Goal: Task Accomplishment & Management: Use online tool/utility

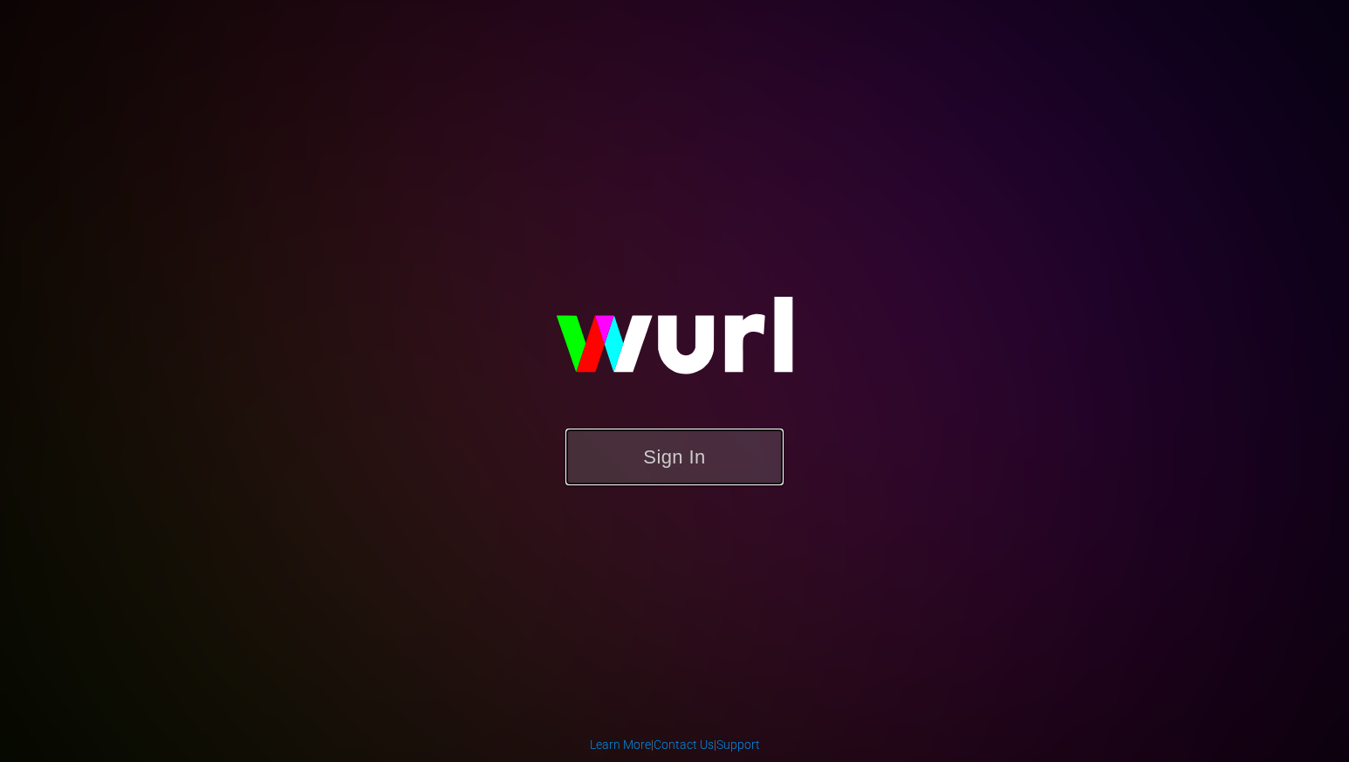
click at [660, 441] on button "Sign In" at bounding box center [674, 456] width 218 height 57
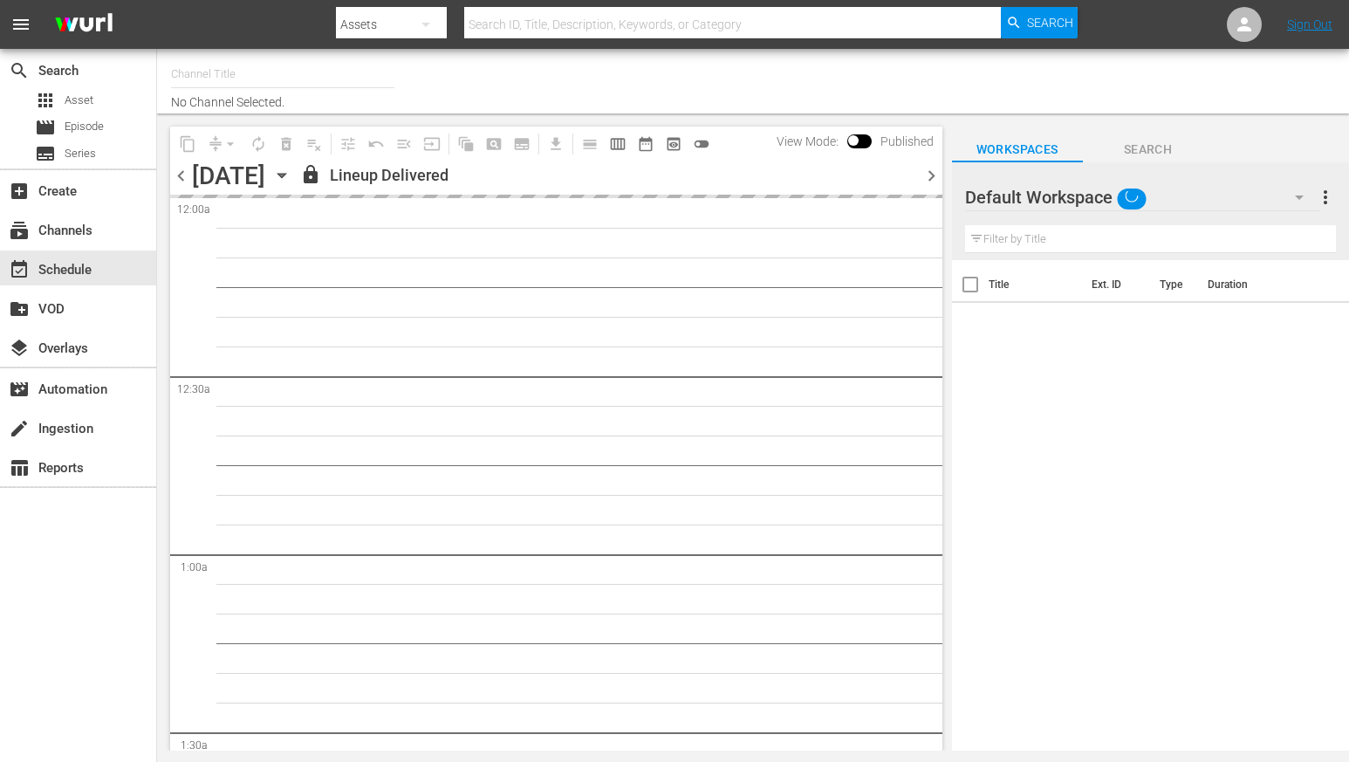
type input "Made in [GEOGRAPHIC_DATA] Powered by Moviefone (276)"
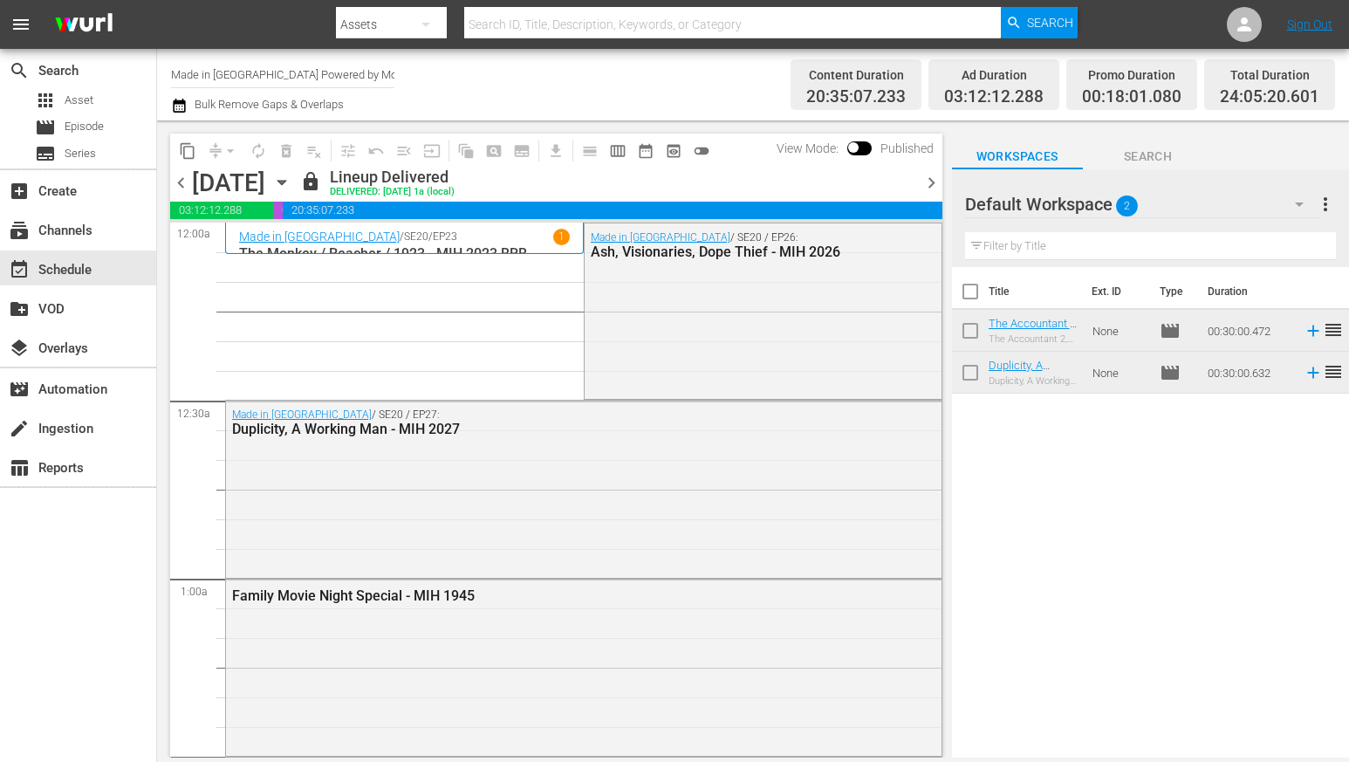
click at [932, 186] on span "chevron_right" at bounding box center [931, 183] width 22 height 22
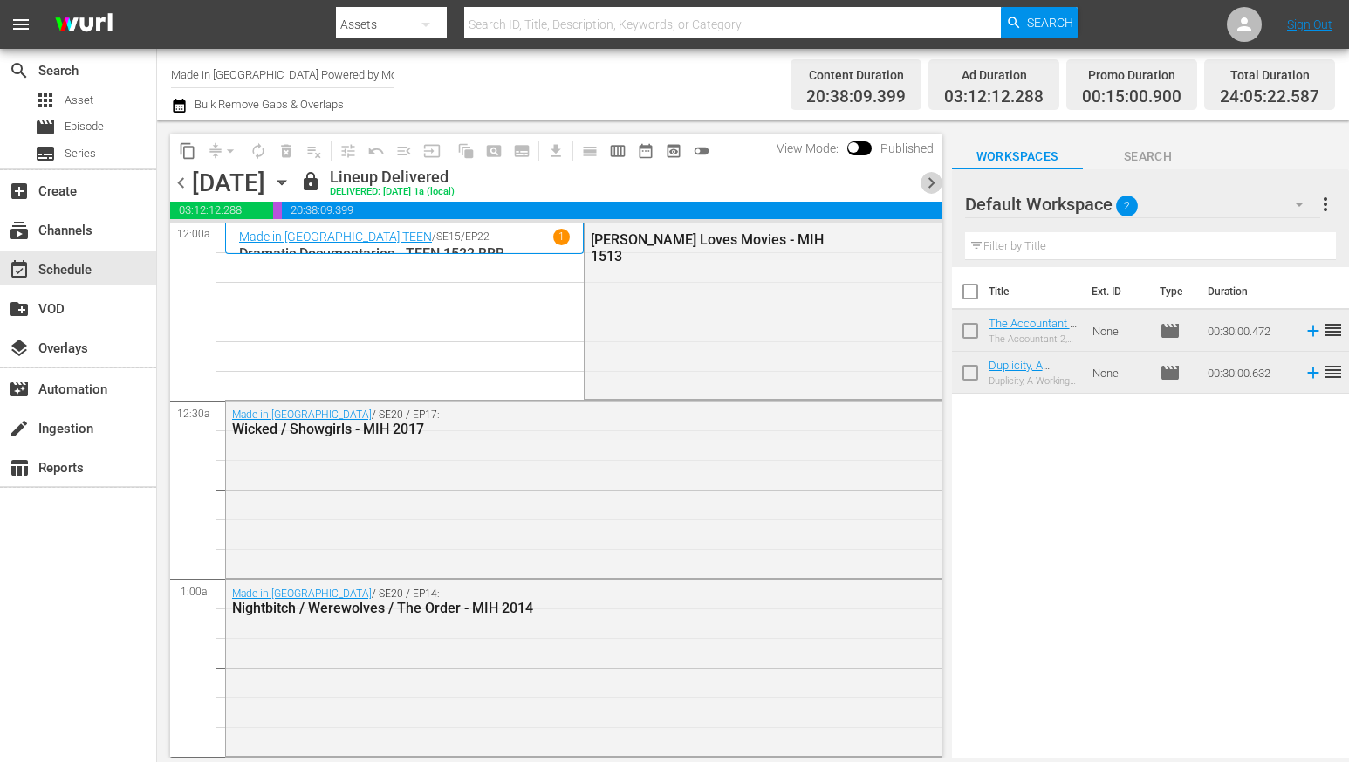
click at [932, 186] on span "chevron_right" at bounding box center [931, 183] width 22 height 22
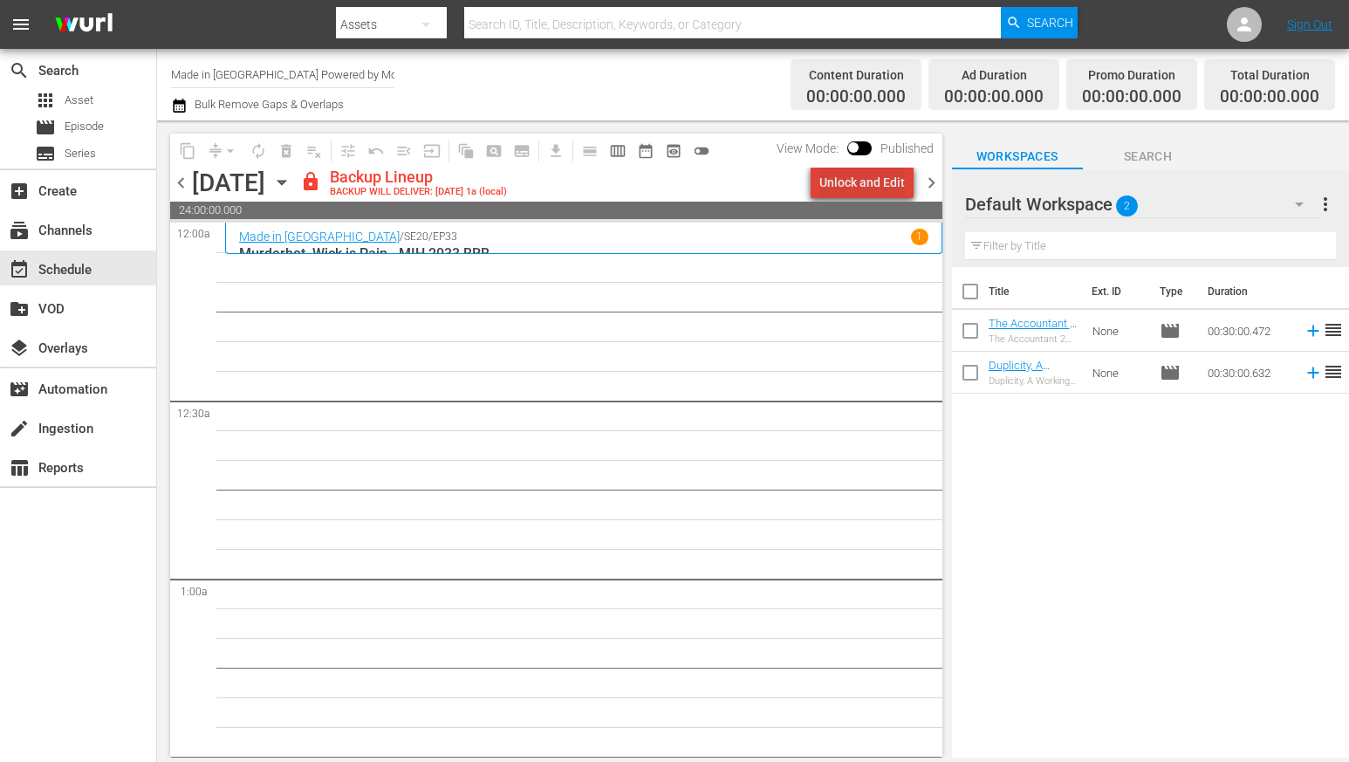
click at [873, 176] on div "Unlock and Edit" at bounding box center [862, 182] width 86 height 31
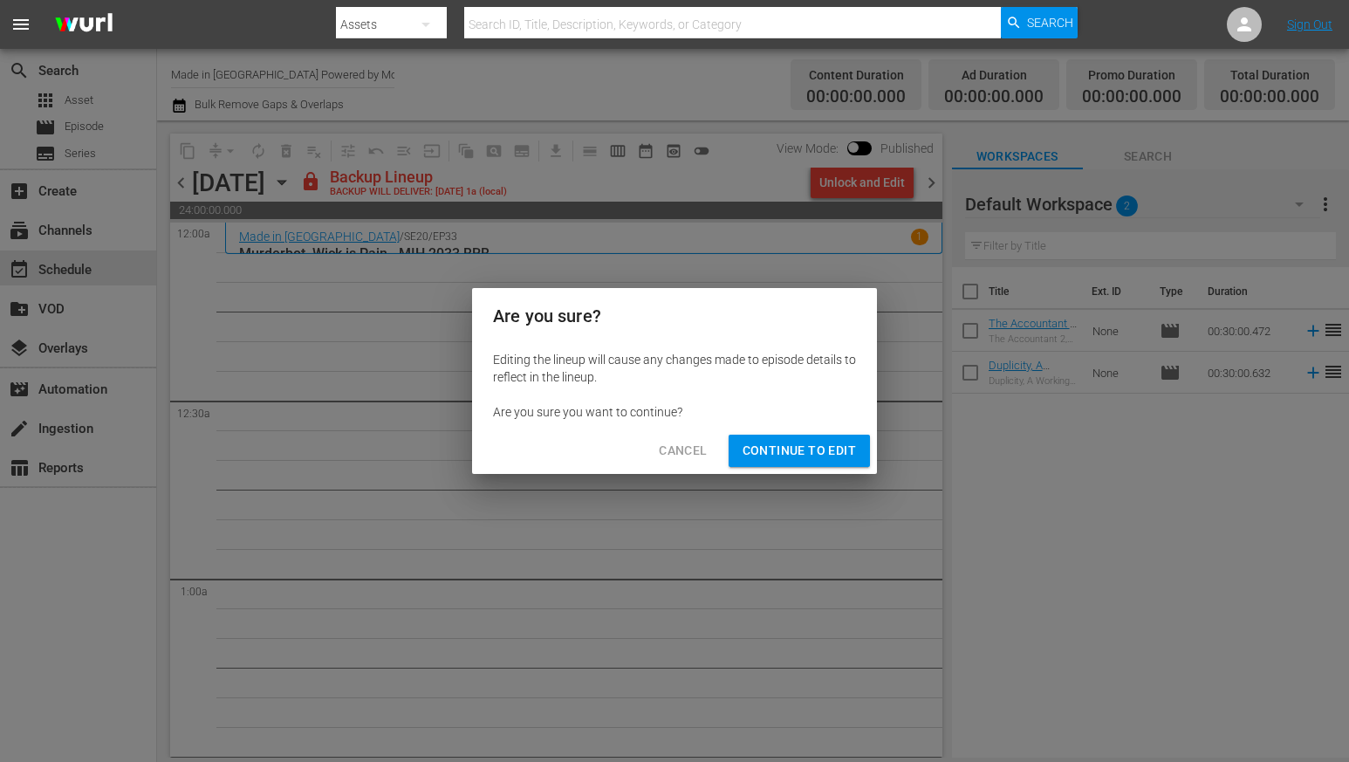
click at [789, 458] on span "Continue to Edit" at bounding box center [799, 451] width 113 height 22
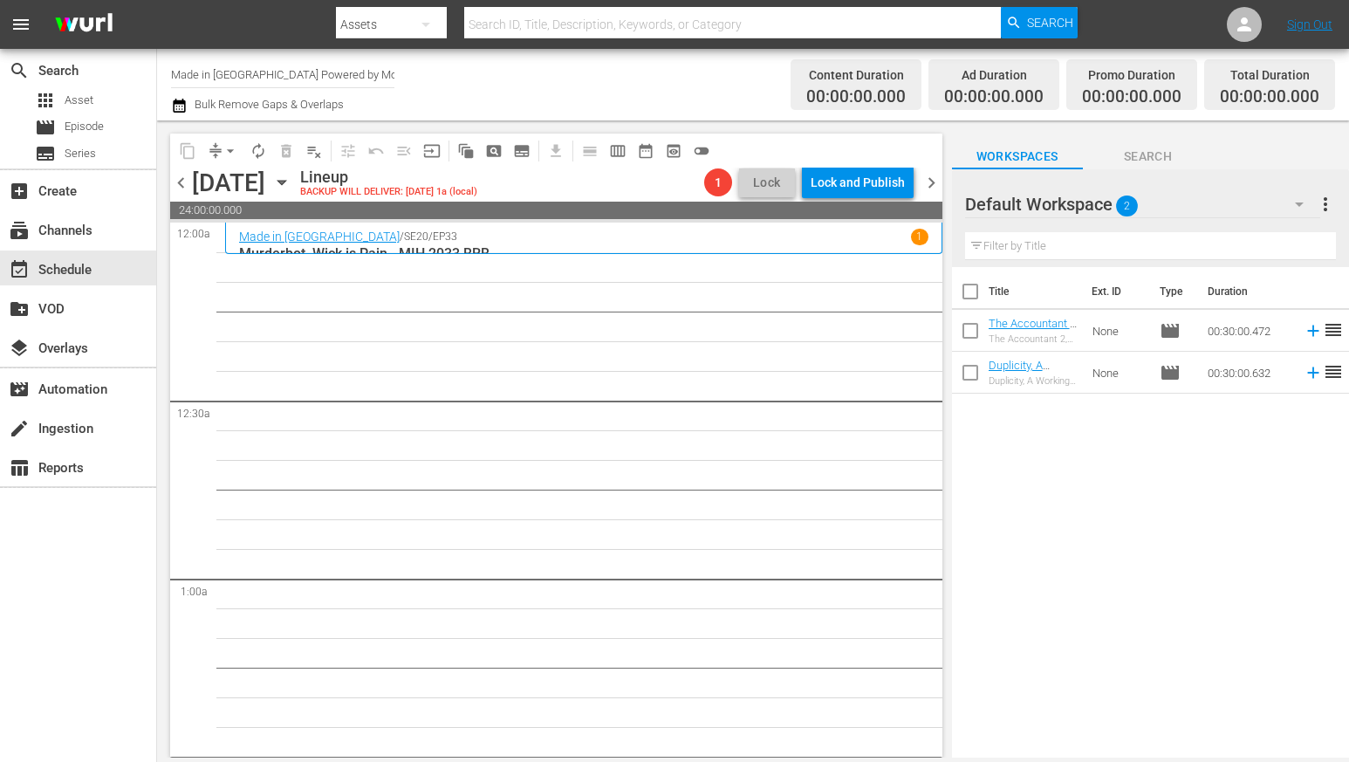
click at [928, 187] on span "chevron_right" at bounding box center [931, 183] width 22 height 22
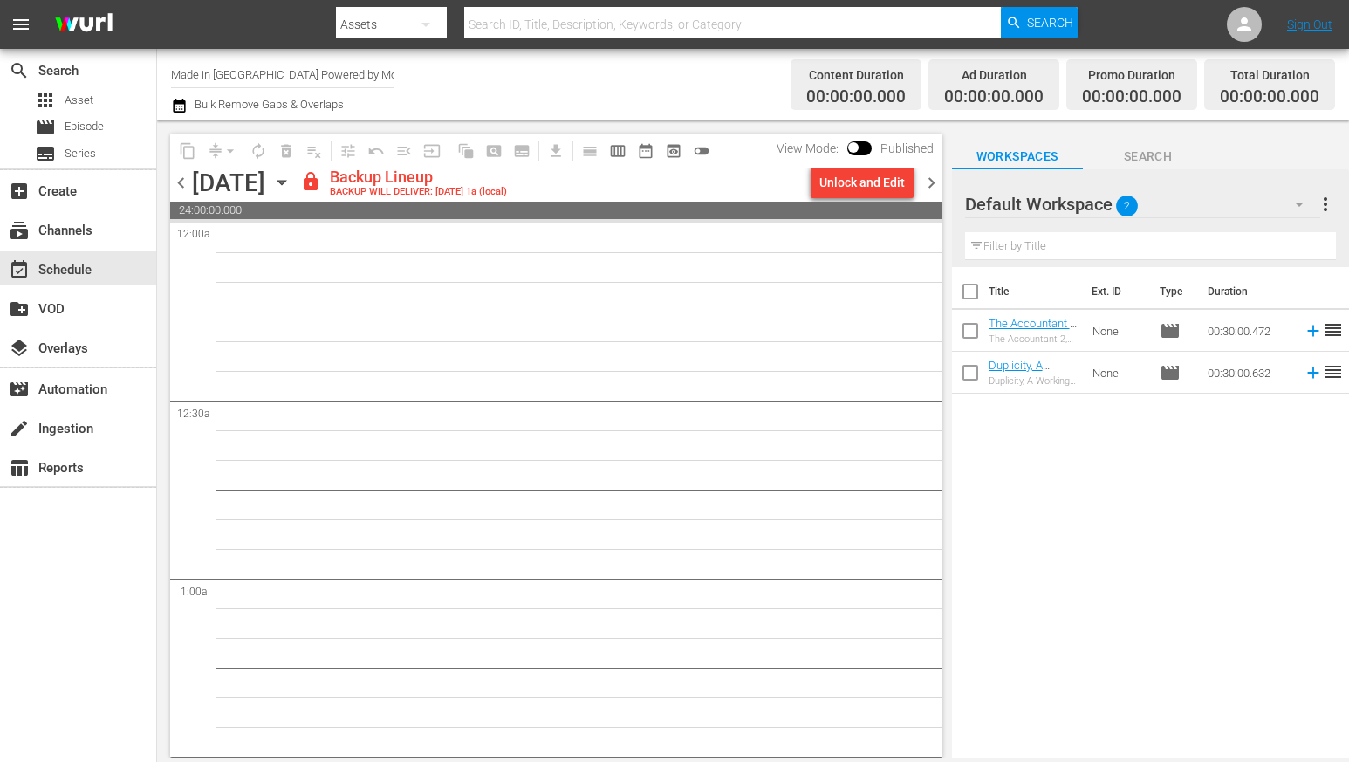
click at [871, 179] on div "Unlock and Edit" at bounding box center [862, 182] width 86 height 31
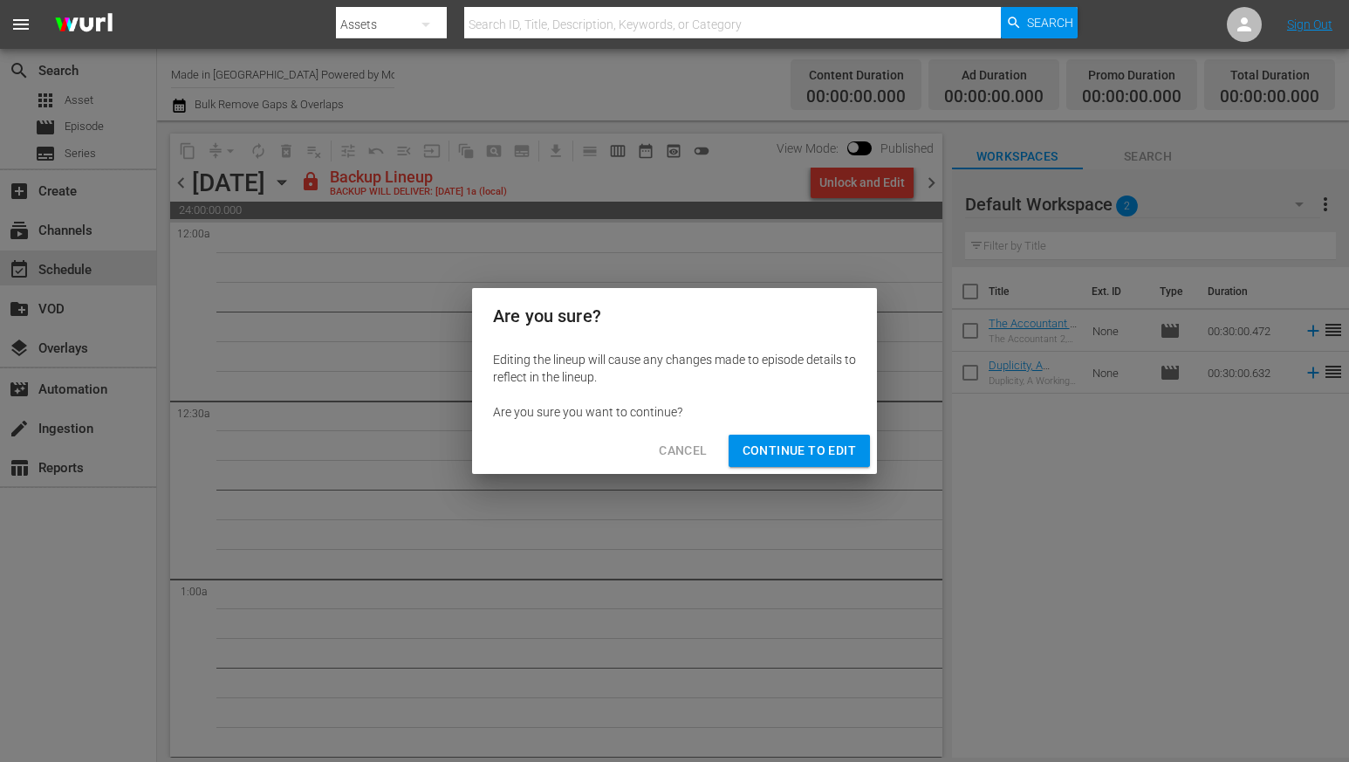
click at [802, 443] on span "Continue to Edit" at bounding box center [799, 451] width 113 height 22
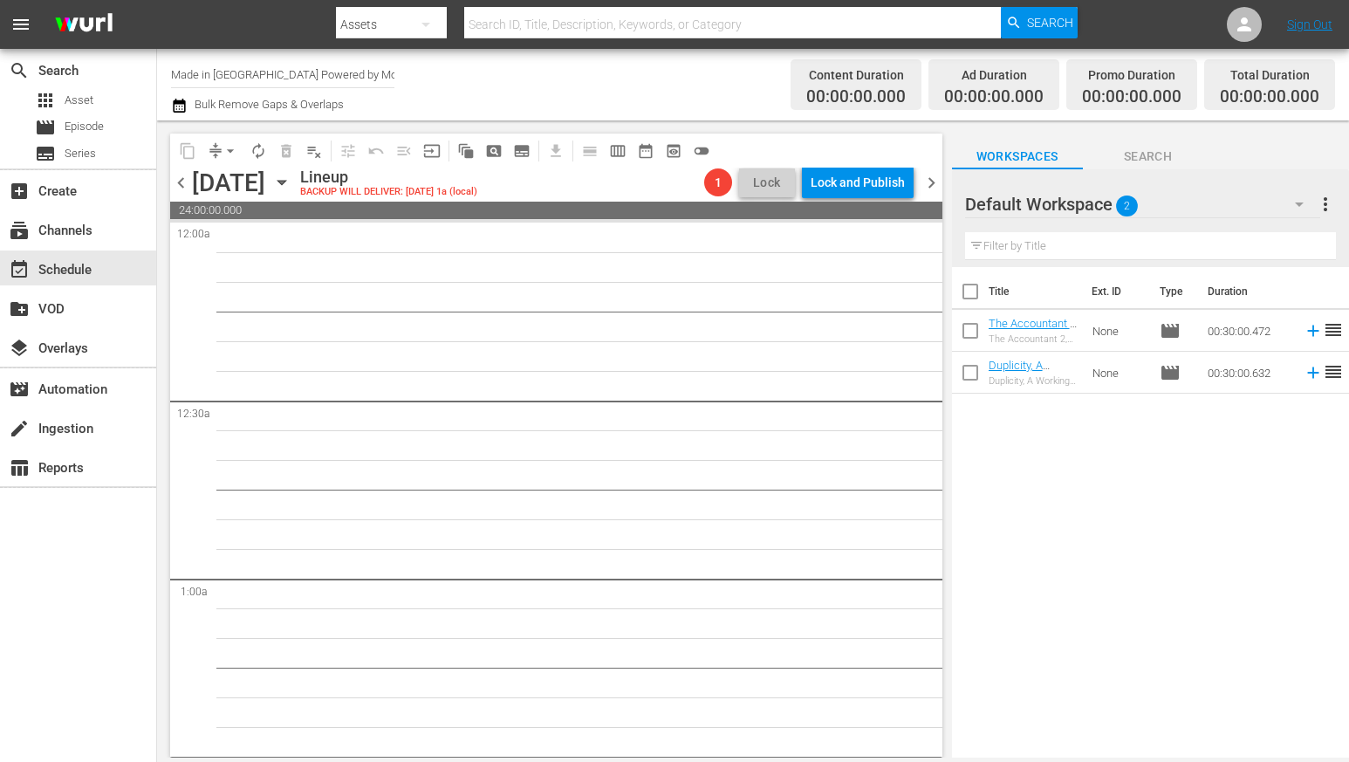
click at [920, 180] on span "chevron_right" at bounding box center [931, 183] width 22 height 22
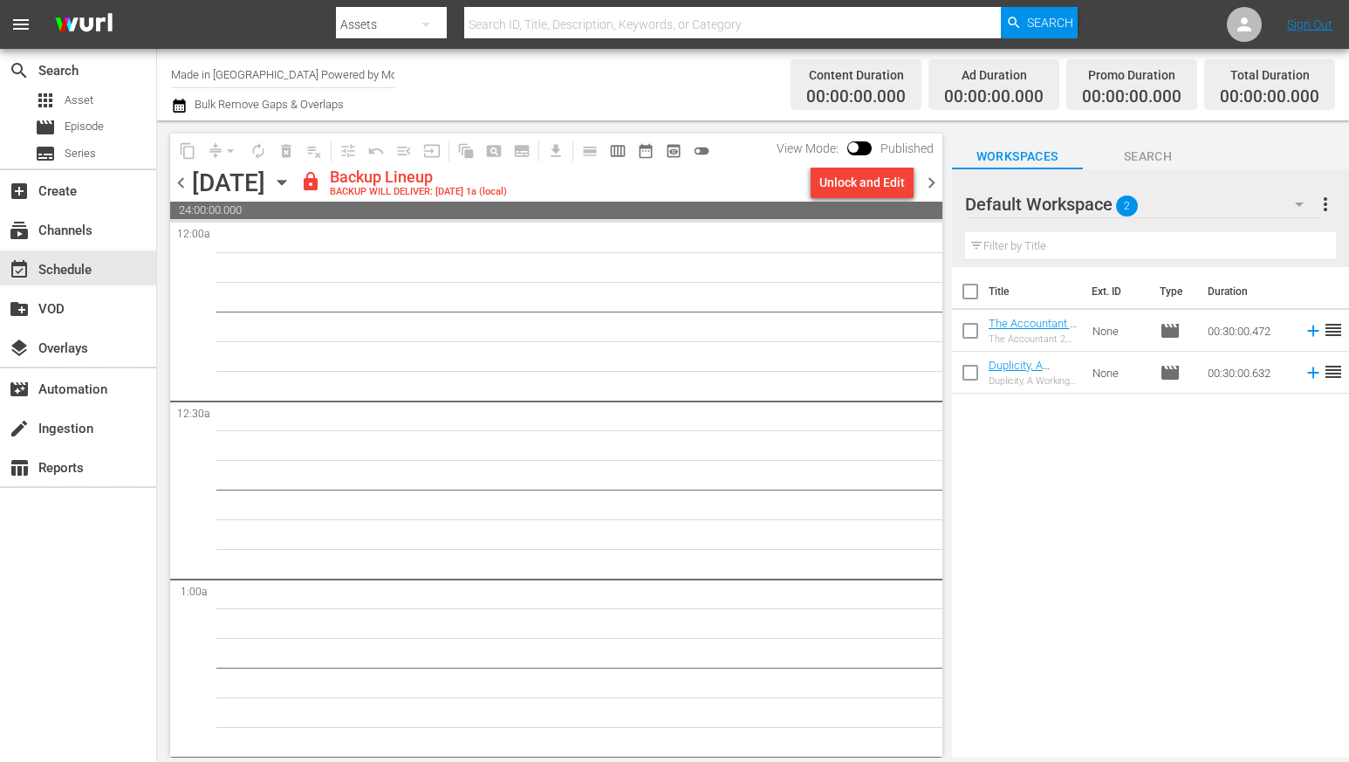
click at [865, 182] on div "Unlock and Edit" at bounding box center [862, 182] width 86 height 31
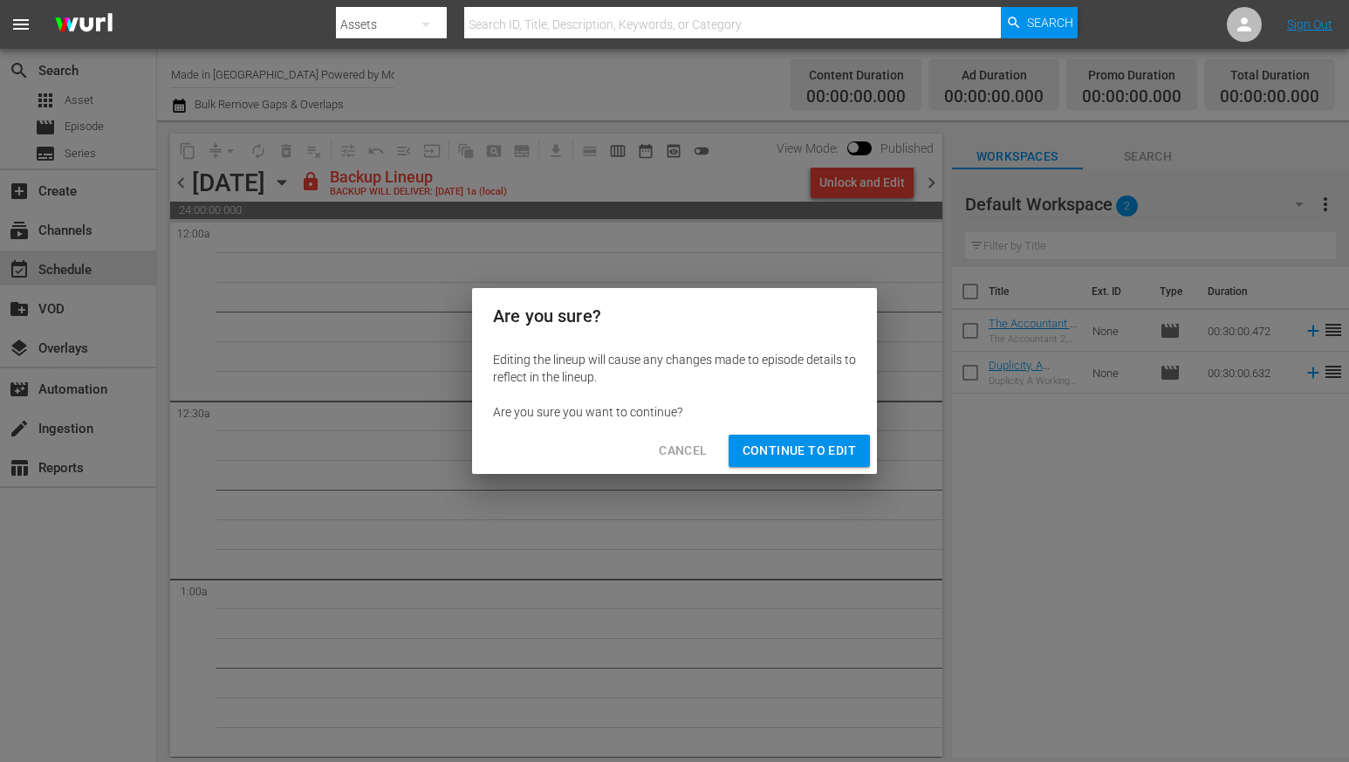
click at [803, 440] on span "Continue to Edit" at bounding box center [799, 451] width 113 height 22
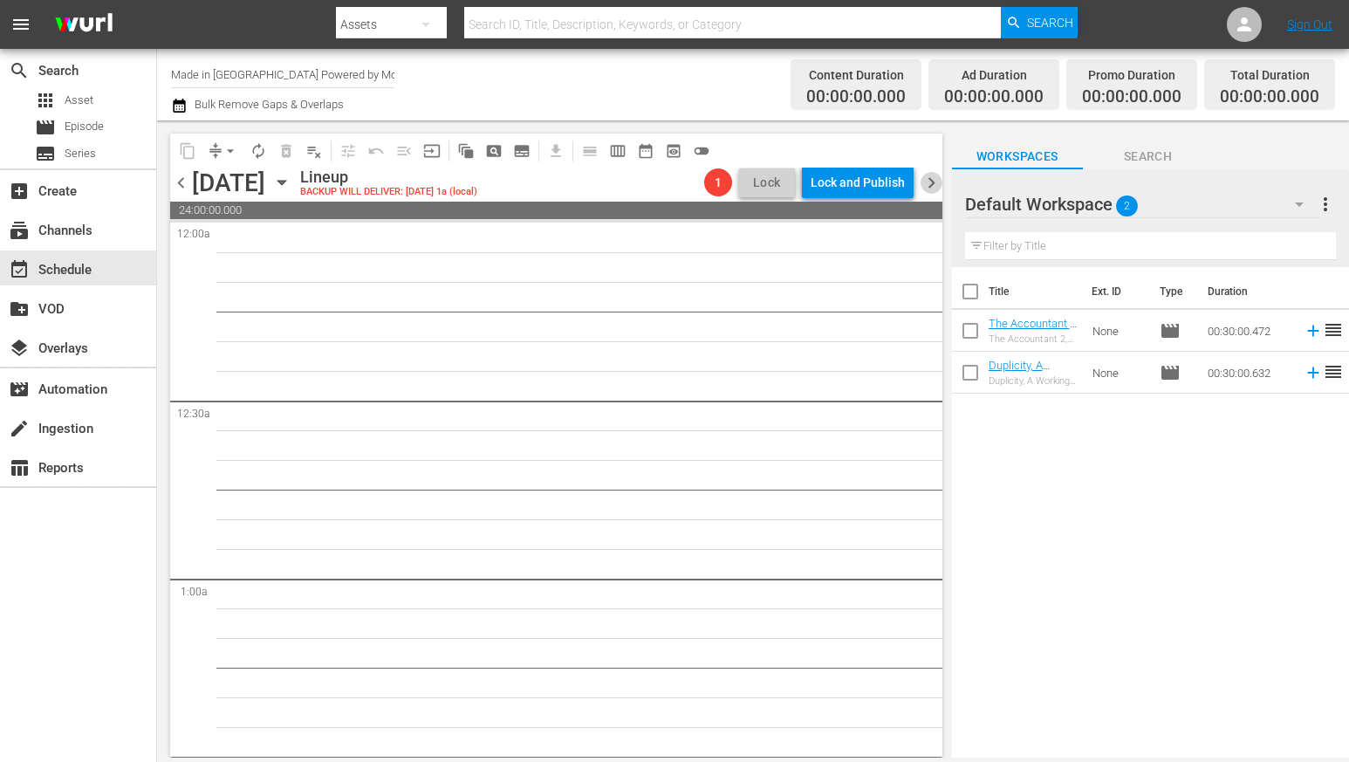
click at [930, 177] on span "chevron_right" at bounding box center [931, 183] width 22 height 22
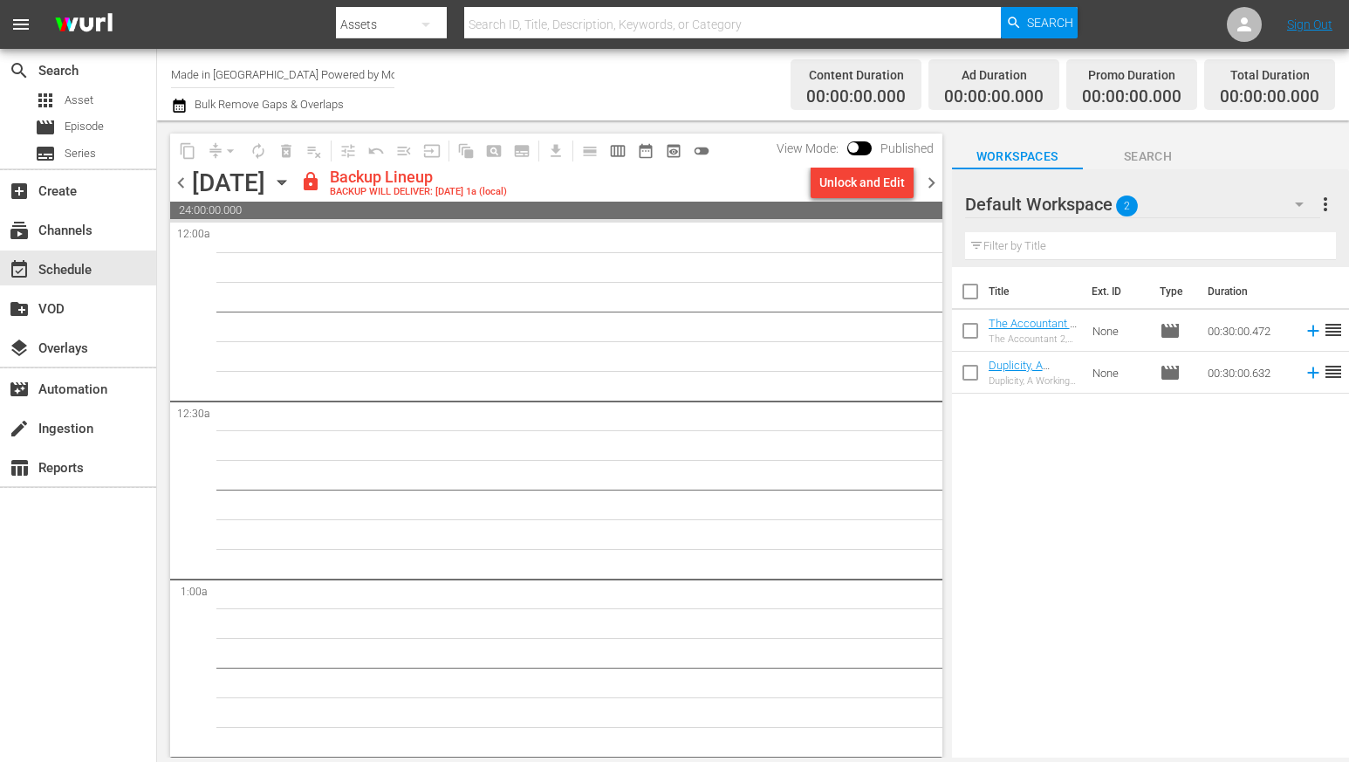
click at [850, 180] on div "Unlock and Edit" at bounding box center [862, 182] width 86 height 31
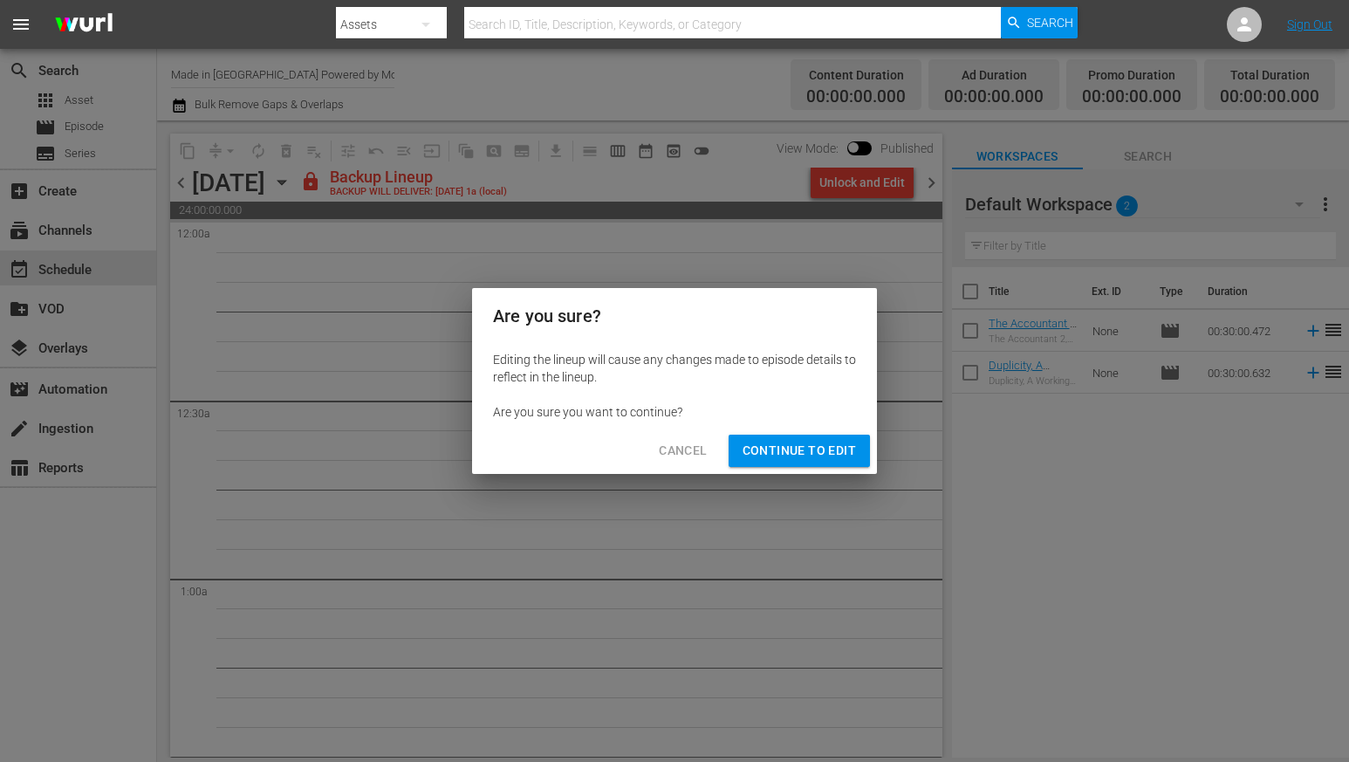
click at [798, 446] on span "Continue to Edit" at bounding box center [799, 451] width 113 height 22
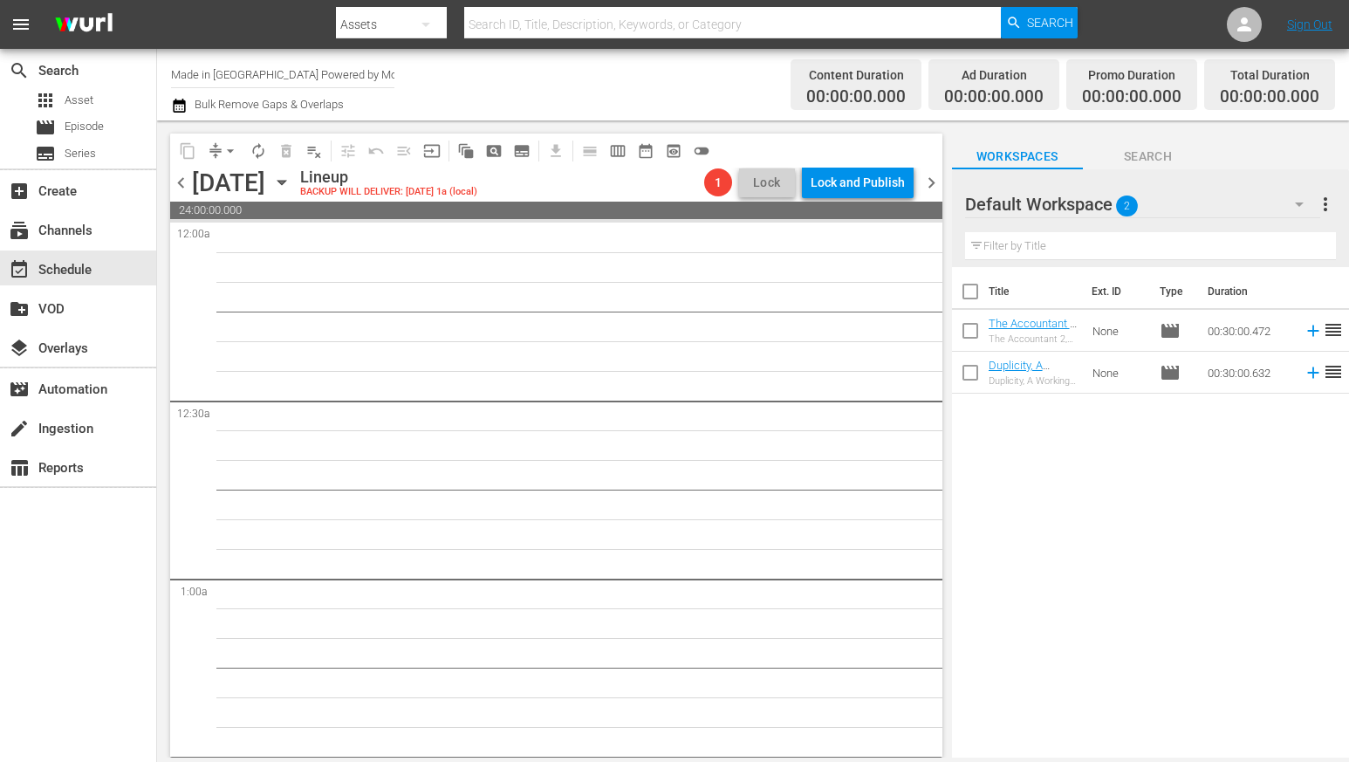
click at [923, 182] on span "chevron_right" at bounding box center [931, 183] width 22 height 22
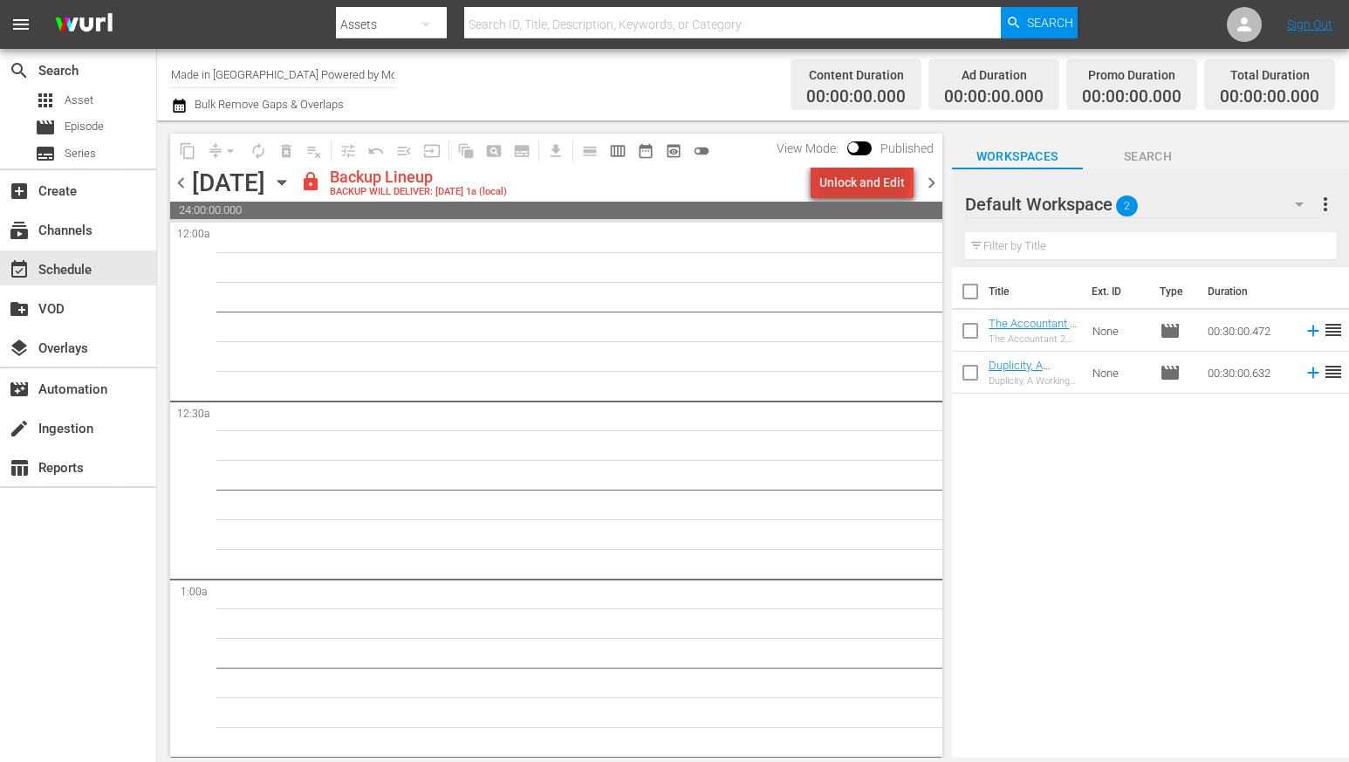
click at [867, 175] on div "Unlock and Edit" at bounding box center [862, 182] width 86 height 31
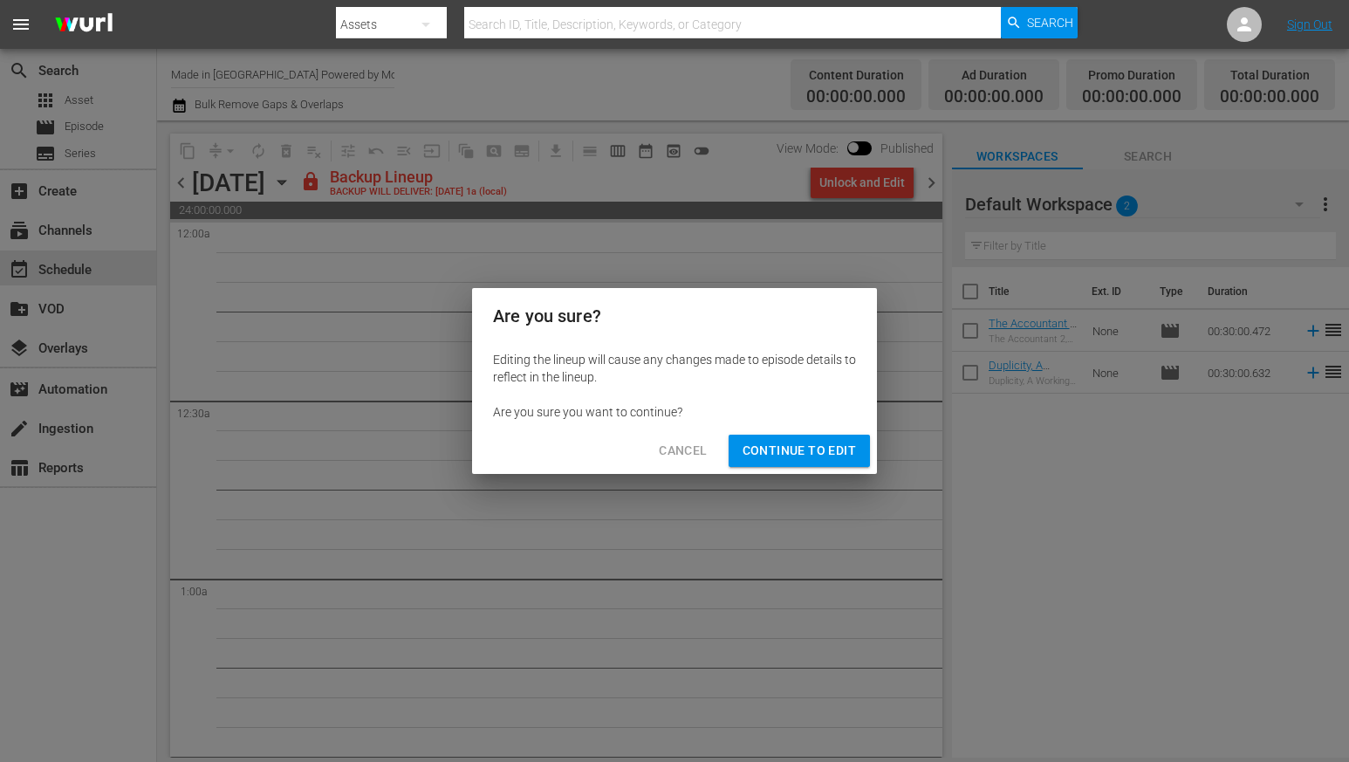
click at [801, 443] on span "Continue to Edit" at bounding box center [799, 451] width 113 height 22
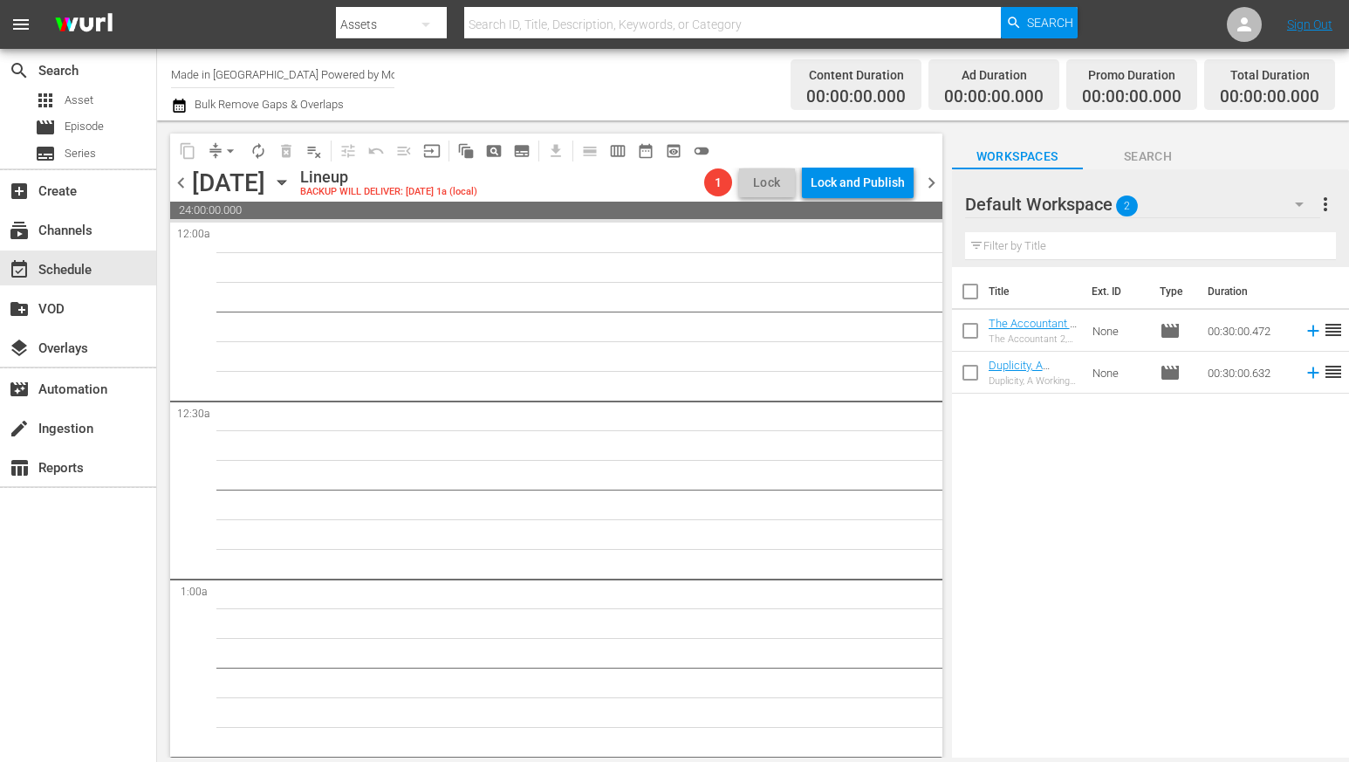
click at [934, 186] on span "chevron_right" at bounding box center [931, 183] width 22 height 22
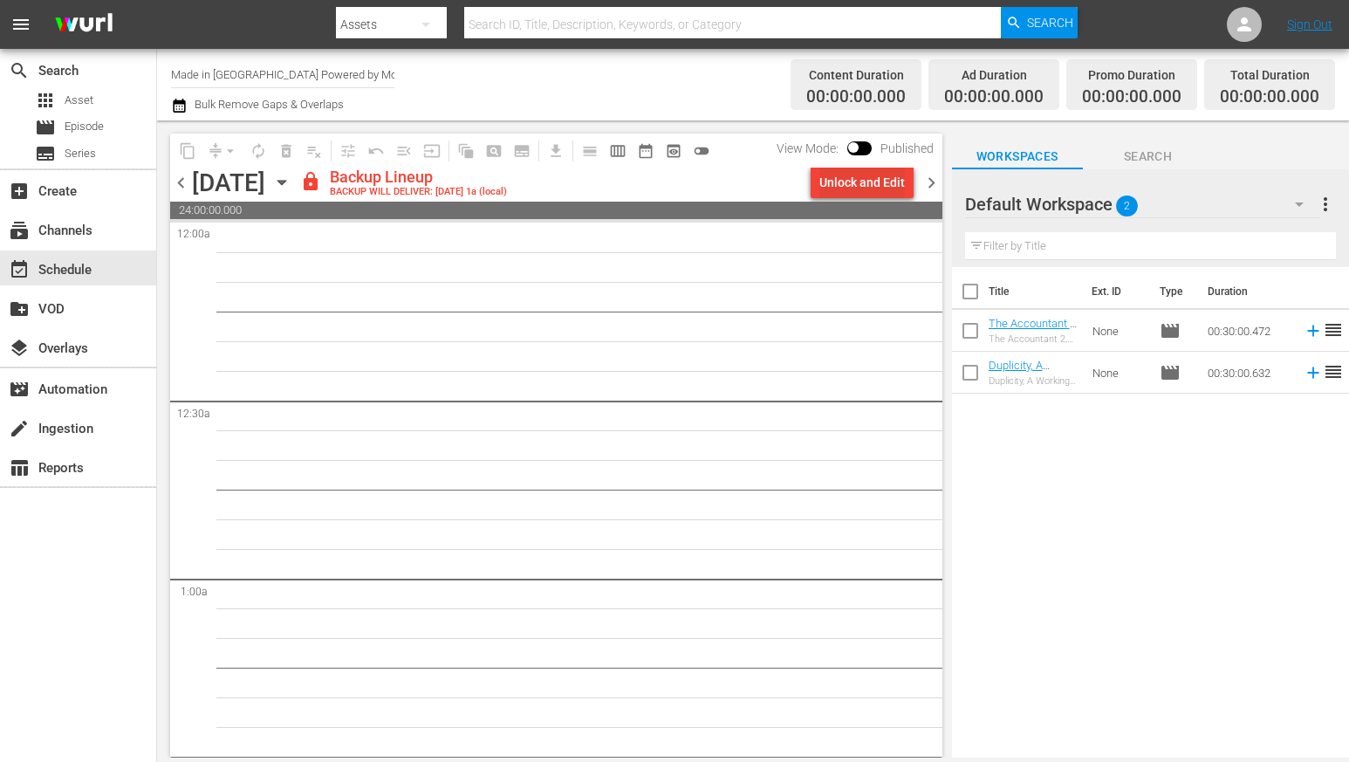
click at [873, 175] on div "Unlock and Edit" at bounding box center [862, 182] width 86 height 31
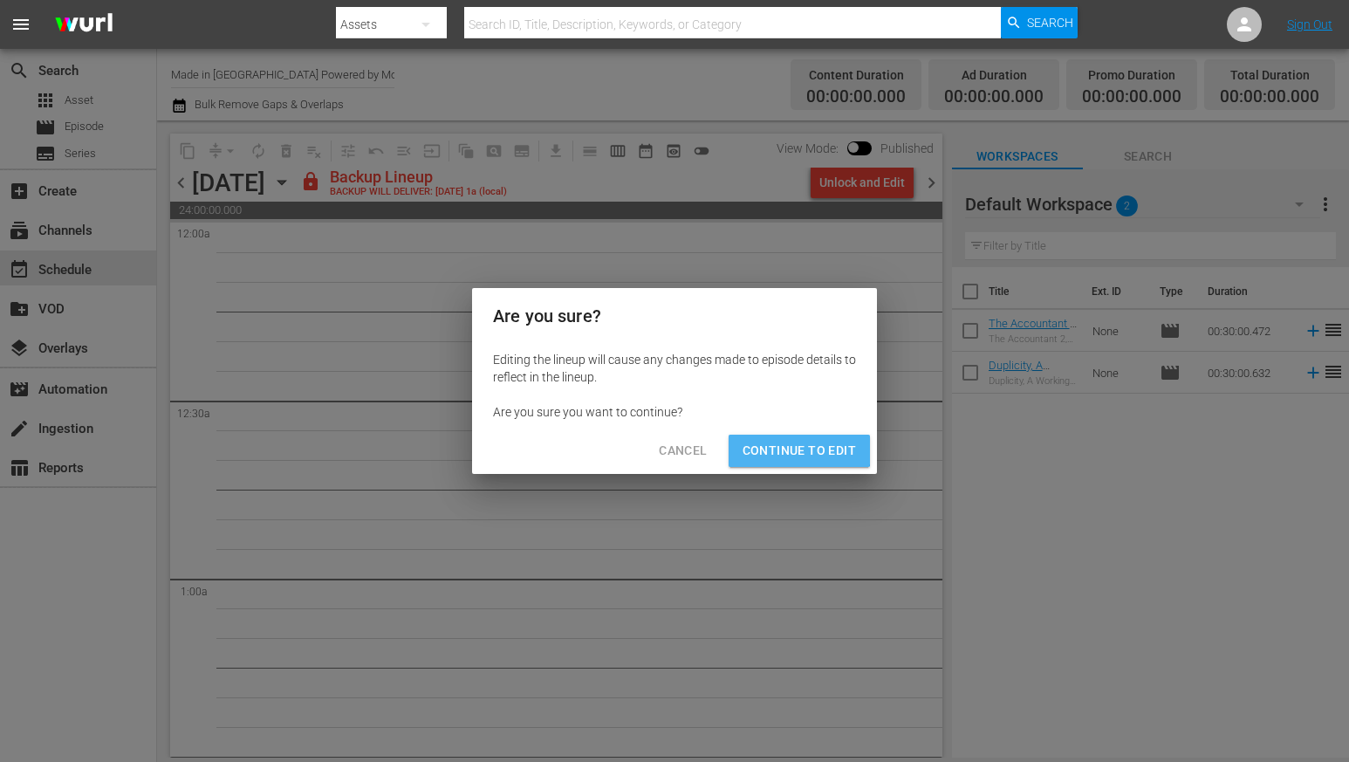
click at [784, 441] on span "Continue to Edit" at bounding box center [799, 451] width 113 height 22
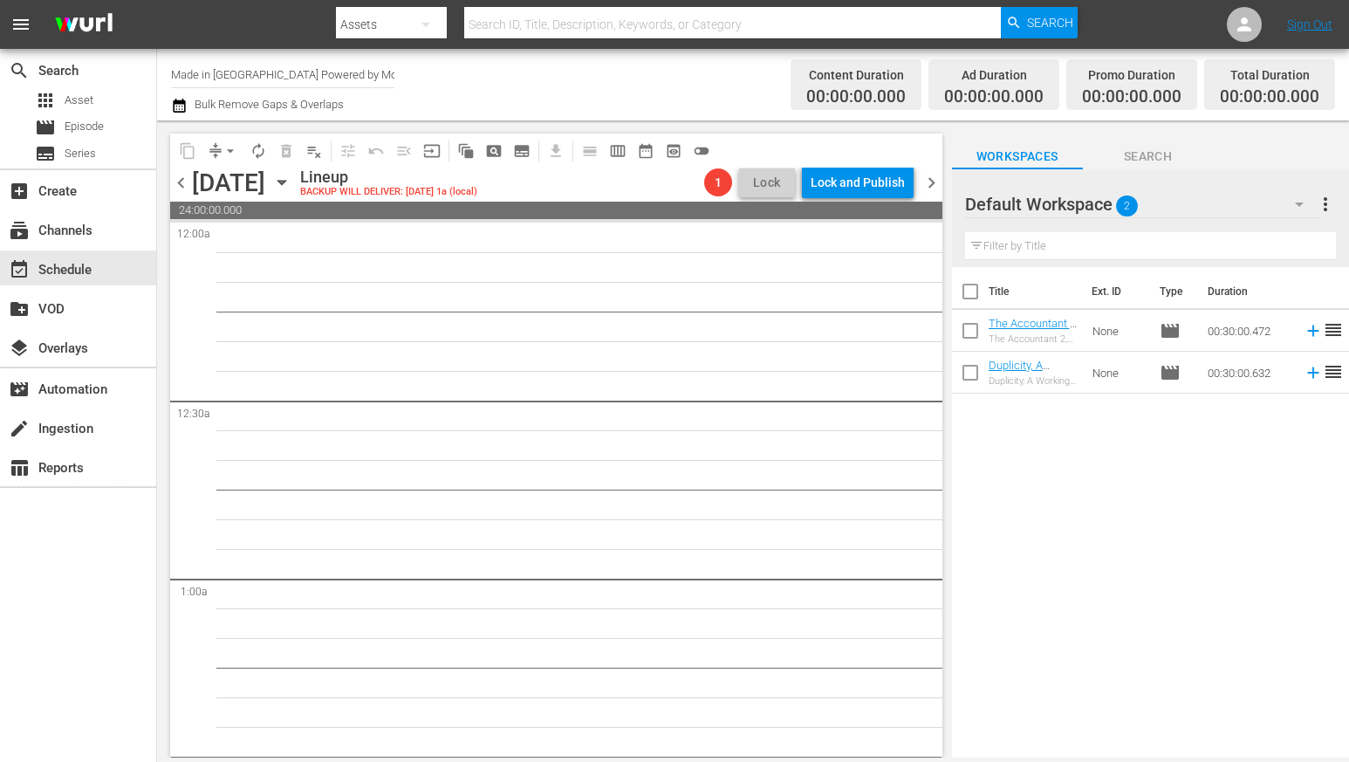
click at [936, 189] on span "chevron_right" at bounding box center [931, 183] width 22 height 22
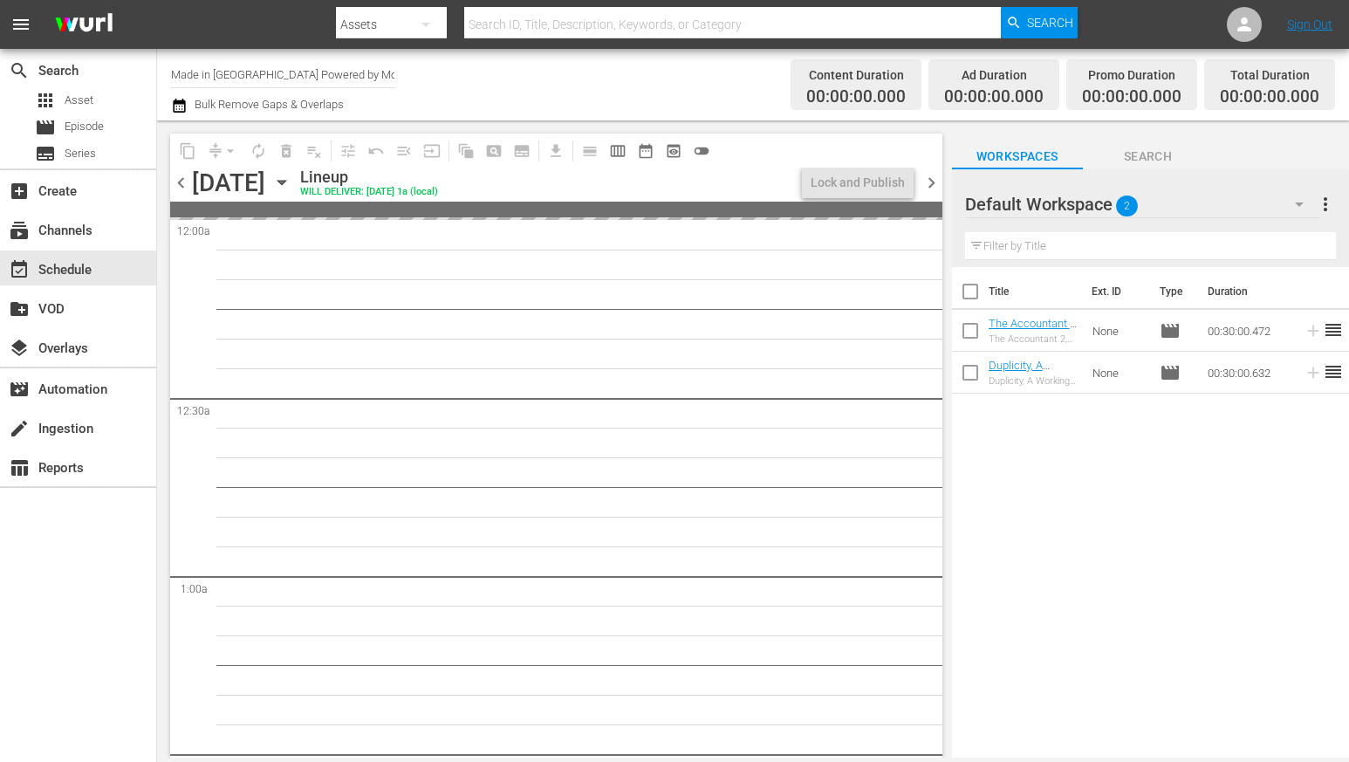
click at [291, 183] on icon "button" at bounding box center [281, 182] width 19 height 19
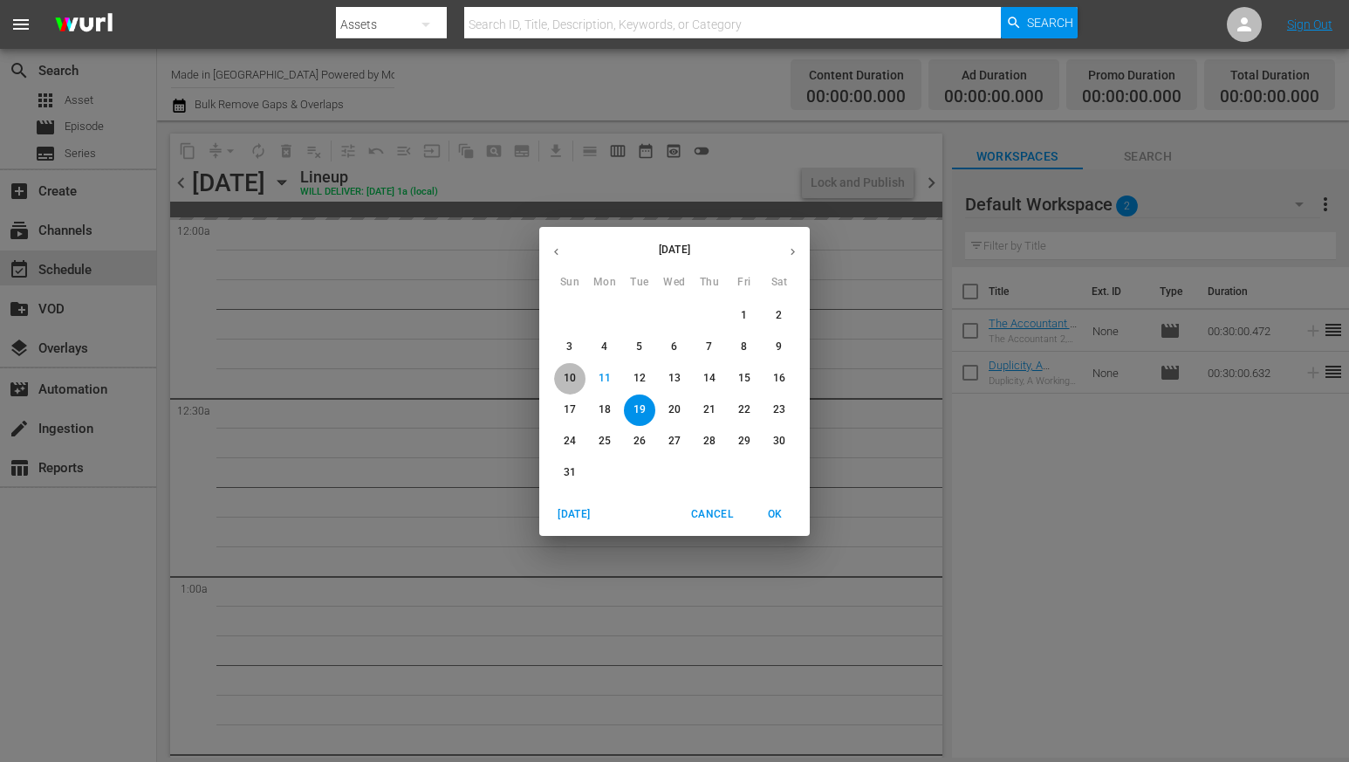
click at [559, 366] on button "10" at bounding box center [569, 378] width 31 height 31
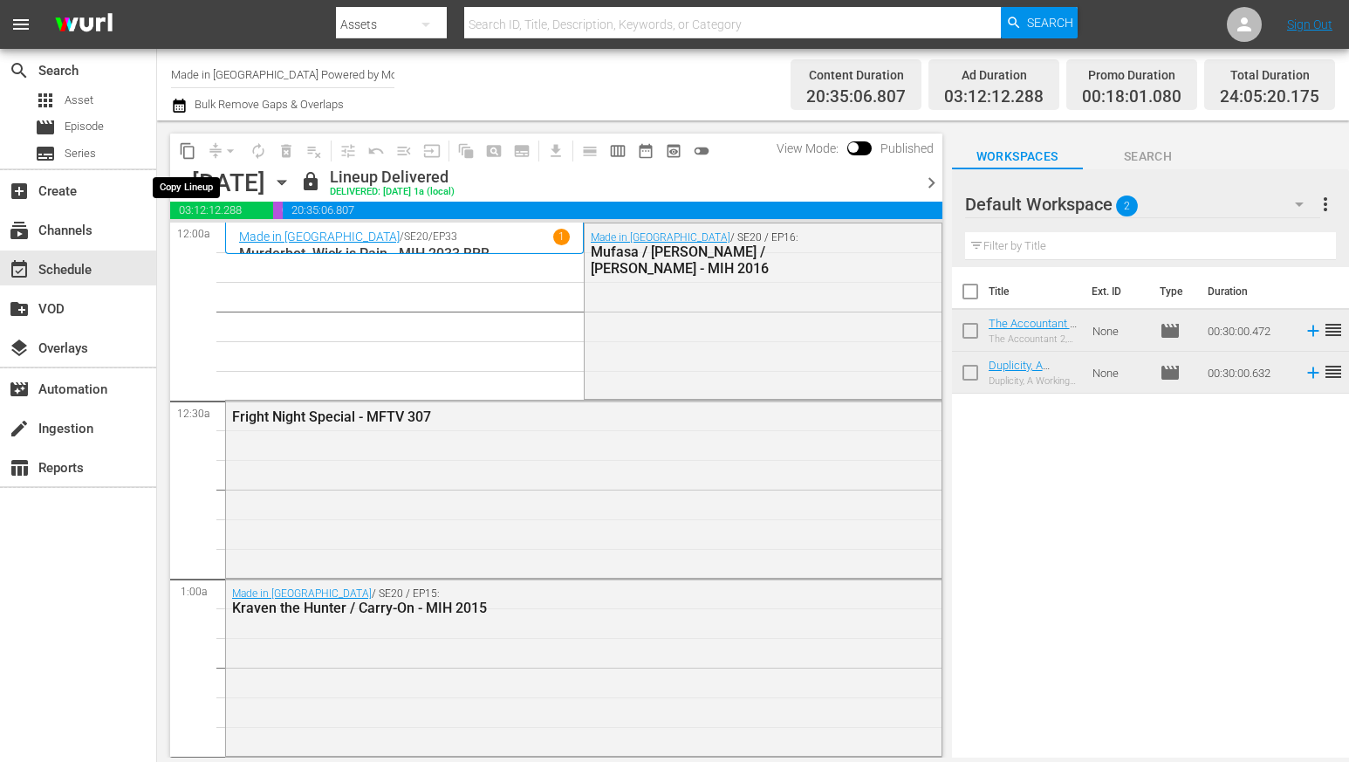
click at [186, 148] on span "content_copy" at bounding box center [187, 150] width 17 height 17
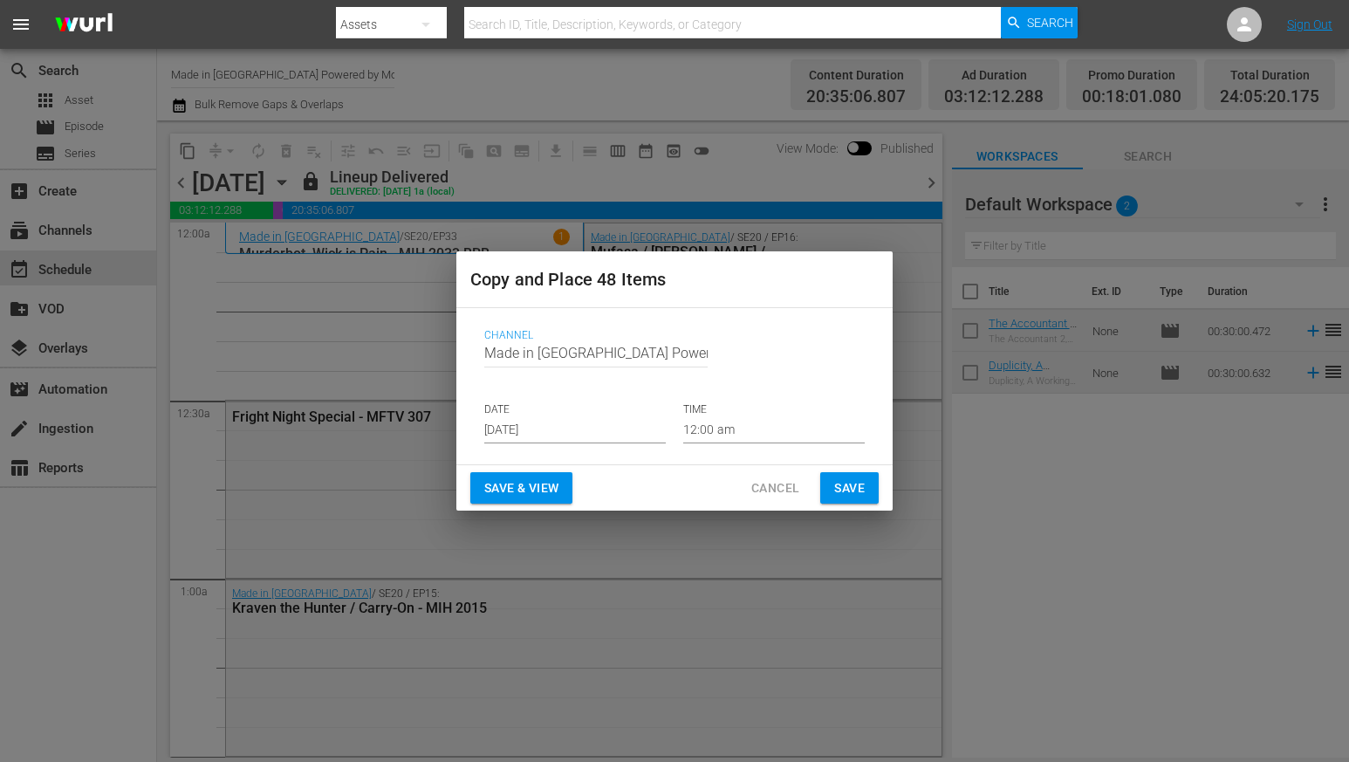
click at [552, 433] on input "[DATE]" at bounding box center [574, 430] width 181 height 26
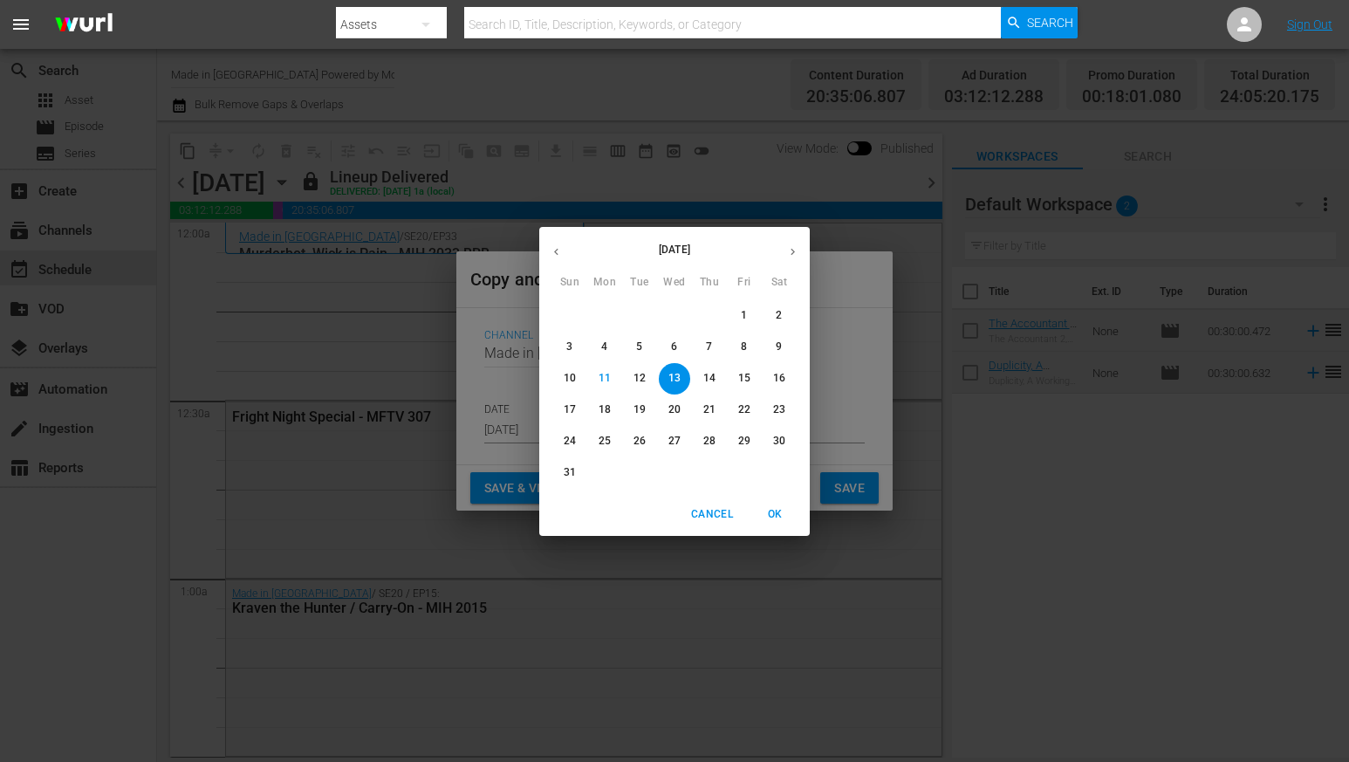
click at [767, 510] on span "OK" at bounding box center [775, 514] width 42 height 18
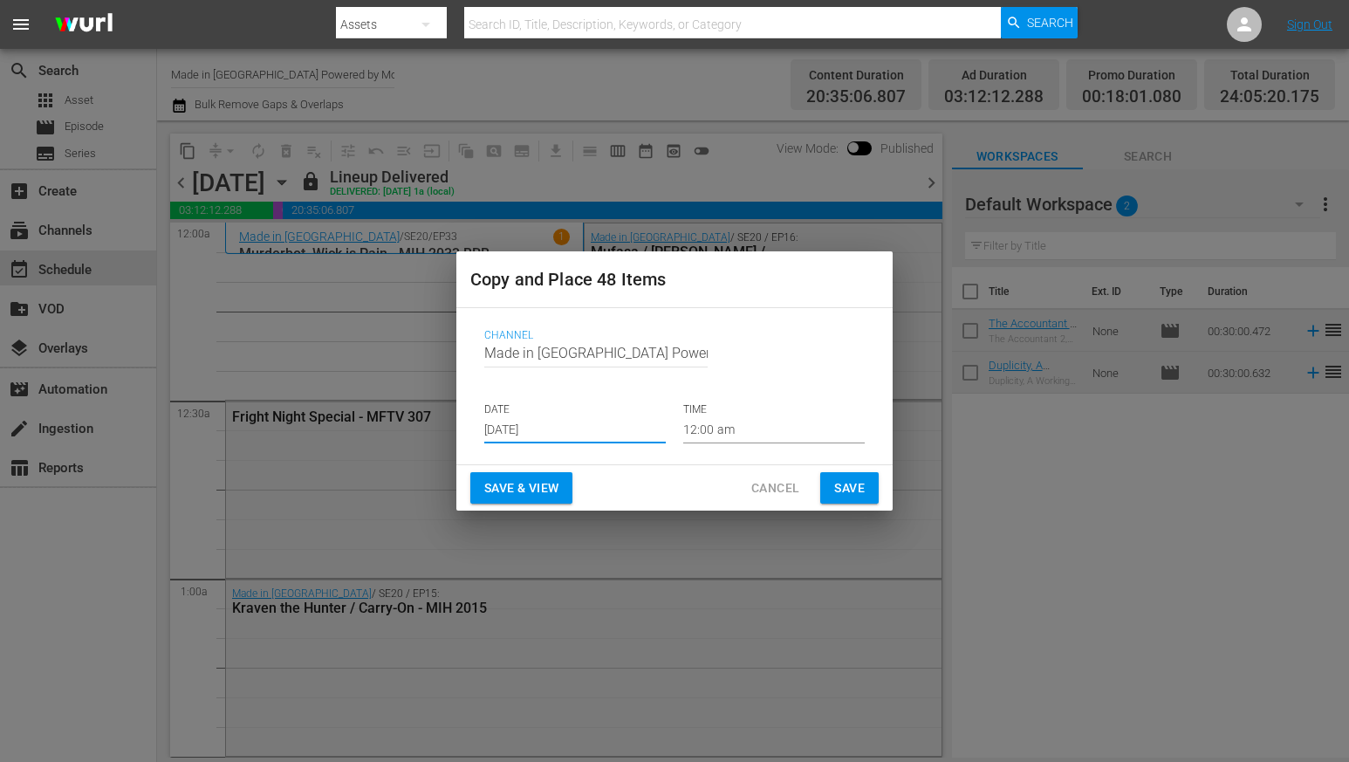
click at [821, 482] on button "Save" at bounding box center [849, 488] width 58 height 32
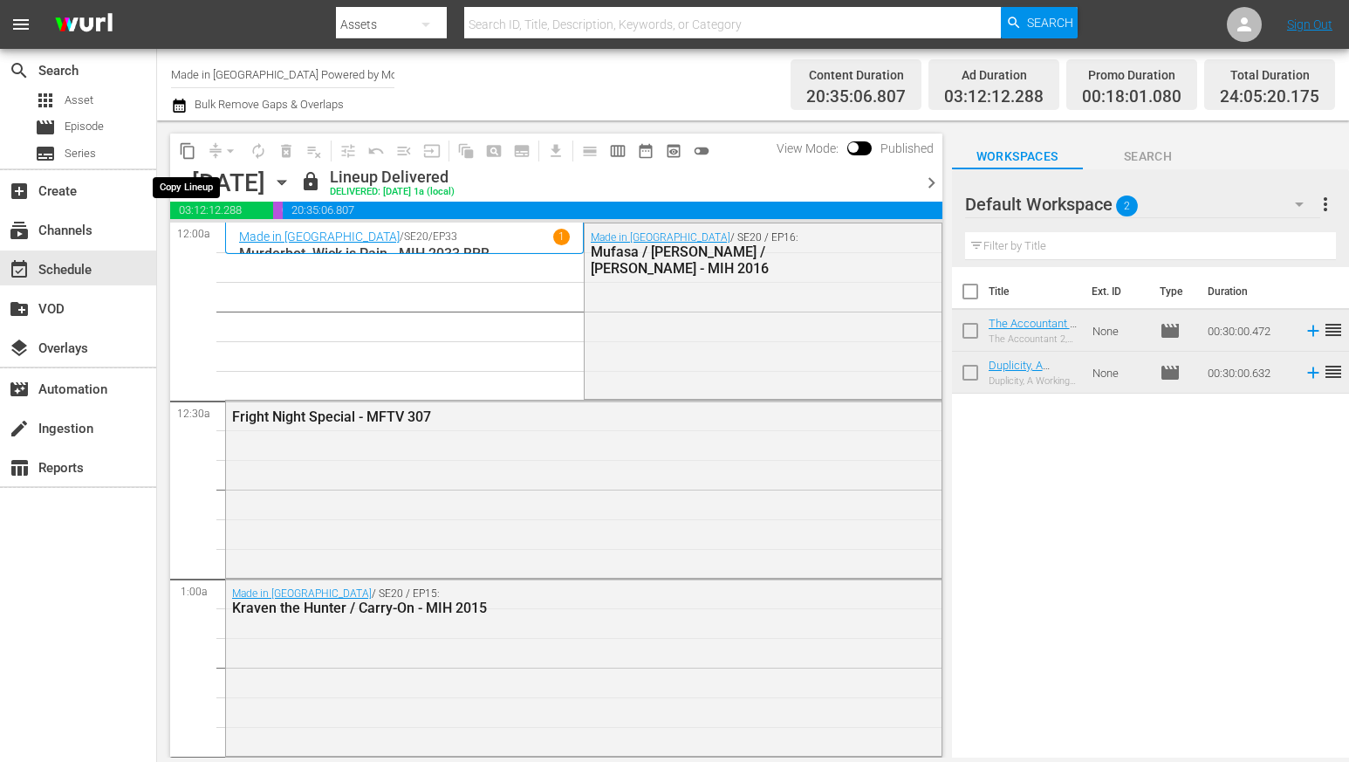
click at [177, 146] on button "content_copy" at bounding box center [188, 151] width 28 height 28
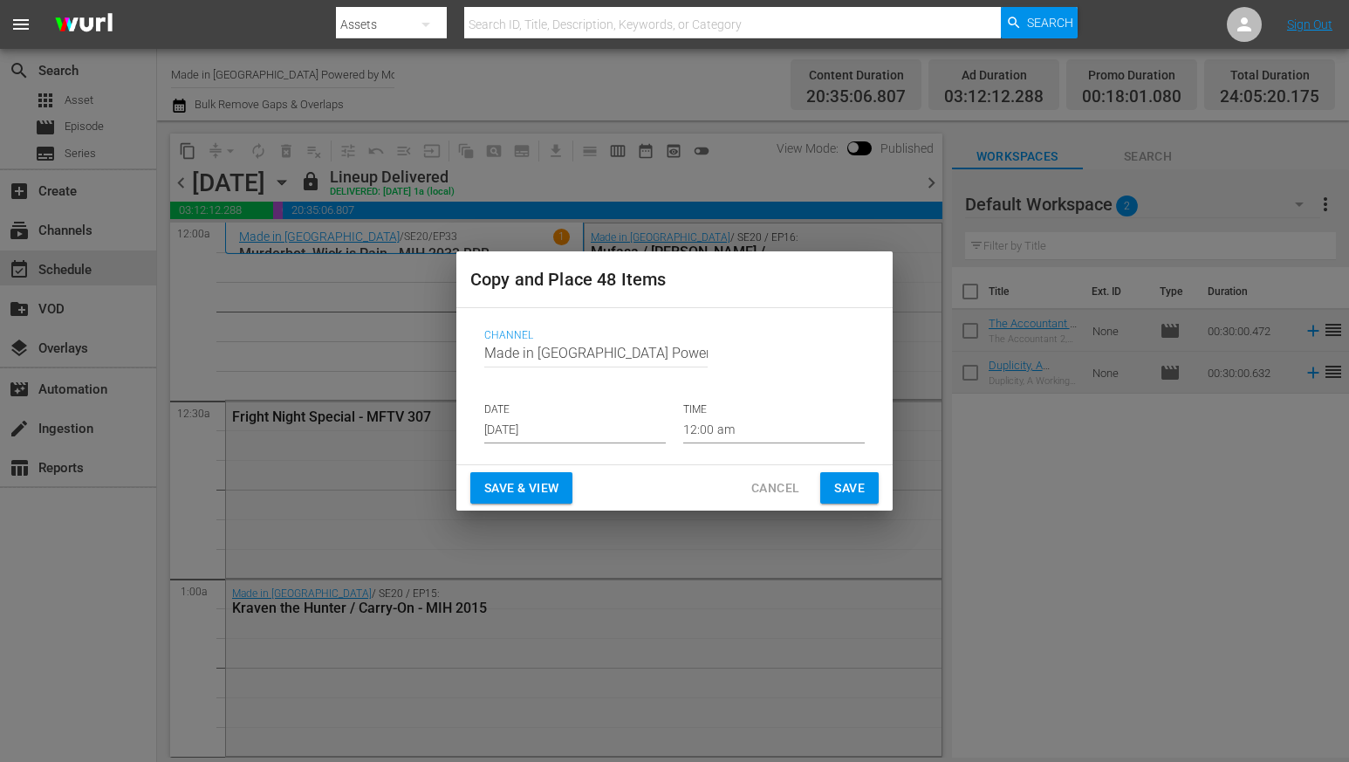
click at [530, 434] on input "[DATE]" at bounding box center [574, 430] width 181 height 26
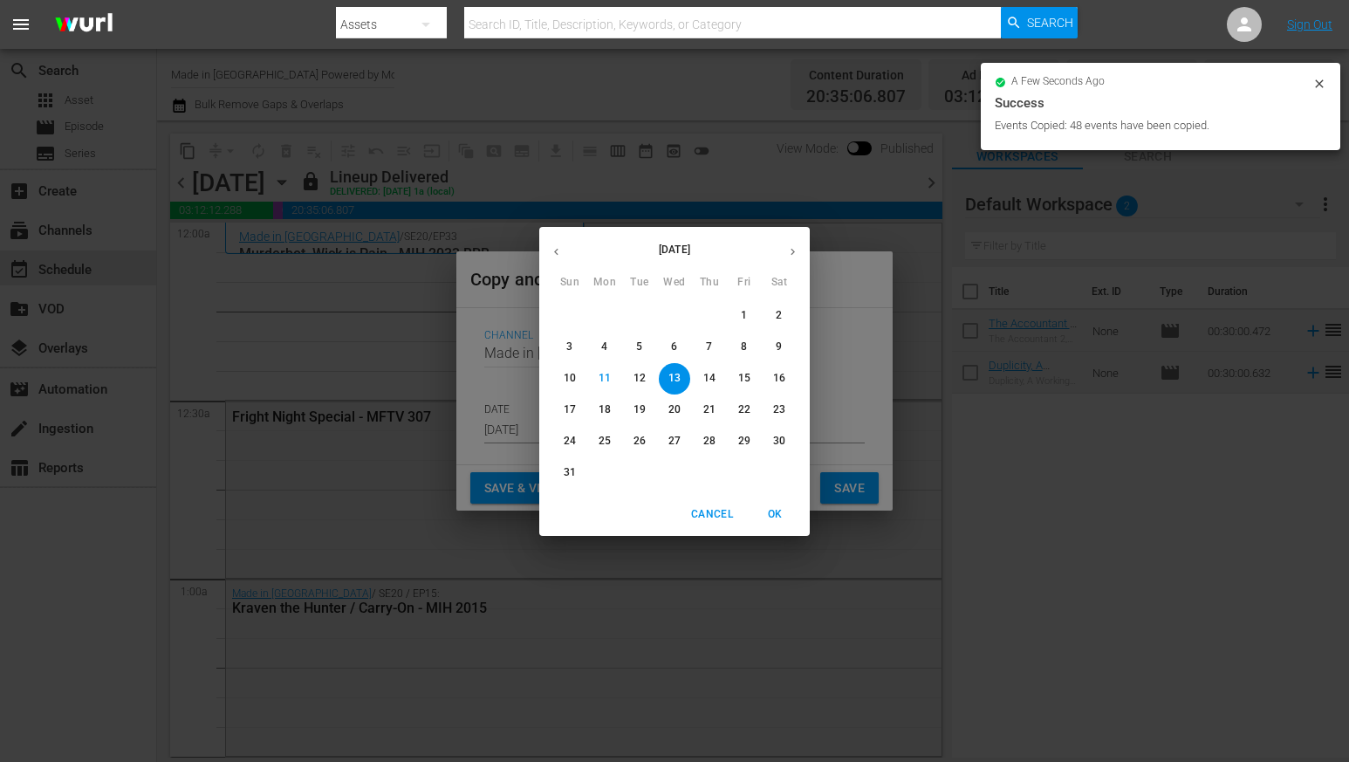
click at [765, 364] on div "16" at bounding box center [779, 378] width 35 height 31
type input "[DATE]"
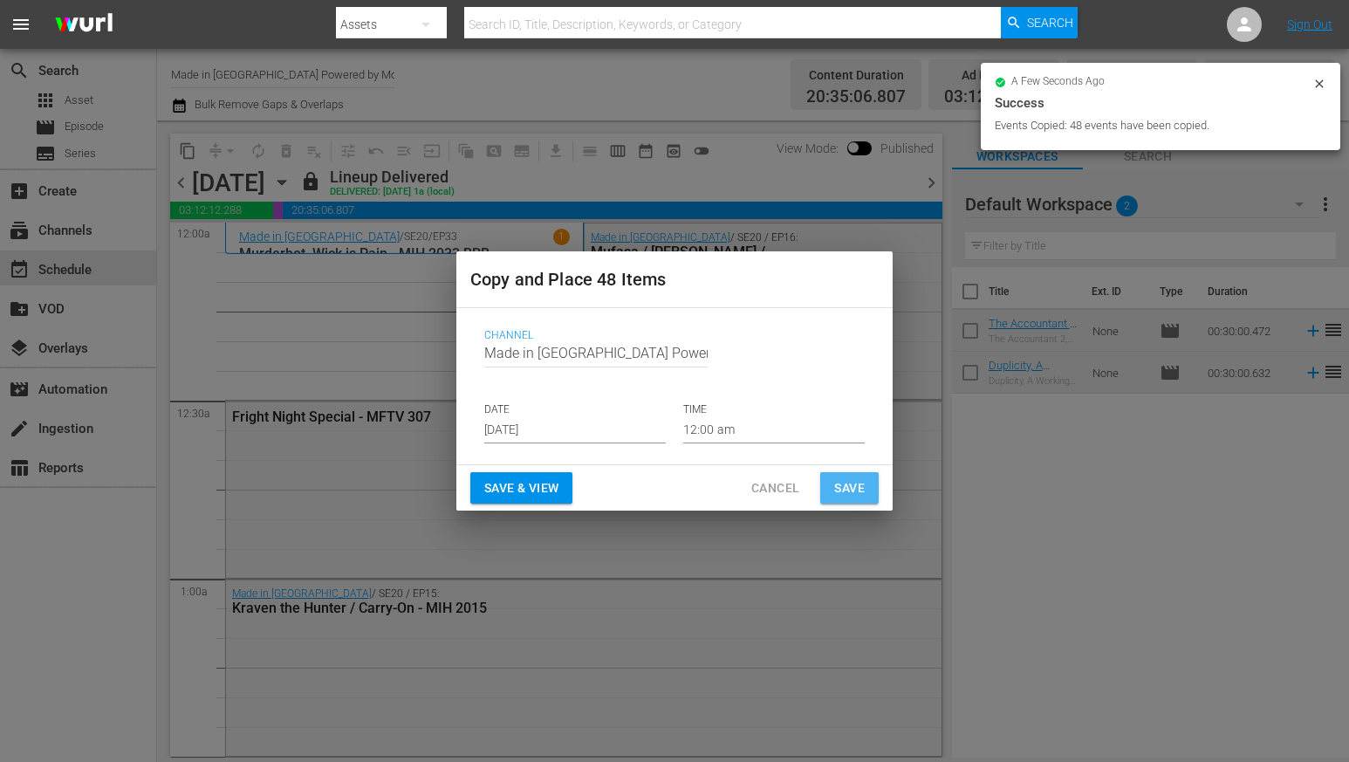
click at [841, 486] on span "Save" at bounding box center [849, 488] width 31 height 22
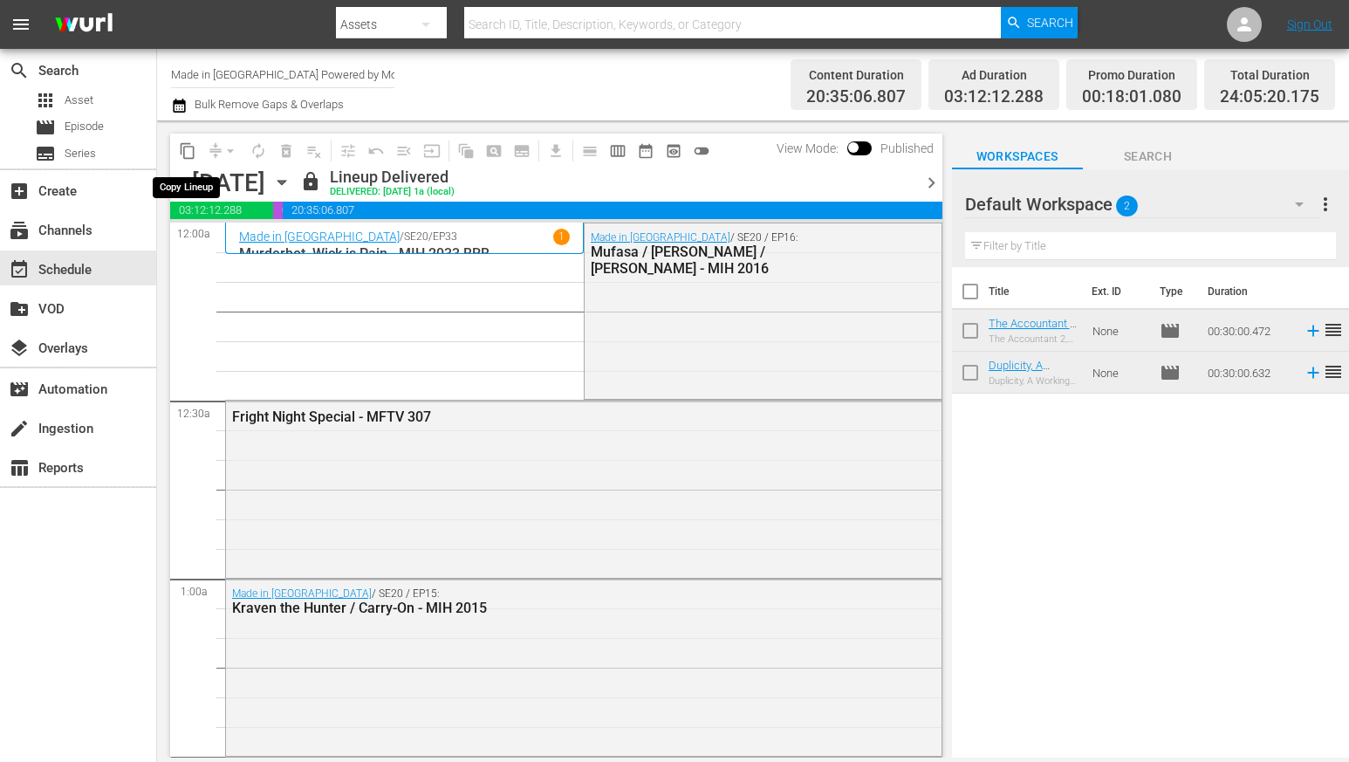
click at [184, 158] on span "content_copy" at bounding box center [187, 150] width 17 height 17
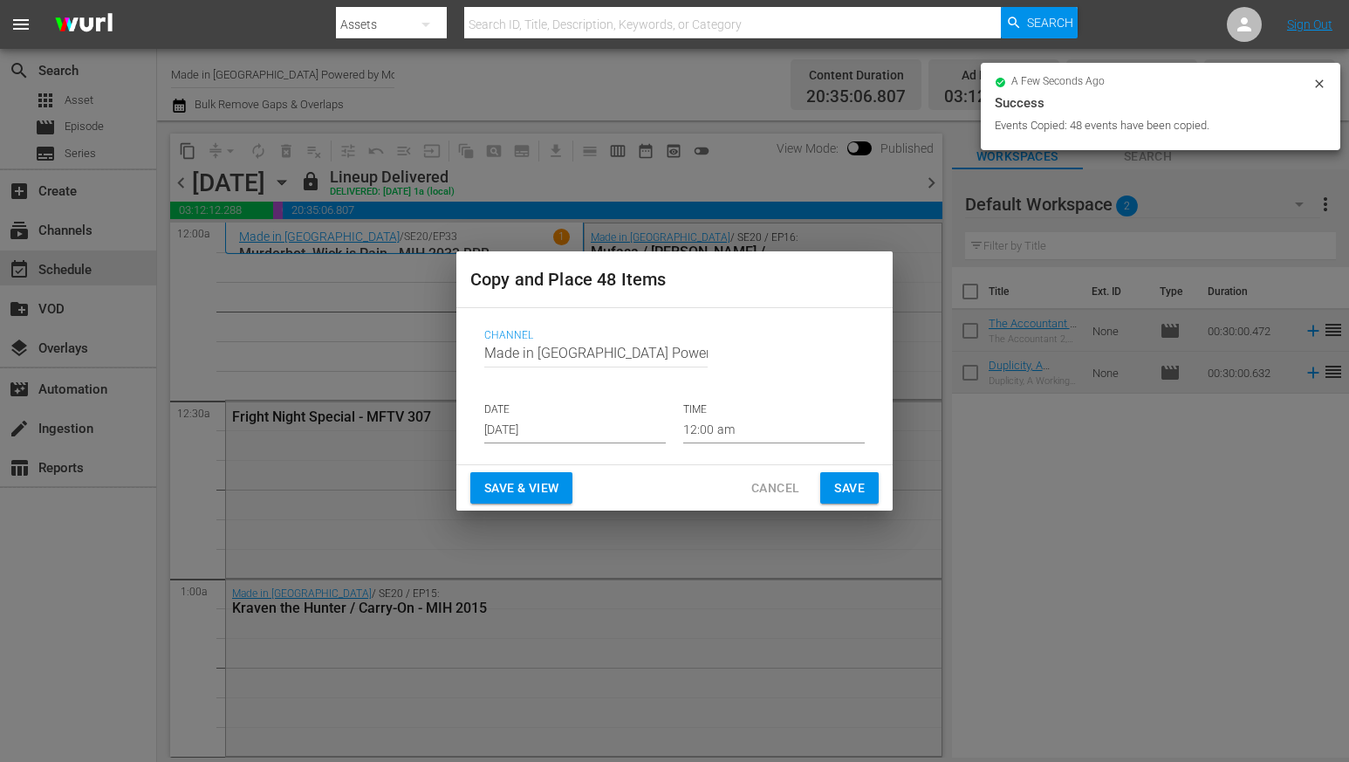
click at [506, 424] on input "[DATE]" at bounding box center [574, 430] width 181 height 26
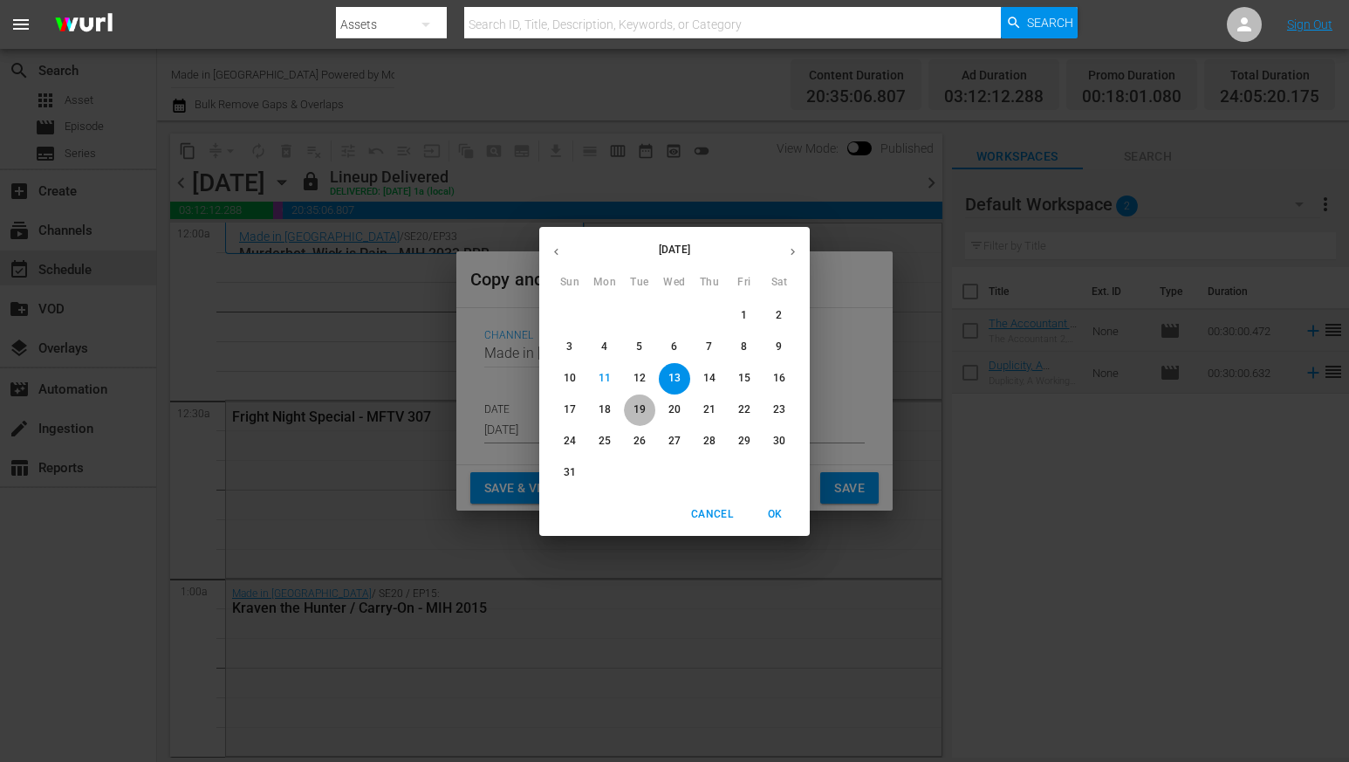
click at [633, 403] on span "19" at bounding box center [639, 409] width 31 height 15
type input "[DATE]"
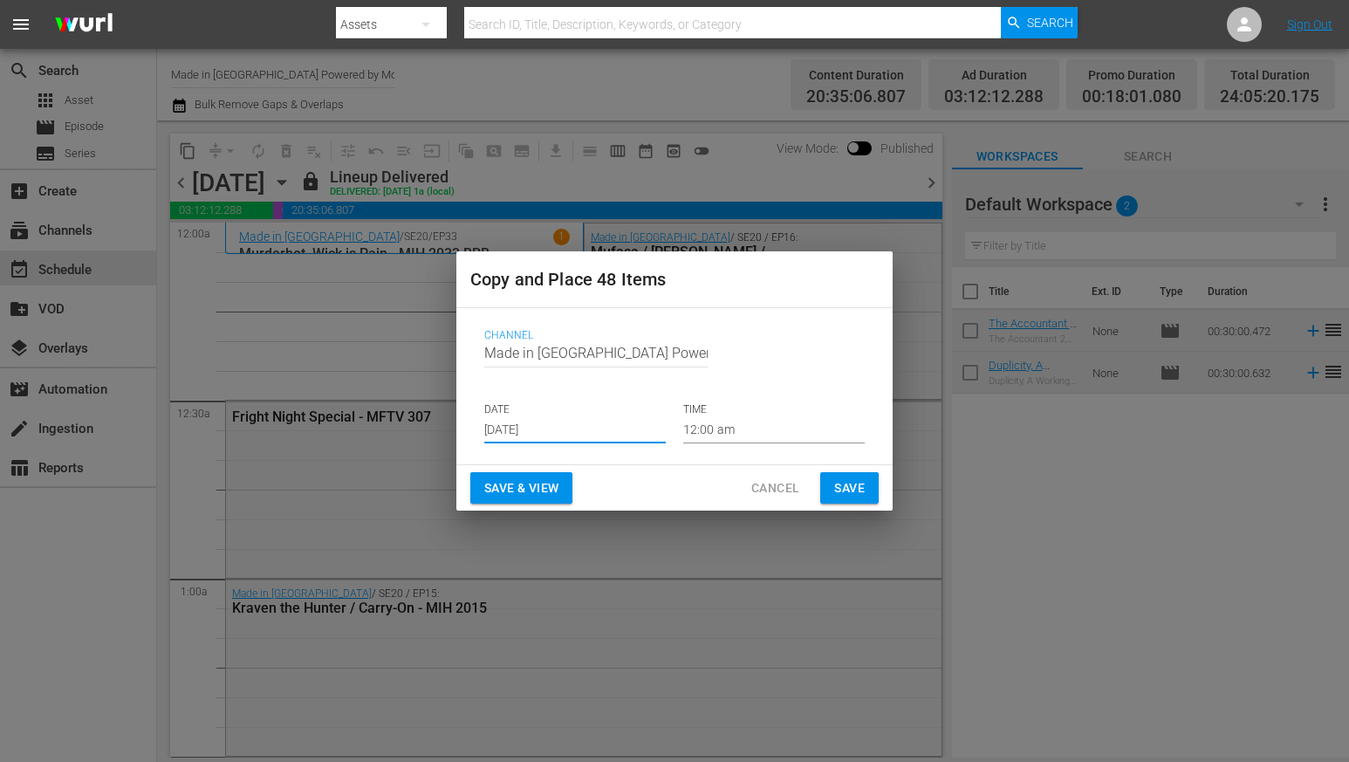
click at [847, 485] on span "Save" at bounding box center [849, 488] width 31 height 22
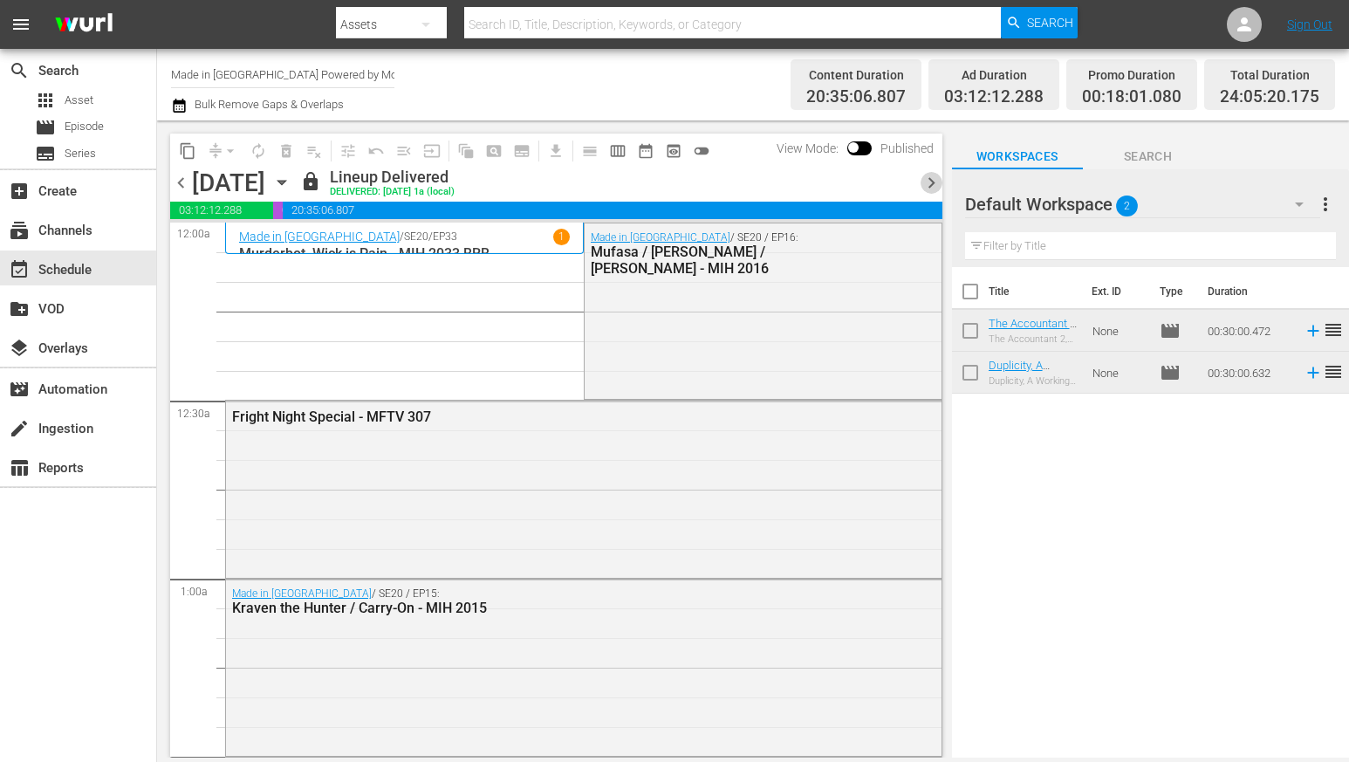
click at [920, 181] on span "chevron_right" at bounding box center [931, 183] width 22 height 22
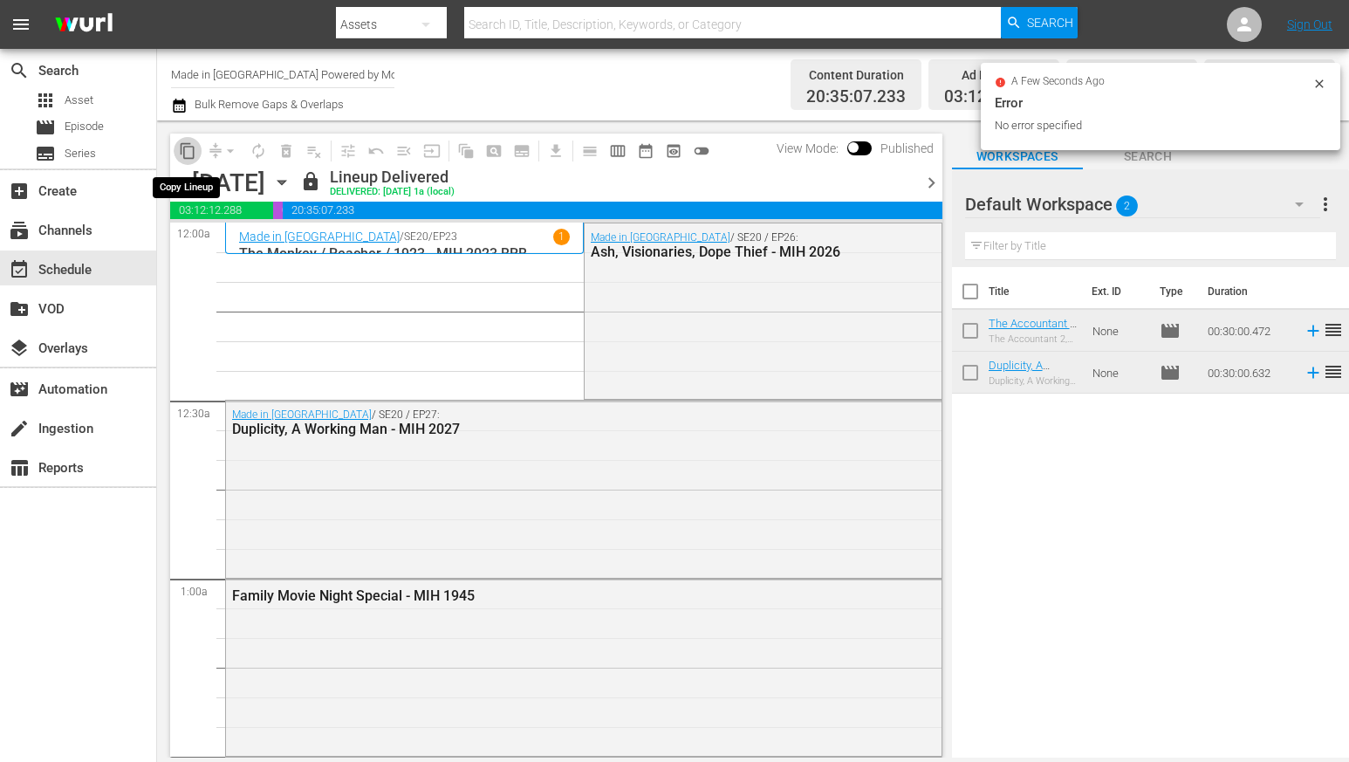
click at [181, 148] on span "content_copy" at bounding box center [187, 150] width 17 height 17
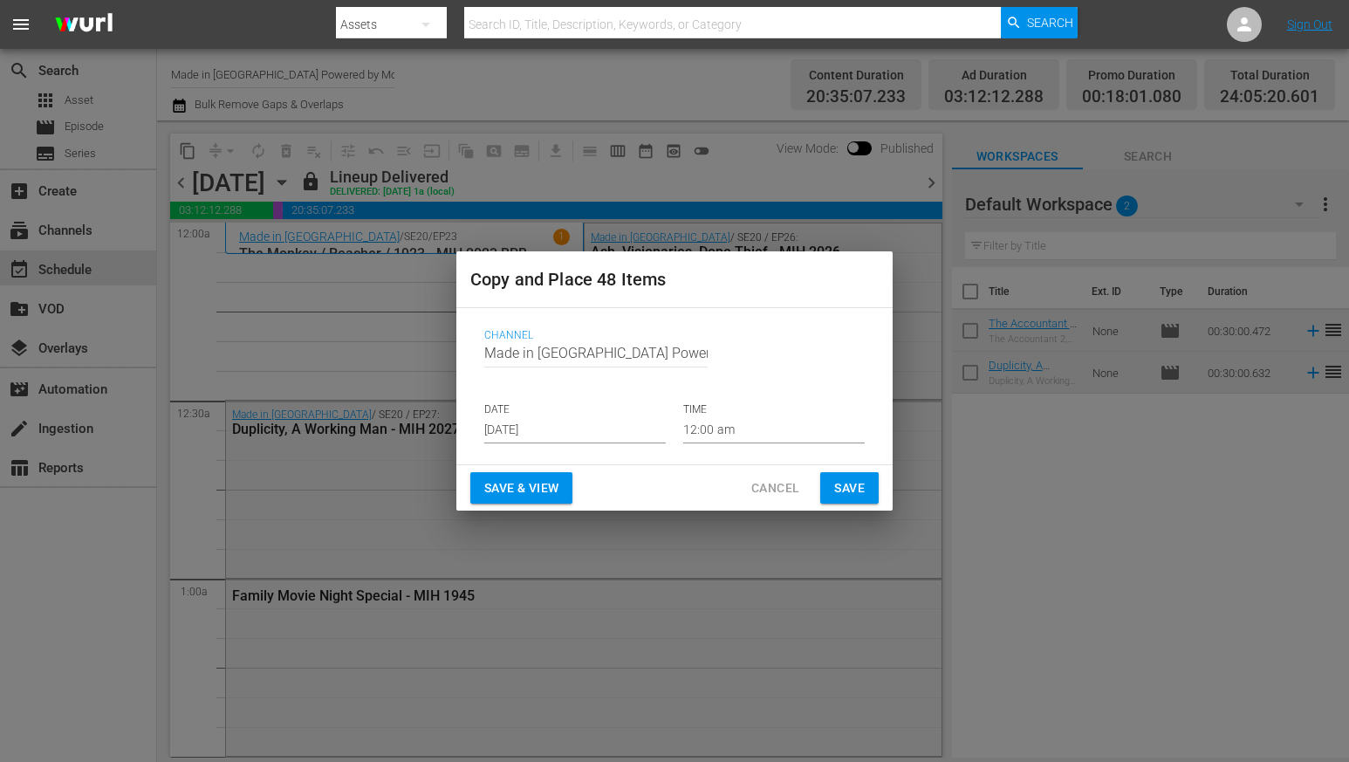
click at [519, 414] on p "DATE" at bounding box center [574, 409] width 181 height 15
click at [525, 420] on input "[DATE]" at bounding box center [574, 430] width 181 height 26
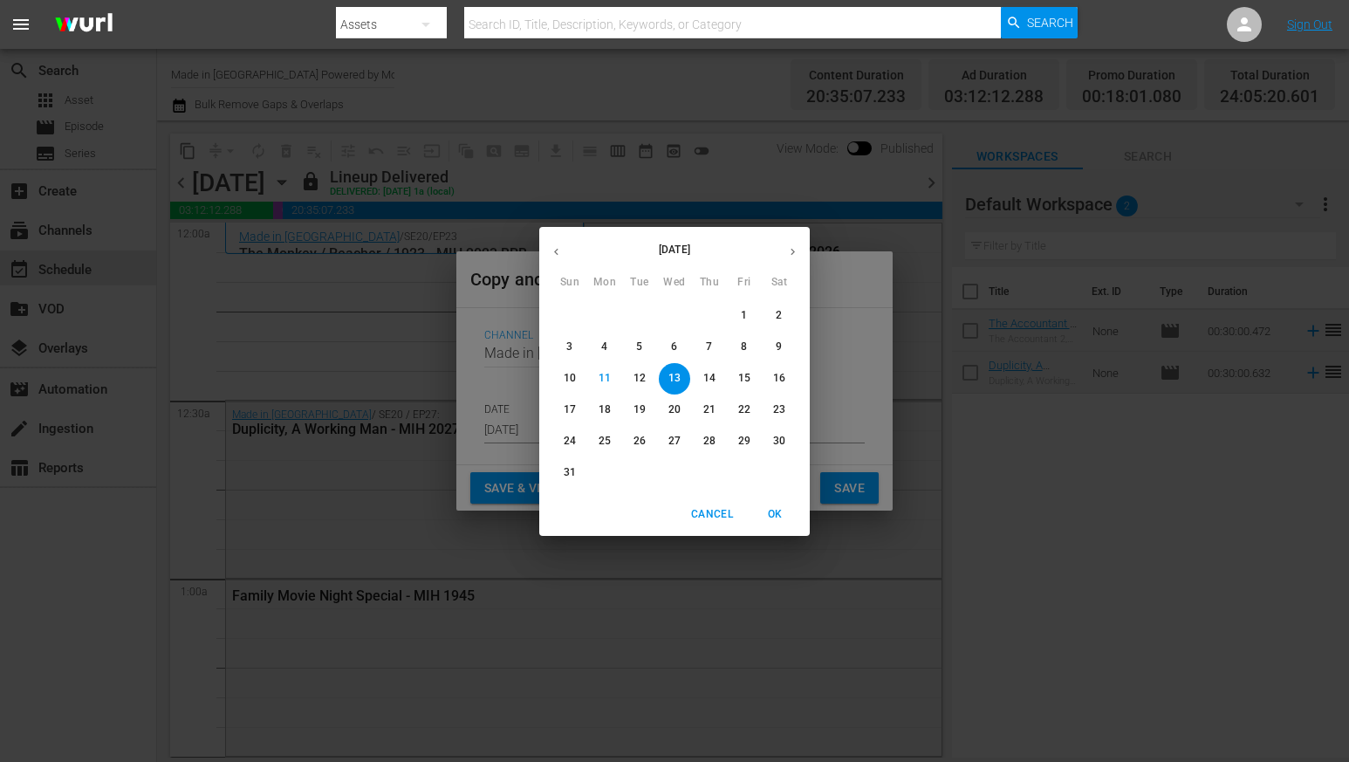
click at [686, 366] on div "13" at bounding box center [674, 378] width 35 height 31
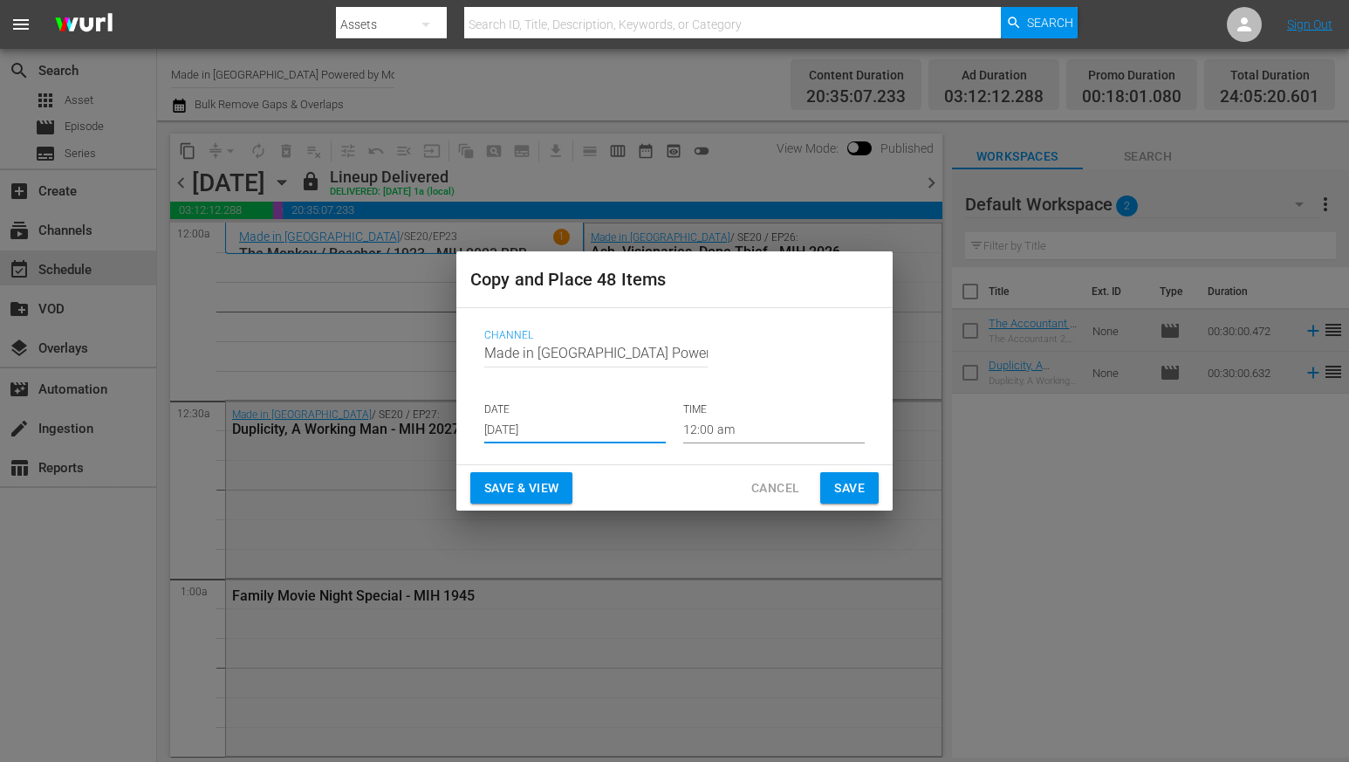
click at [571, 432] on input "[DATE]" at bounding box center [574, 430] width 181 height 26
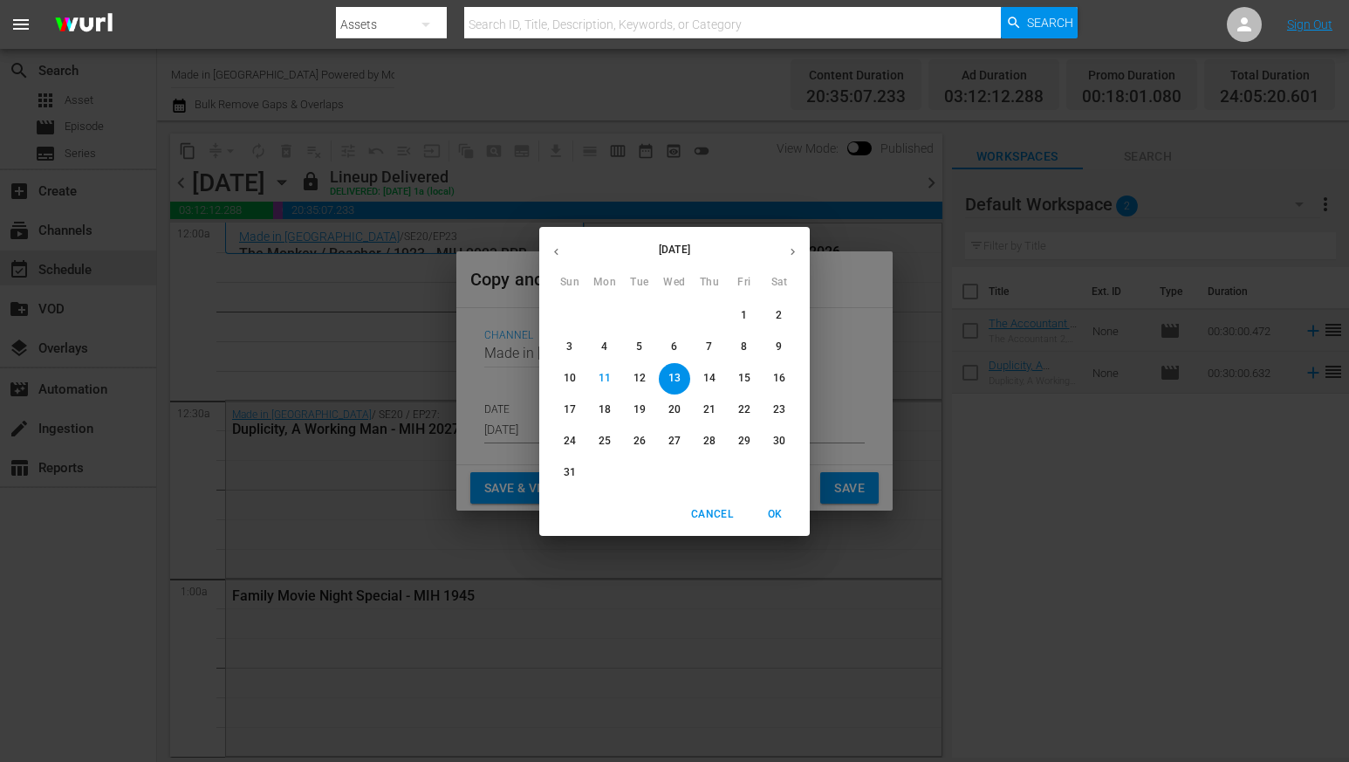
click at [696, 379] on span "14" at bounding box center [709, 378] width 31 height 15
type input "[DATE]"
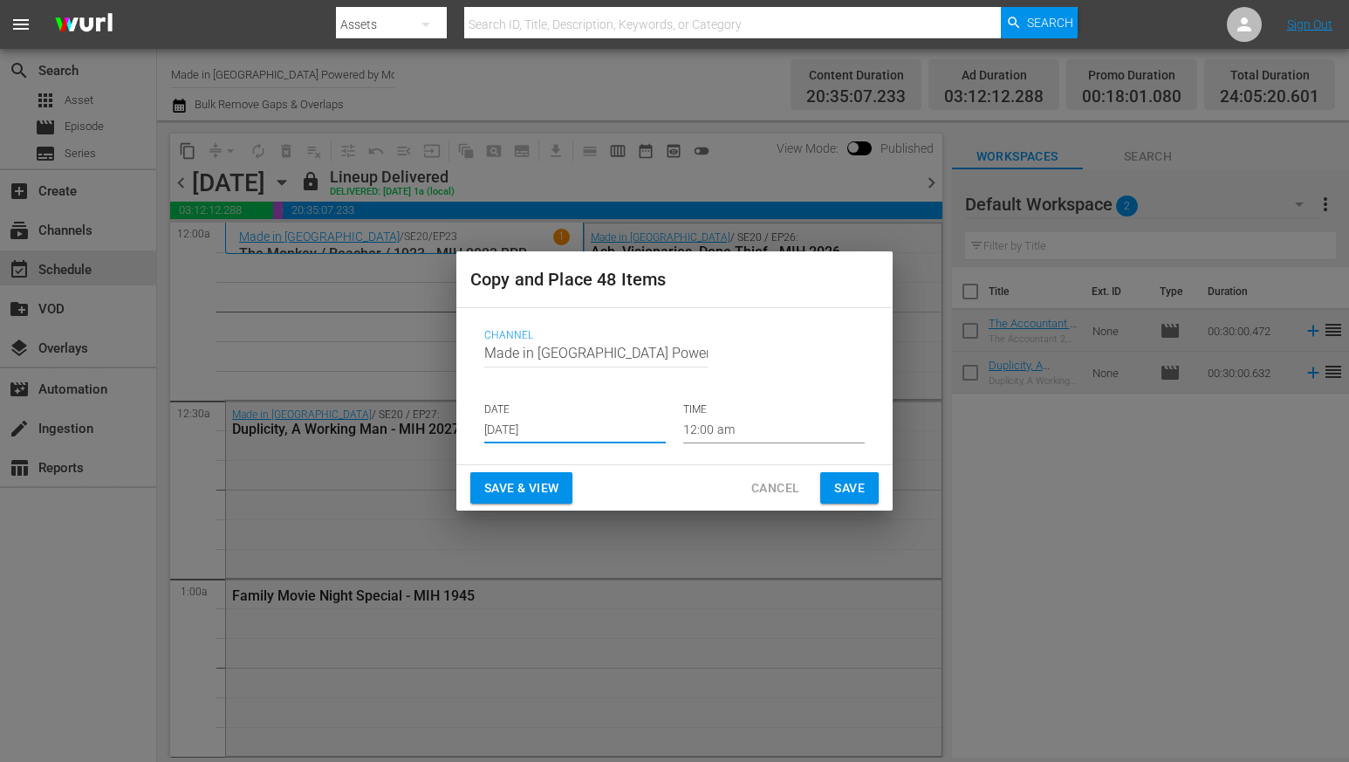
click at [847, 483] on span "Save" at bounding box center [849, 488] width 31 height 22
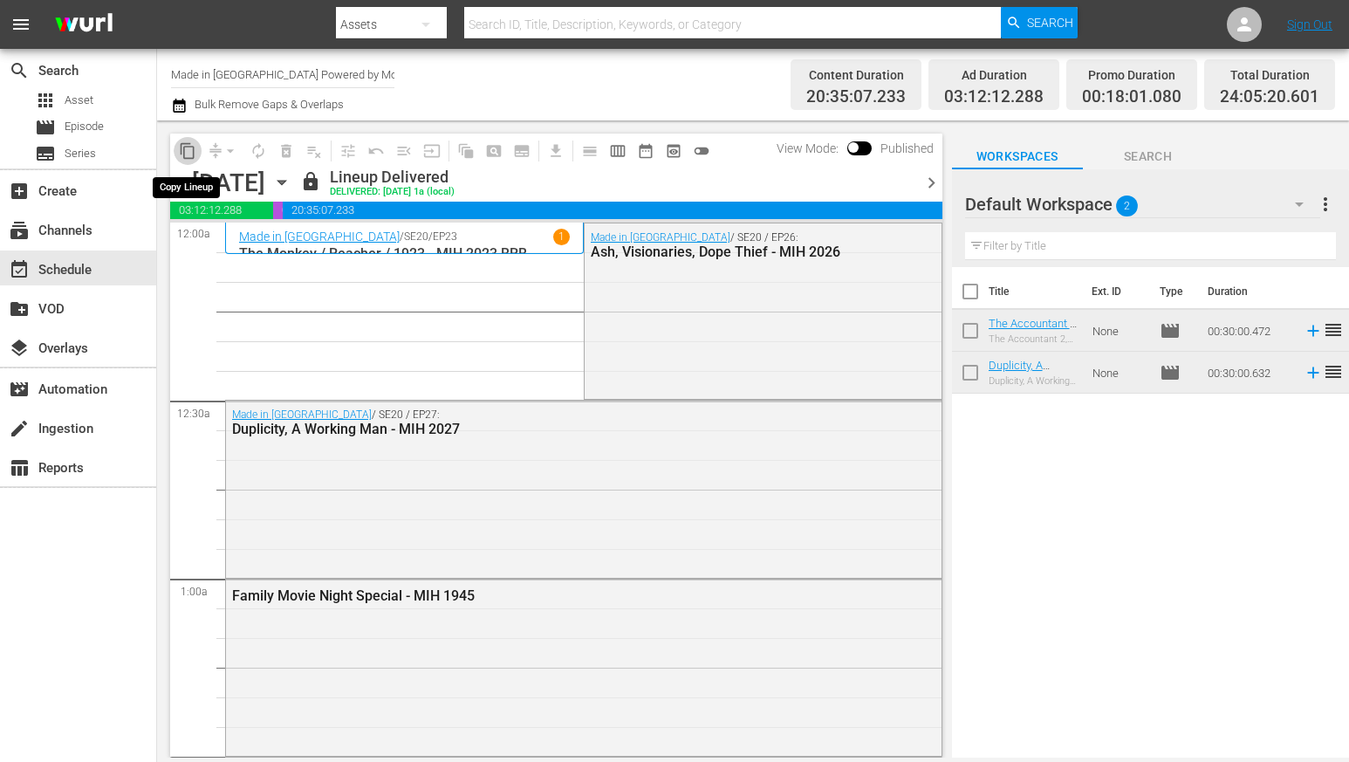
click at [183, 148] on span "content_copy" at bounding box center [187, 150] width 17 height 17
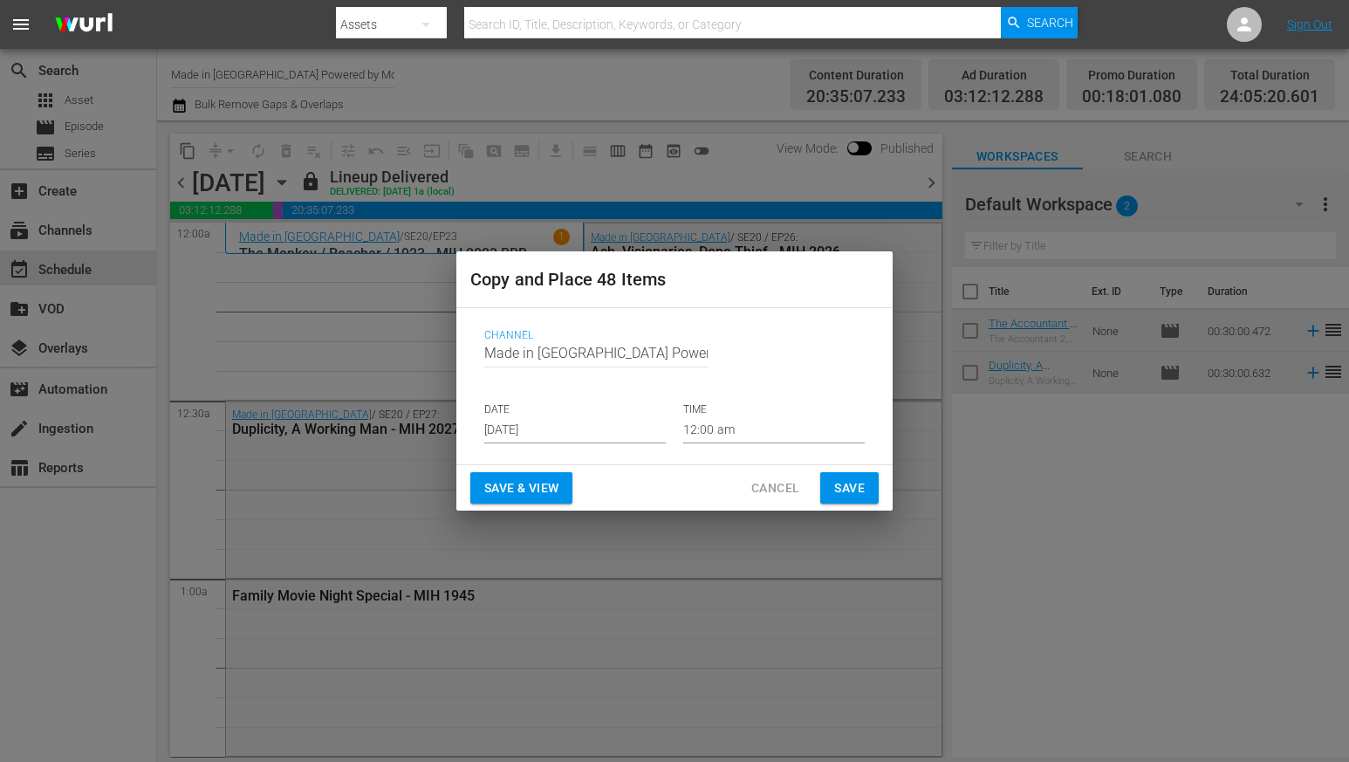
click at [531, 422] on input "[DATE]" at bounding box center [574, 430] width 181 height 26
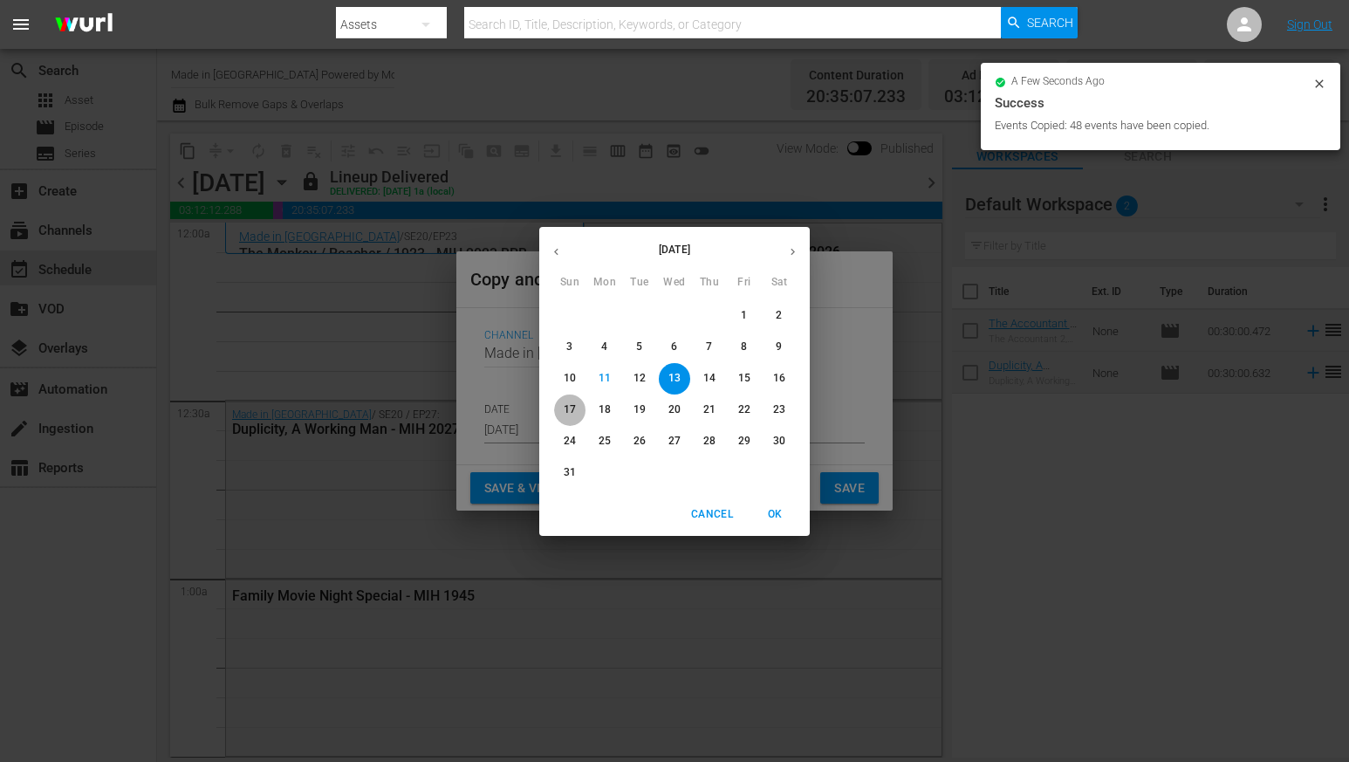
click at [561, 400] on button "17" at bounding box center [569, 409] width 31 height 31
type input "[DATE]"
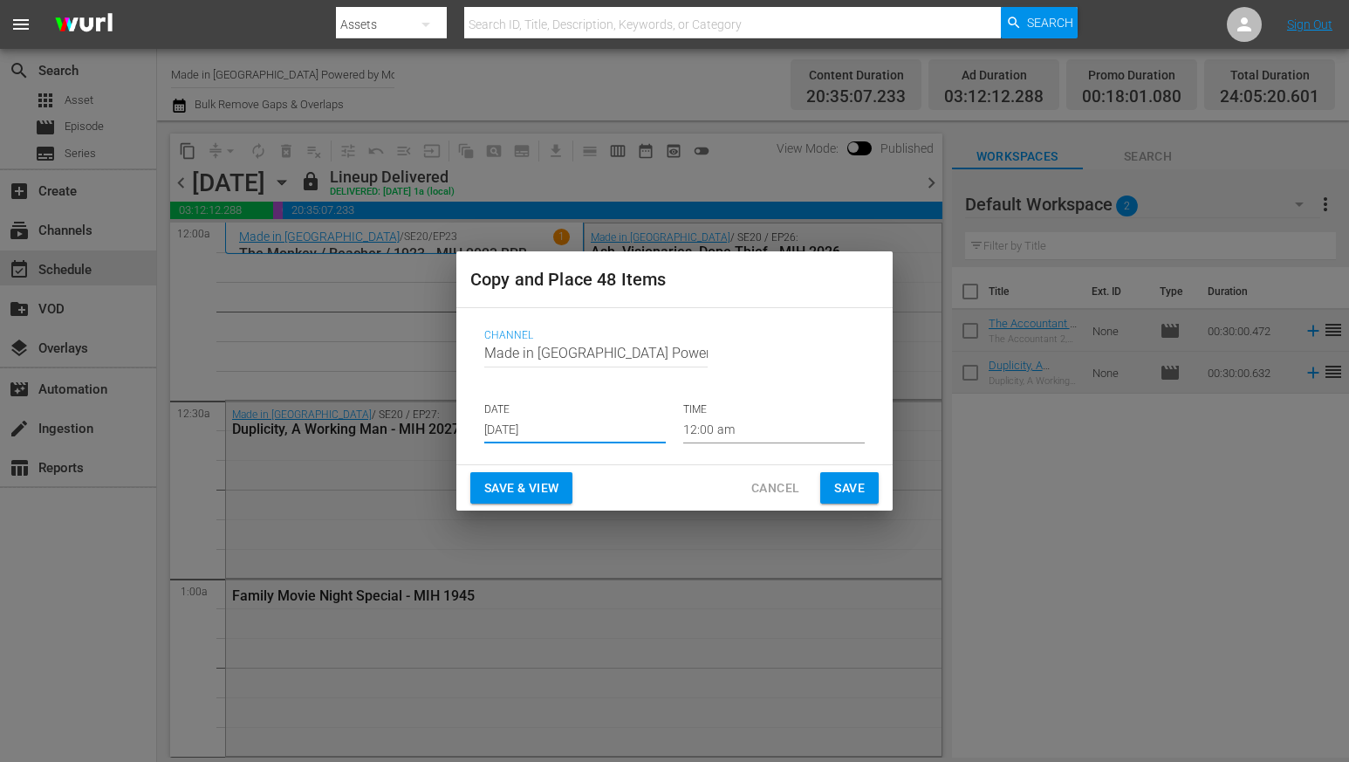
click at [834, 491] on span "Save" at bounding box center [849, 488] width 31 height 22
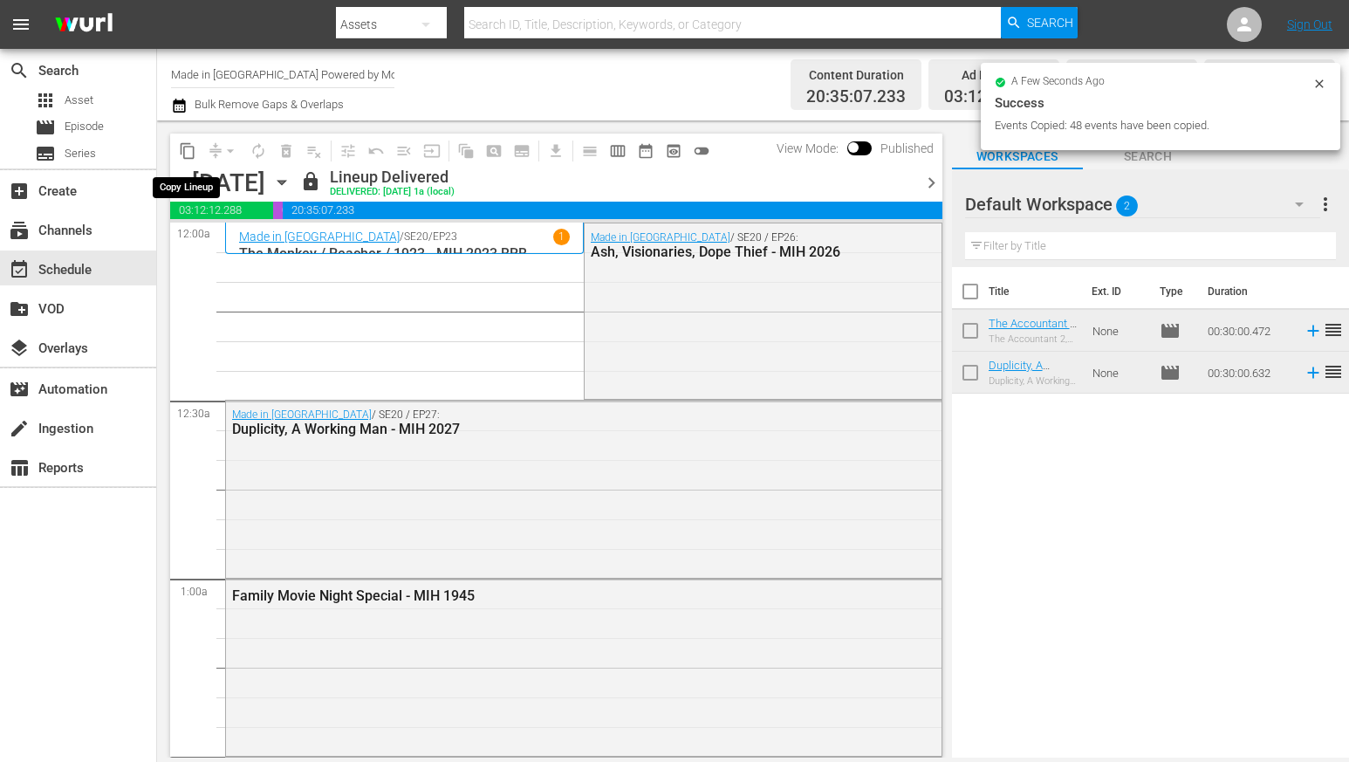
click at [176, 144] on button "content_copy" at bounding box center [188, 151] width 28 height 28
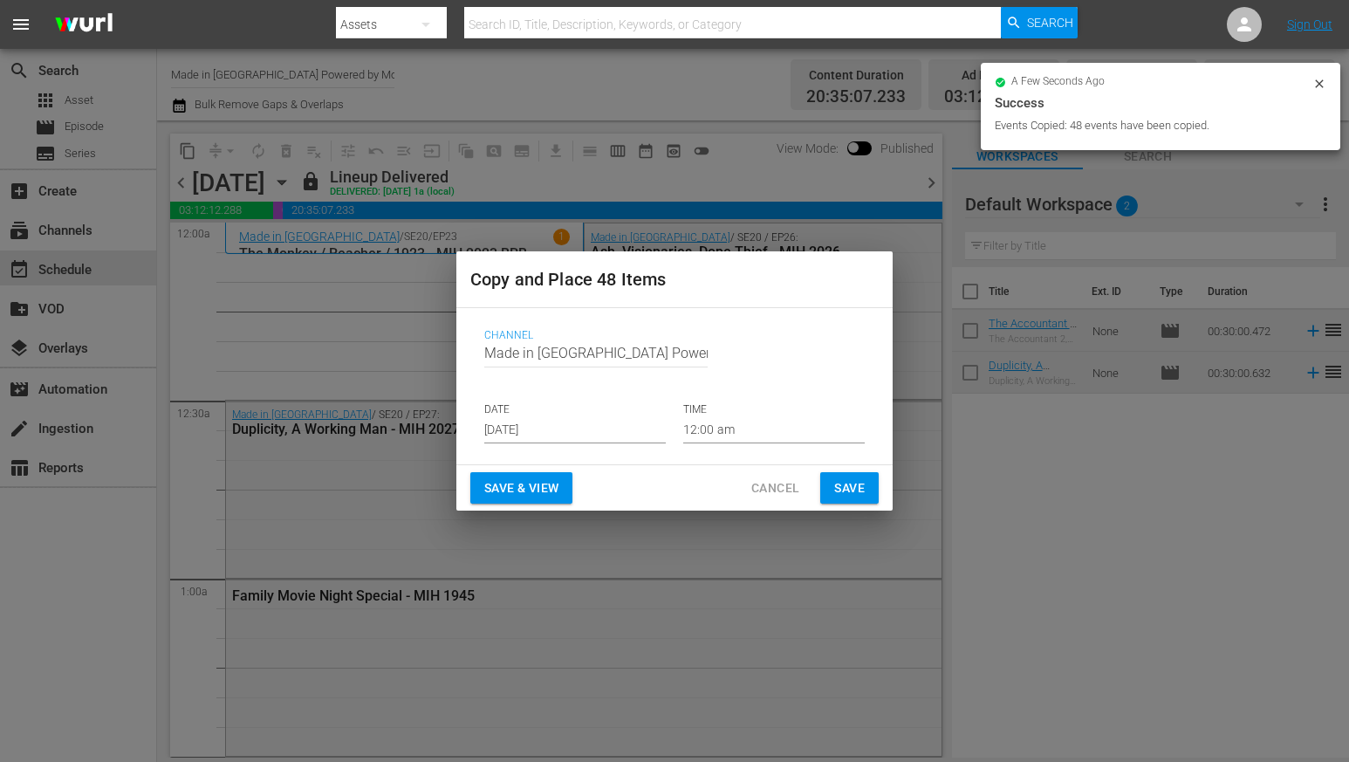
click at [537, 428] on input "[DATE]" at bounding box center [574, 430] width 181 height 26
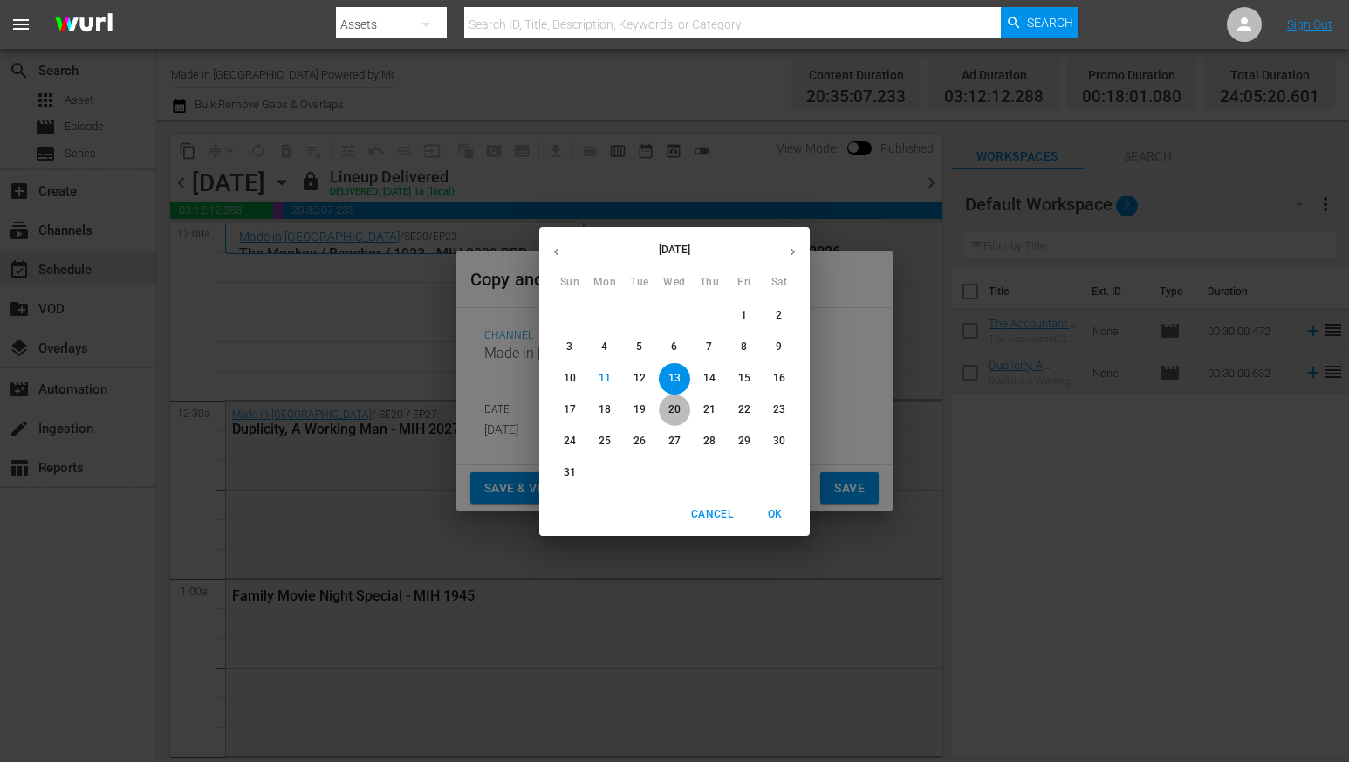
click at [668, 402] on p "20" at bounding box center [674, 409] width 12 height 15
type input "[DATE]"
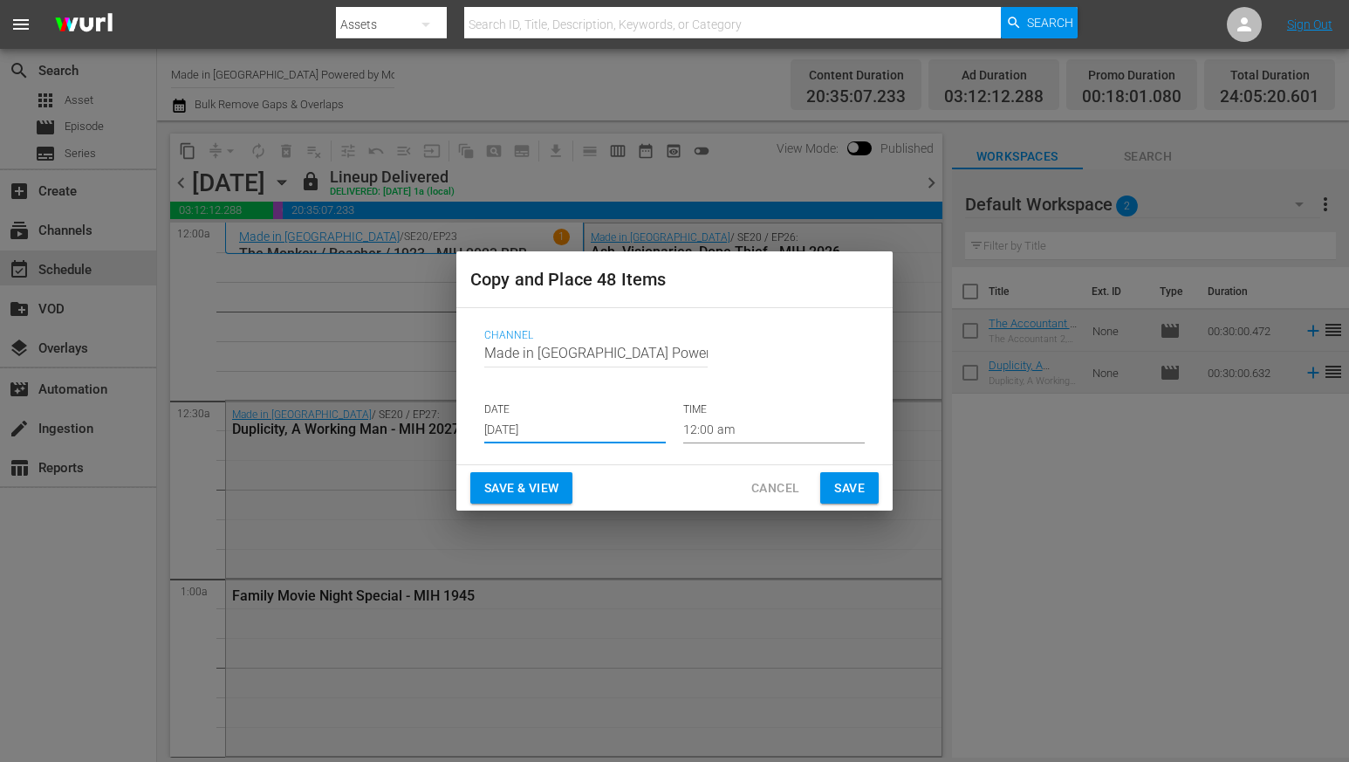
click at [846, 489] on span "Save" at bounding box center [849, 488] width 31 height 22
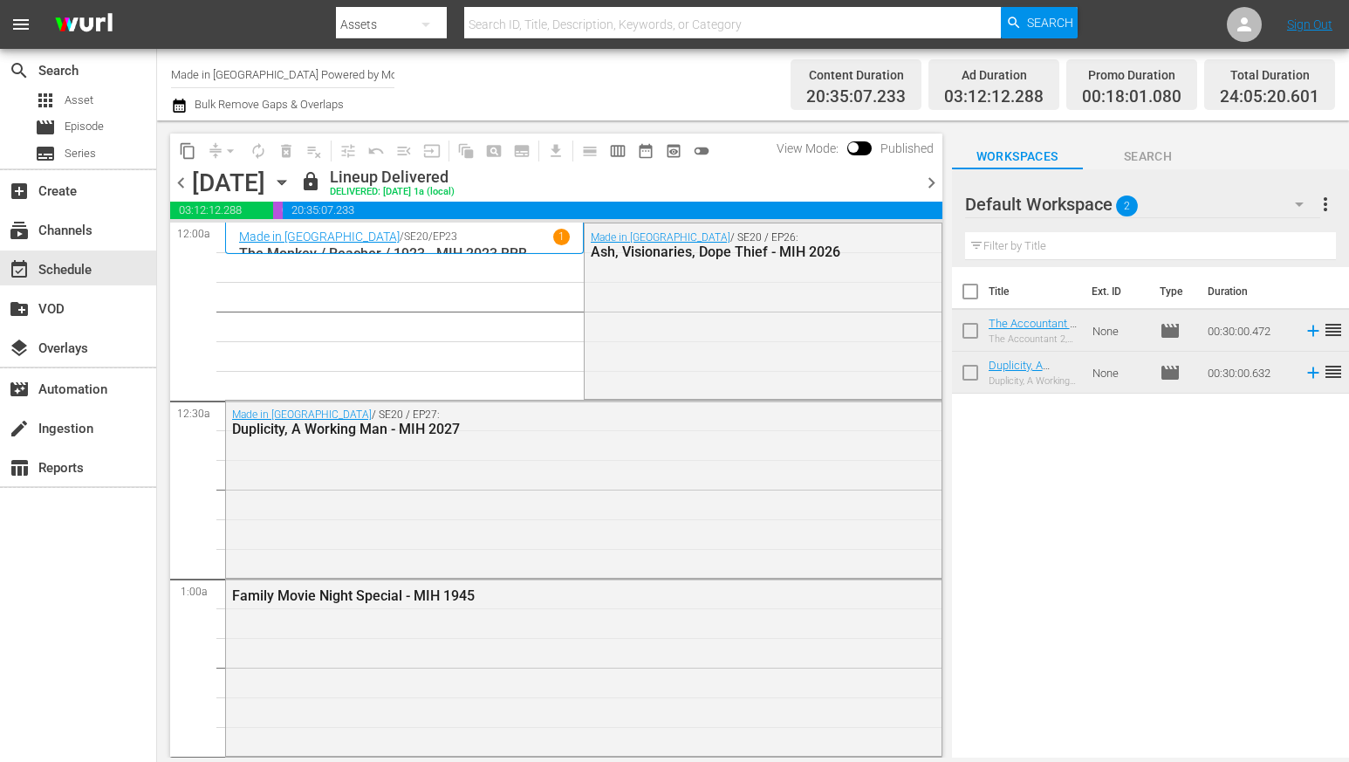
click at [920, 174] on span "chevron_right" at bounding box center [931, 183] width 22 height 22
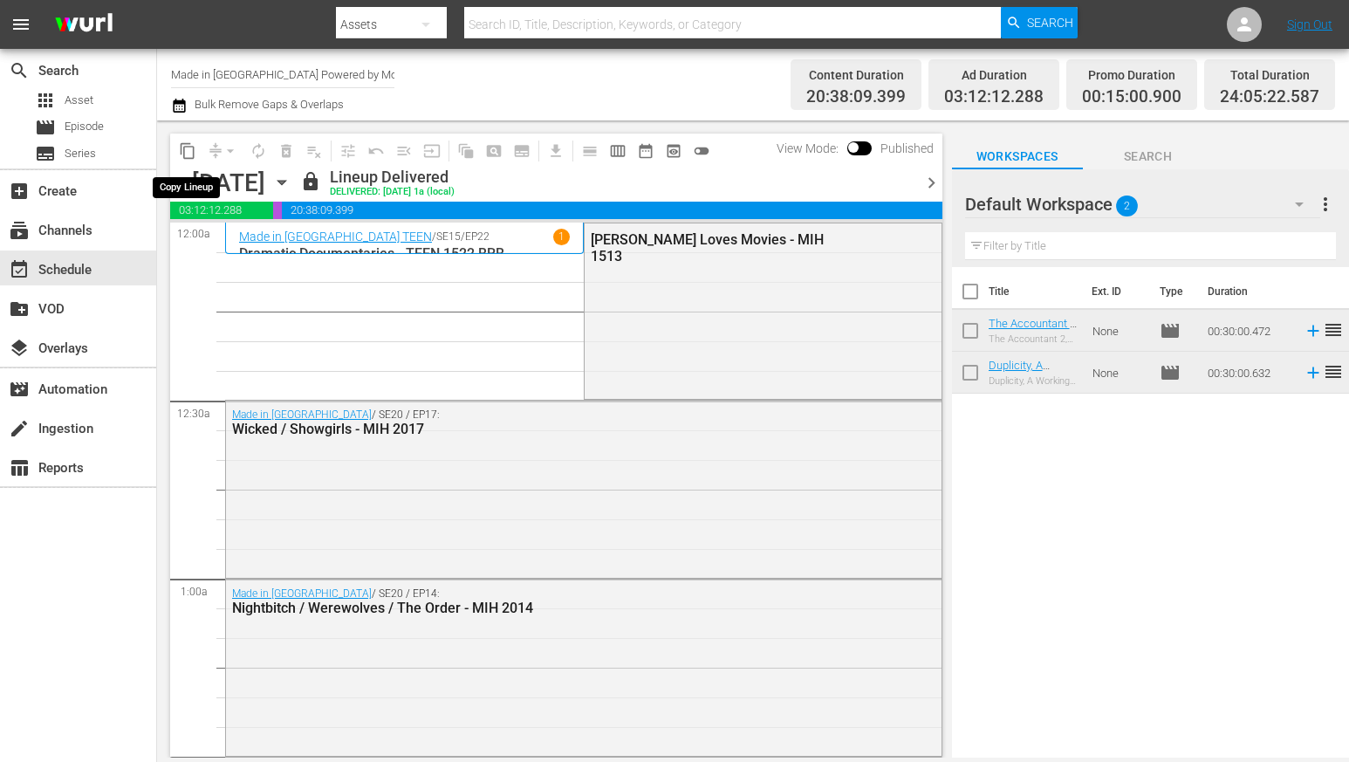
click at [178, 149] on button "content_copy" at bounding box center [188, 151] width 28 height 28
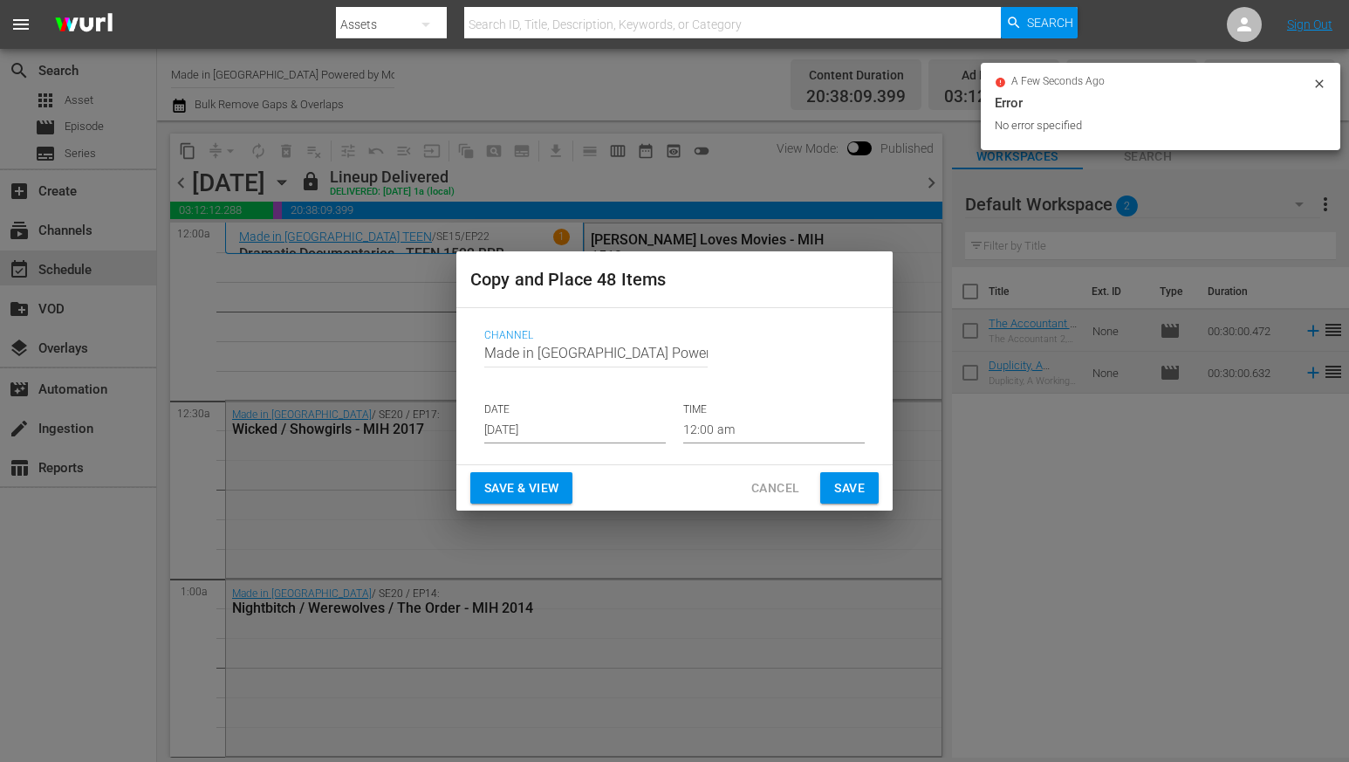
click at [528, 414] on p "DATE" at bounding box center [574, 409] width 181 height 15
click at [546, 425] on input "[DATE]" at bounding box center [574, 430] width 181 height 26
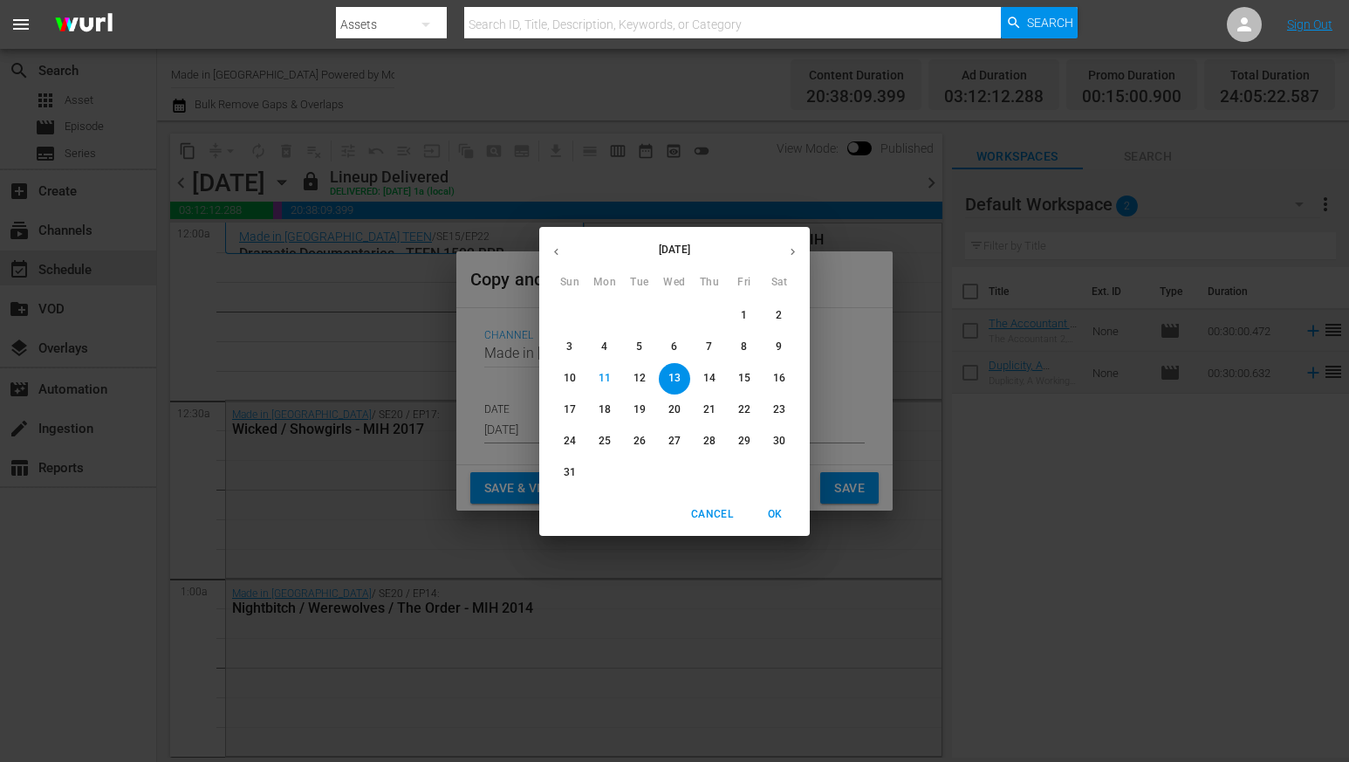
click at [736, 364] on button "15" at bounding box center [744, 378] width 31 height 31
type input "[DATE]"
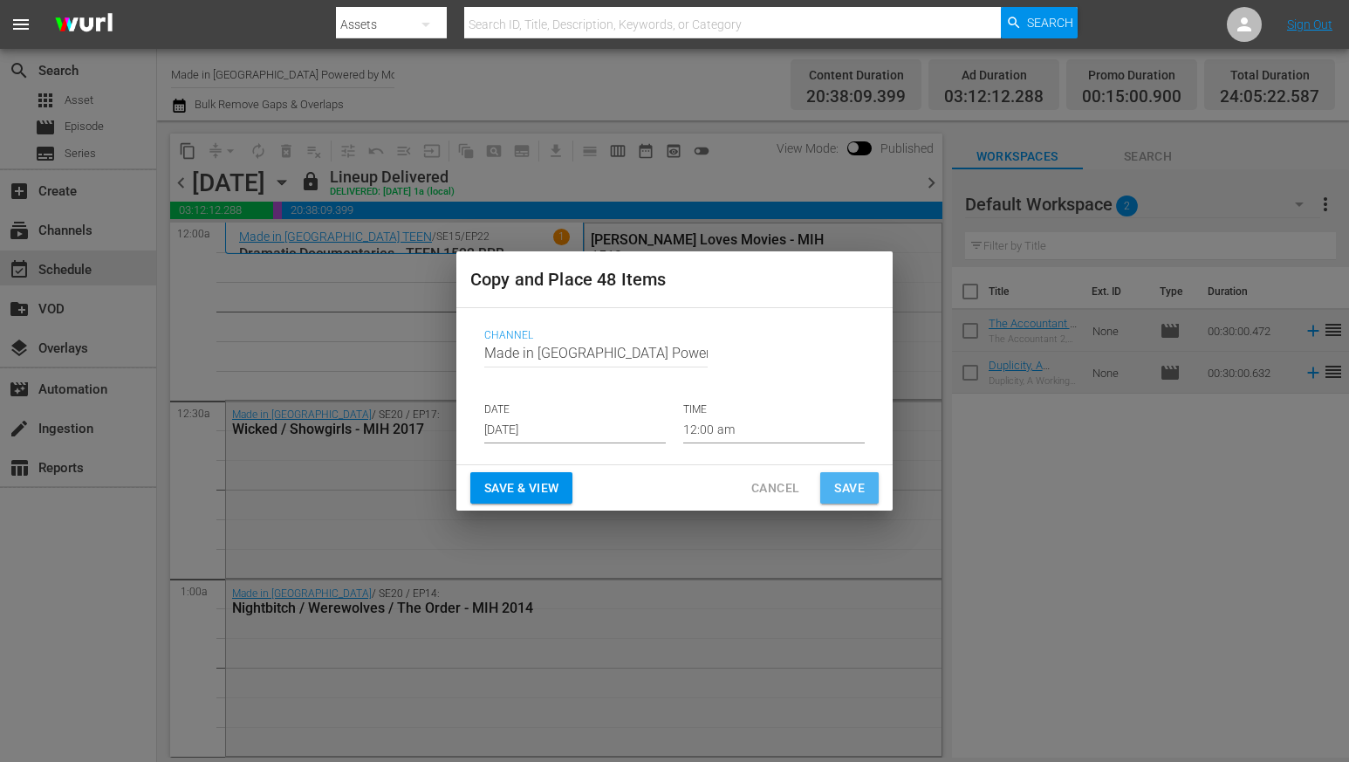
click at [845, 489] on span "Save" at bounding box center [849, 488] width 31 height 22
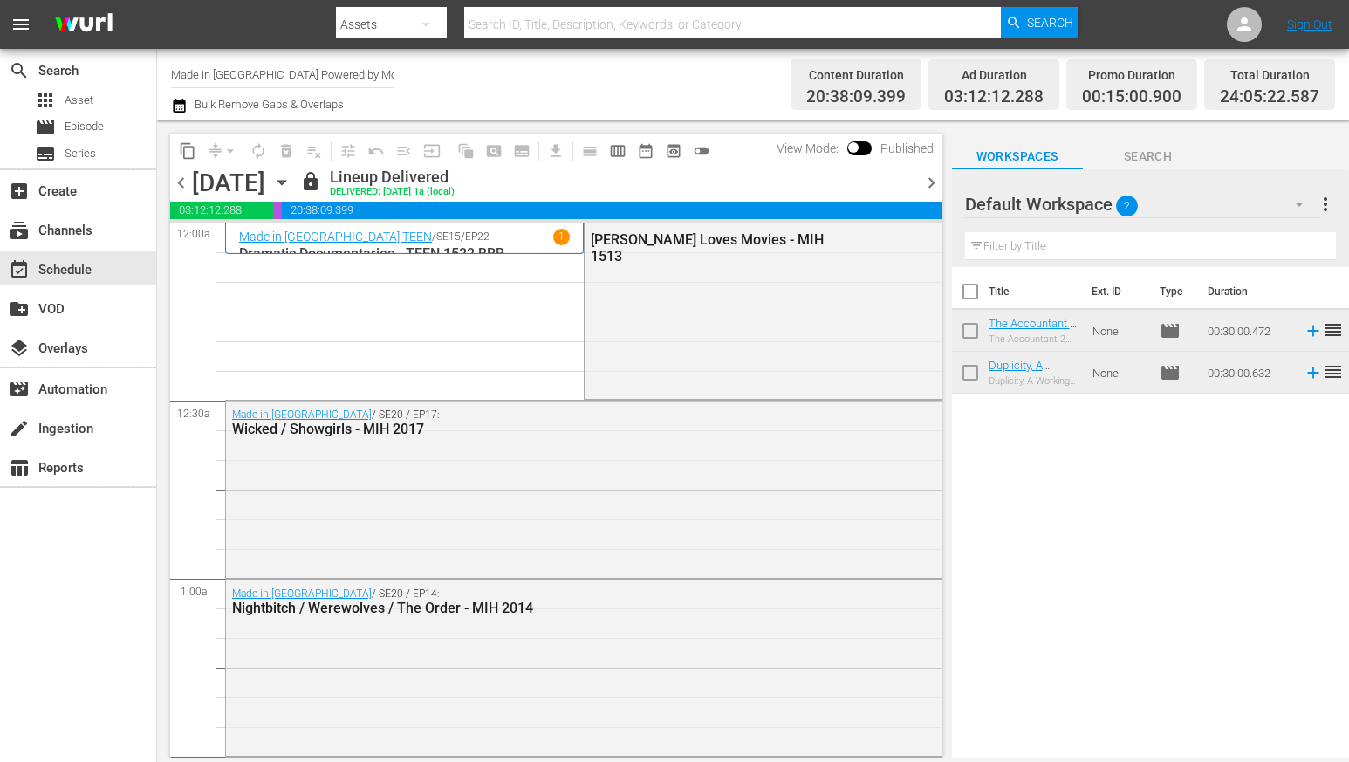
click at [184, 149] on span "content_copy" at bounding box center [187, 150] width 17 height 17
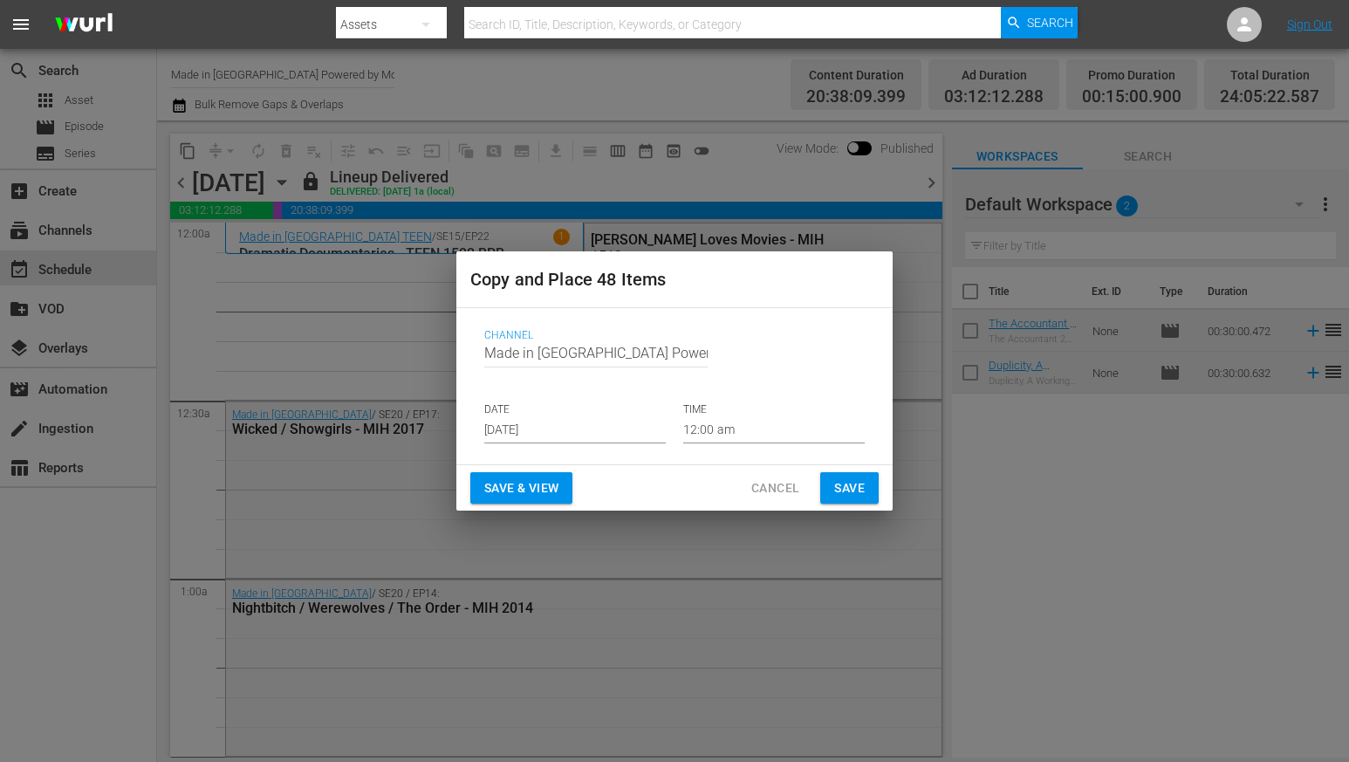
click at [524, 417] on input "[DATE]" at bounding box center [574, 430] width 181 height 26
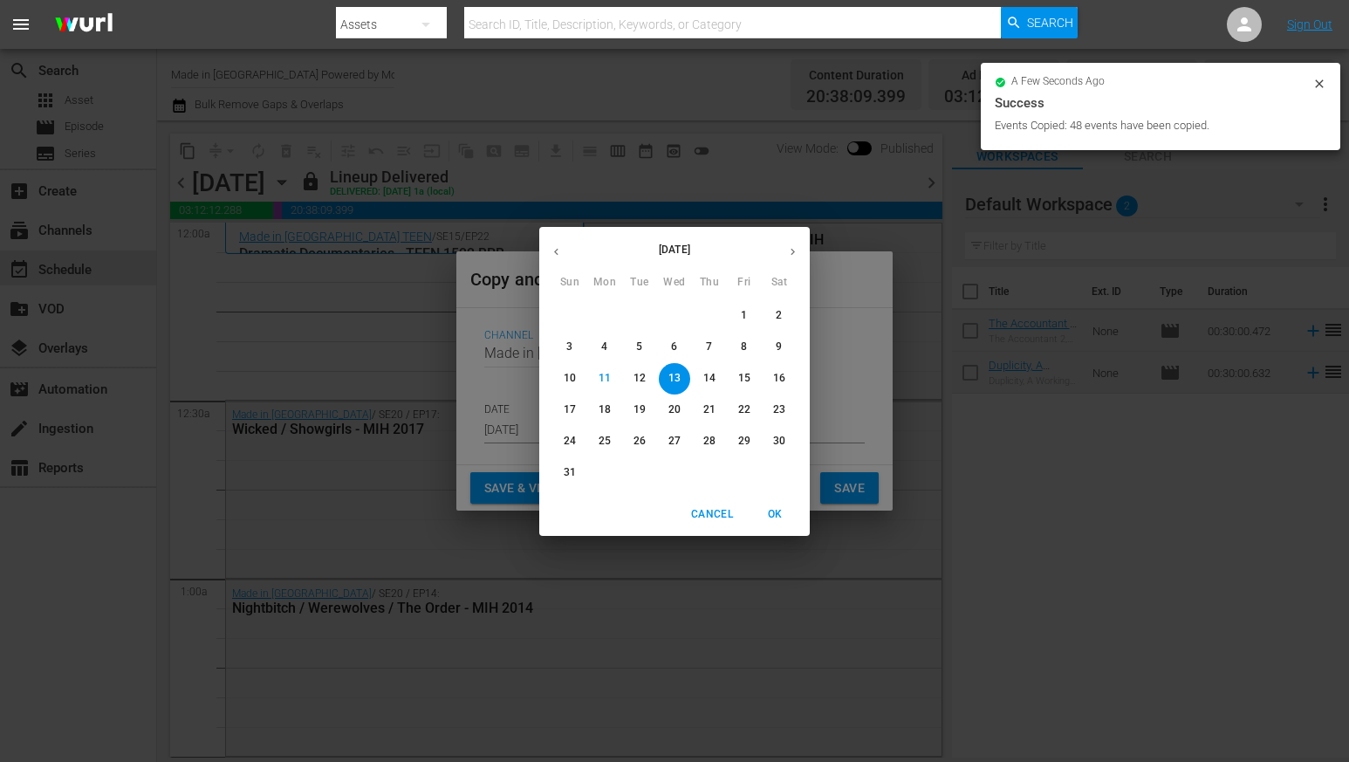
click at [599, 402] on p "18" at bounding box center [605, 409] width 12 height 15
type input "[DATE]"
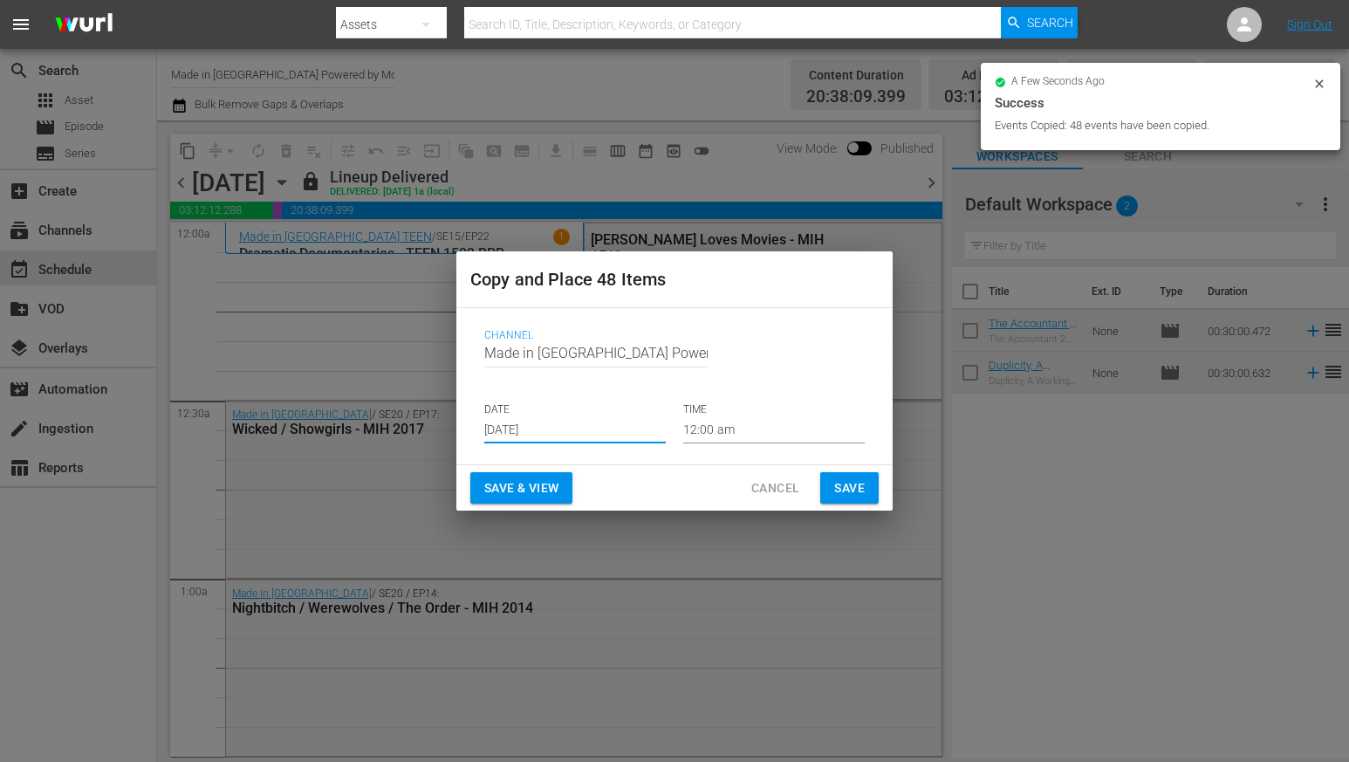
click at [845, 490] on span "Save" at bounding box center [849, 488] width 31 height 22
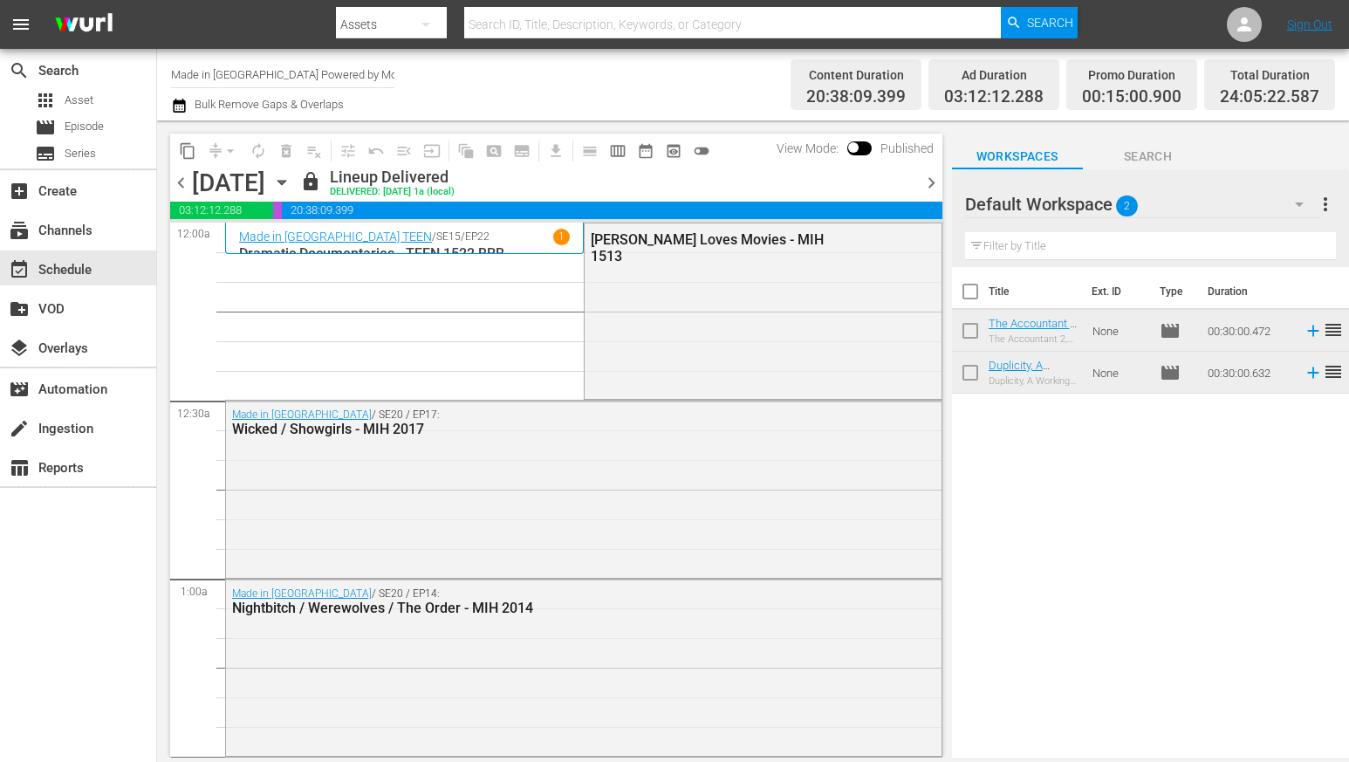
click at [930, 184] on span "chevron_right" at bounding box center [931, 183] width 22 height 22
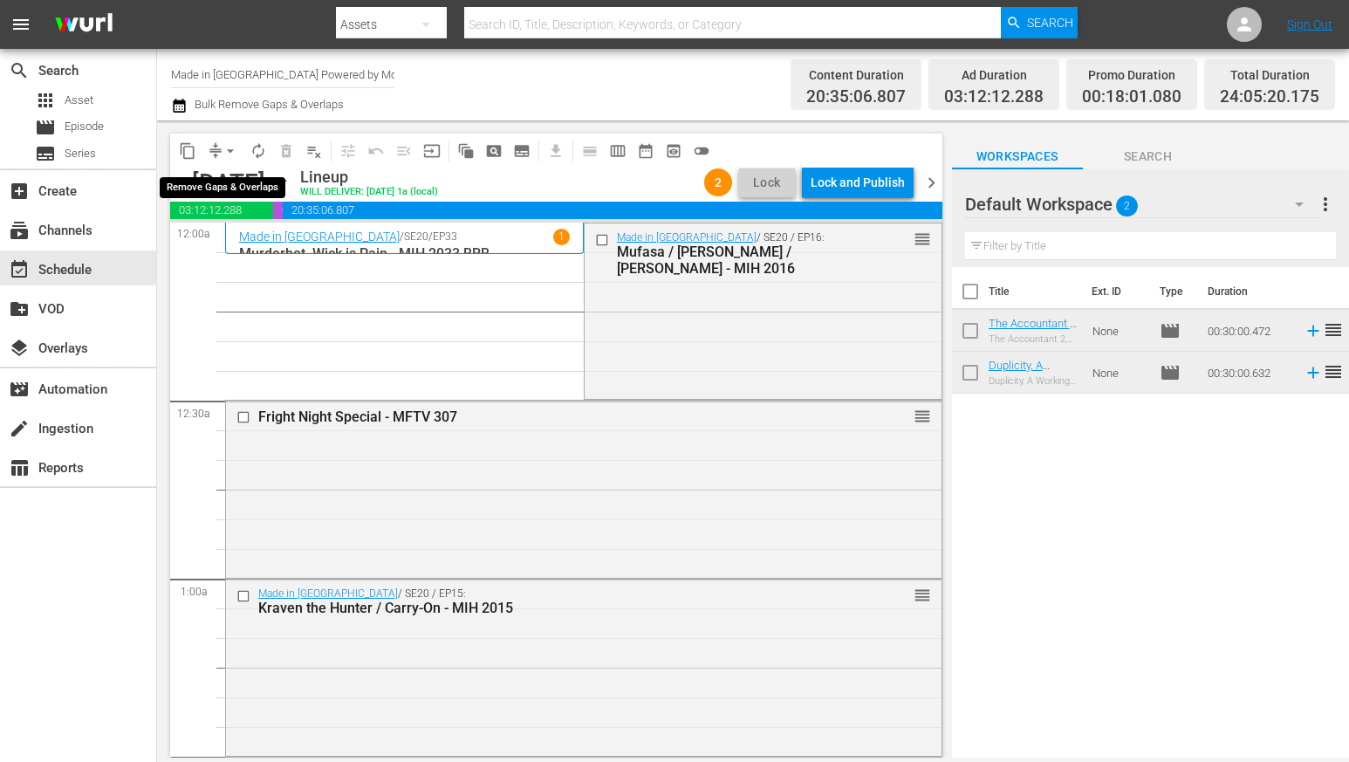
click at [222, 147] on span "arrow_drop_down" at bounding box center [230, 150] width 17 height 17
click at [223, 178] on li "Align to Midnight" at bounding box center [231, 186] width 183 height 29
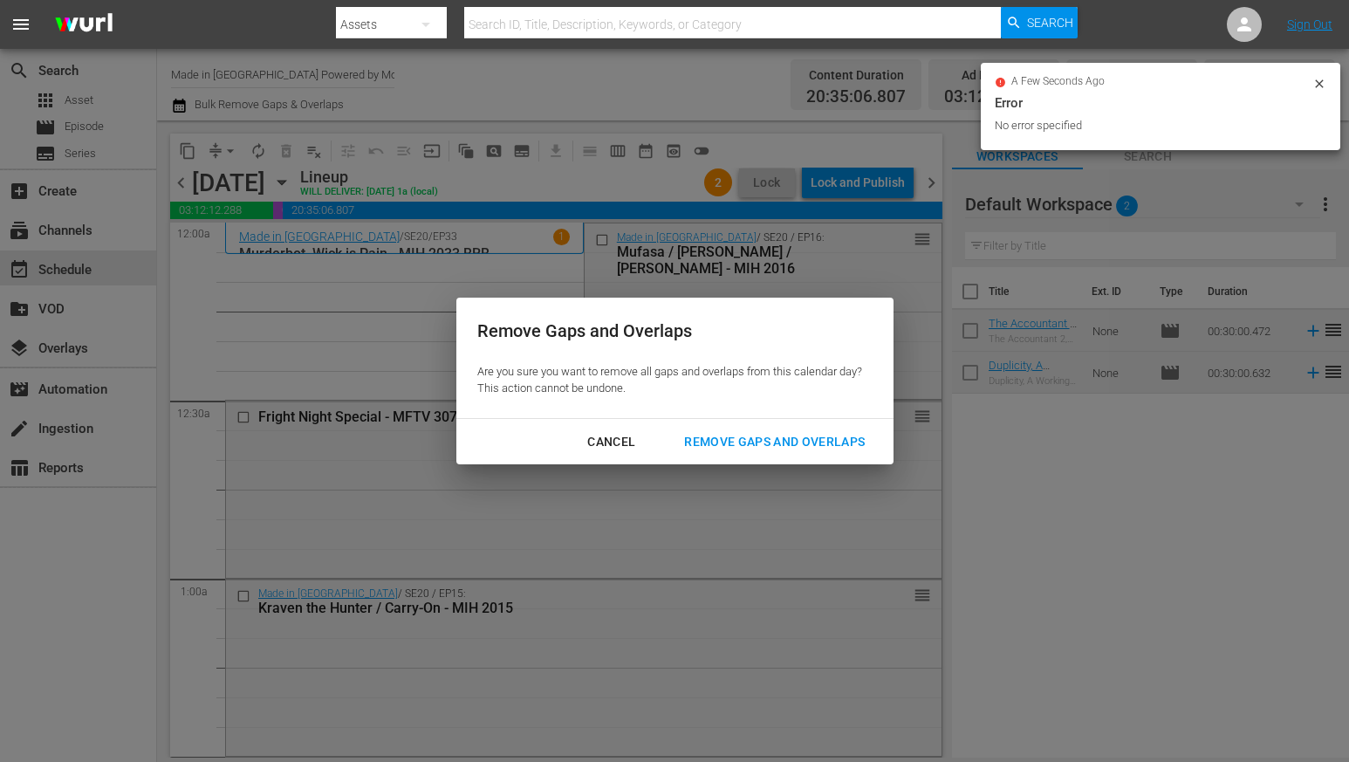
click at [749, 437] on div "Remove Gaps and Overlaps" at bounding box center [774, 442] width 209 height 22
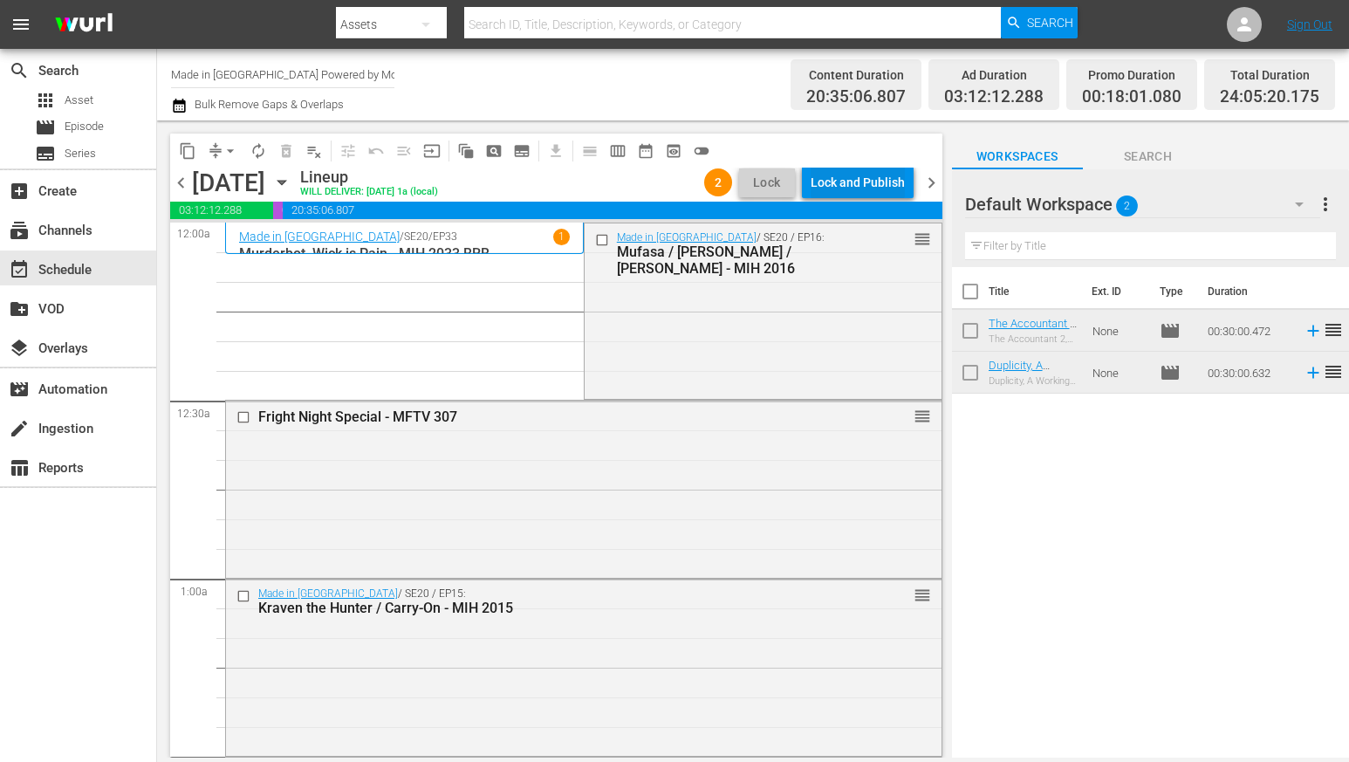
click at [859, 175] on div "Lock and Publish" at bounding box center [858, 182] width 94 height 31
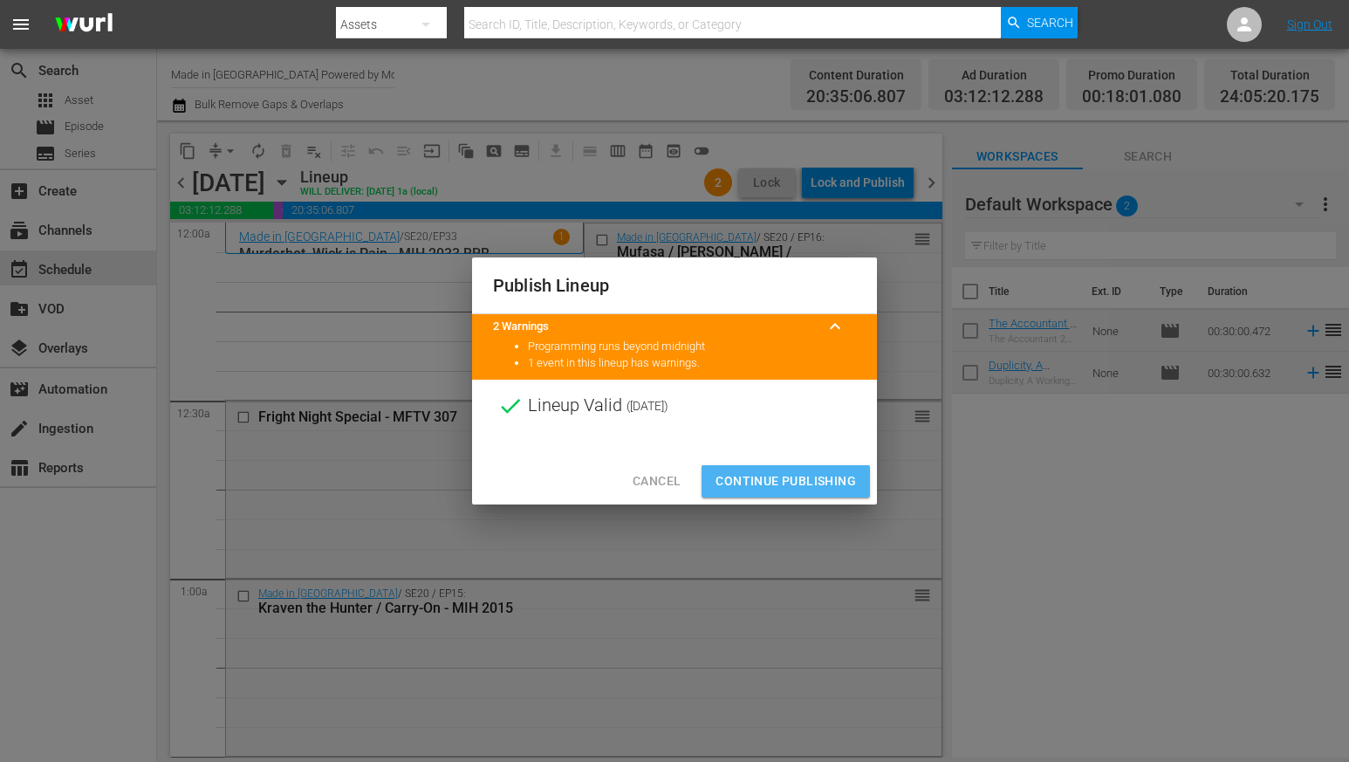
click at [826, 480] on span "Continue Publishing" at bounding box center [785, 481] width 140 height 22
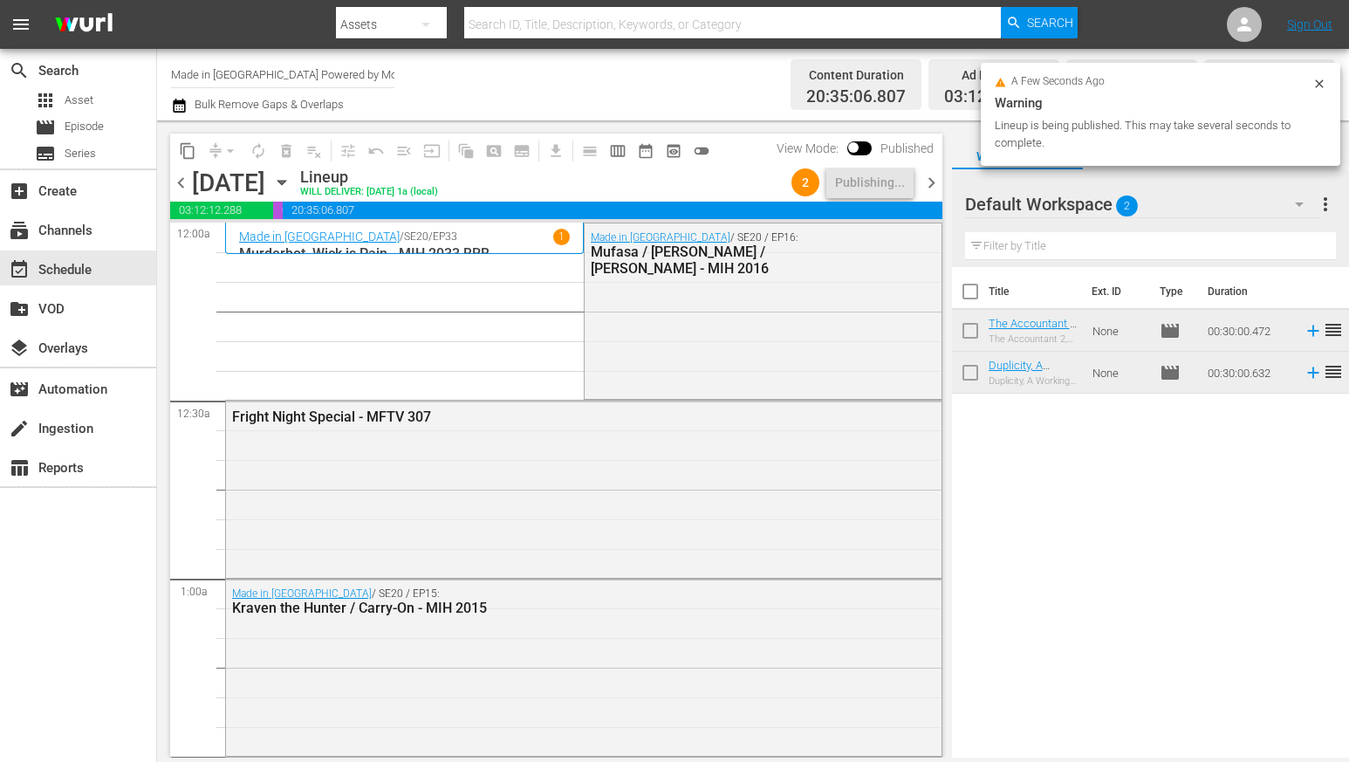
click at [927, 182] on span "chevron_right" at bounding box center [931, 183] width 22 height 22
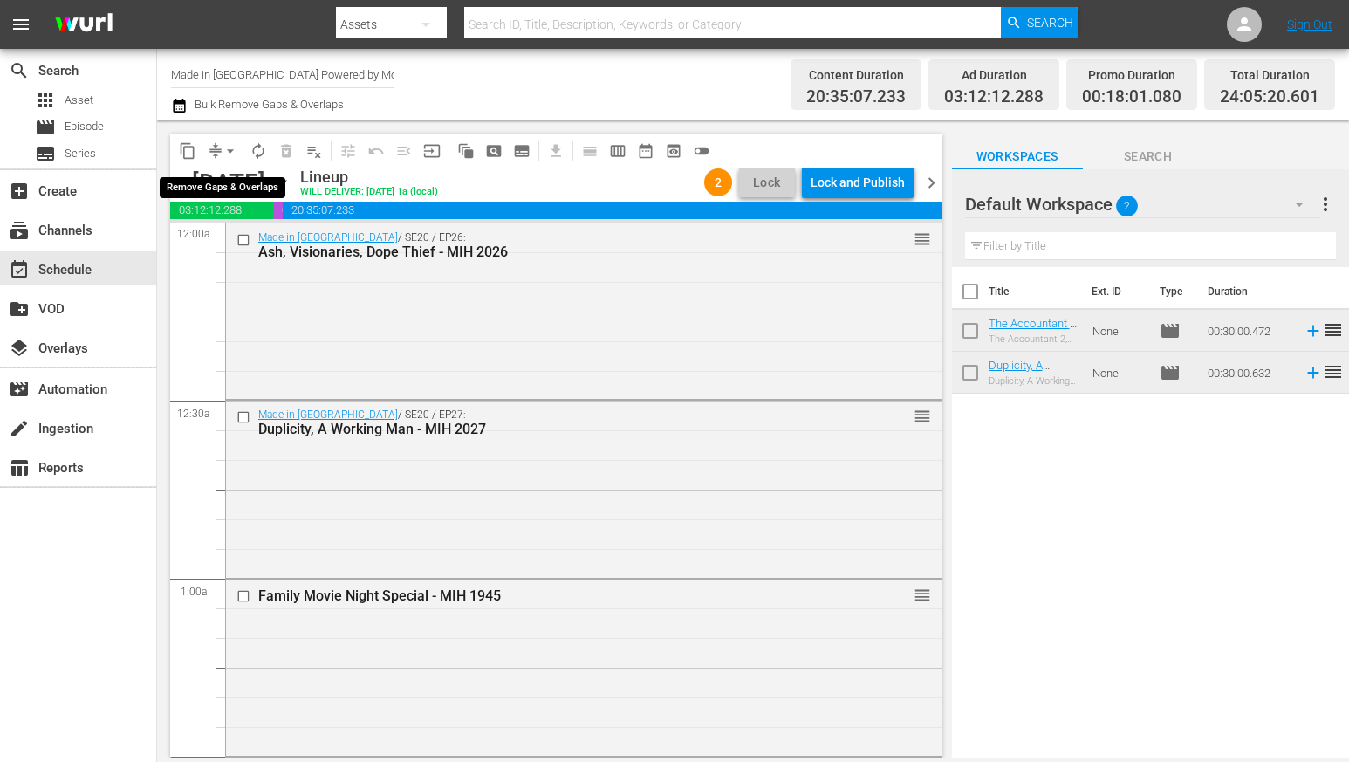
click at [216, 146] on button "arrow_drop_down" at bounding box center [230, 151] width 28 height 28
click at [209, 181] on li "Align to Midnight" at bounding box center [231, 186] width 144 height 29
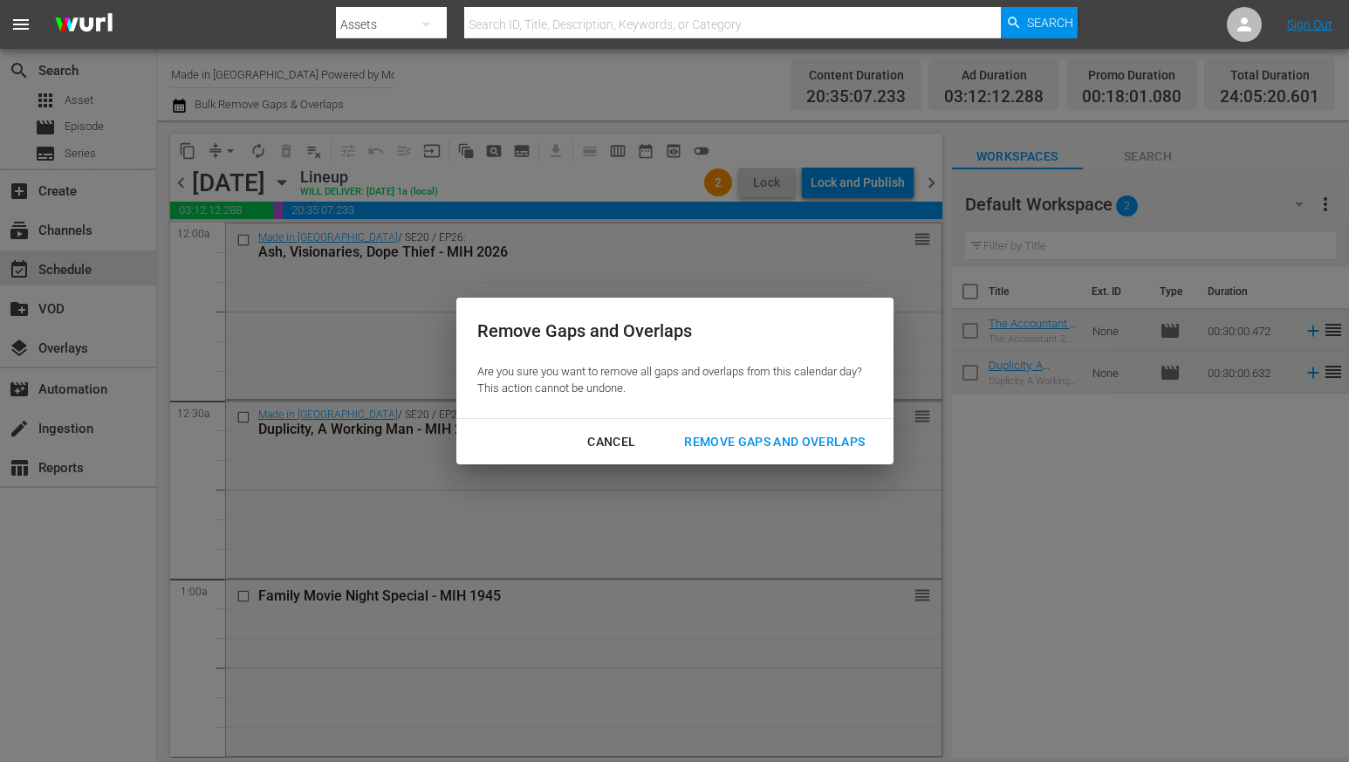
click at [748, 443] on div "Remove Gaps and Overlaps" at bounding box center [774, 442] width 209 height 22
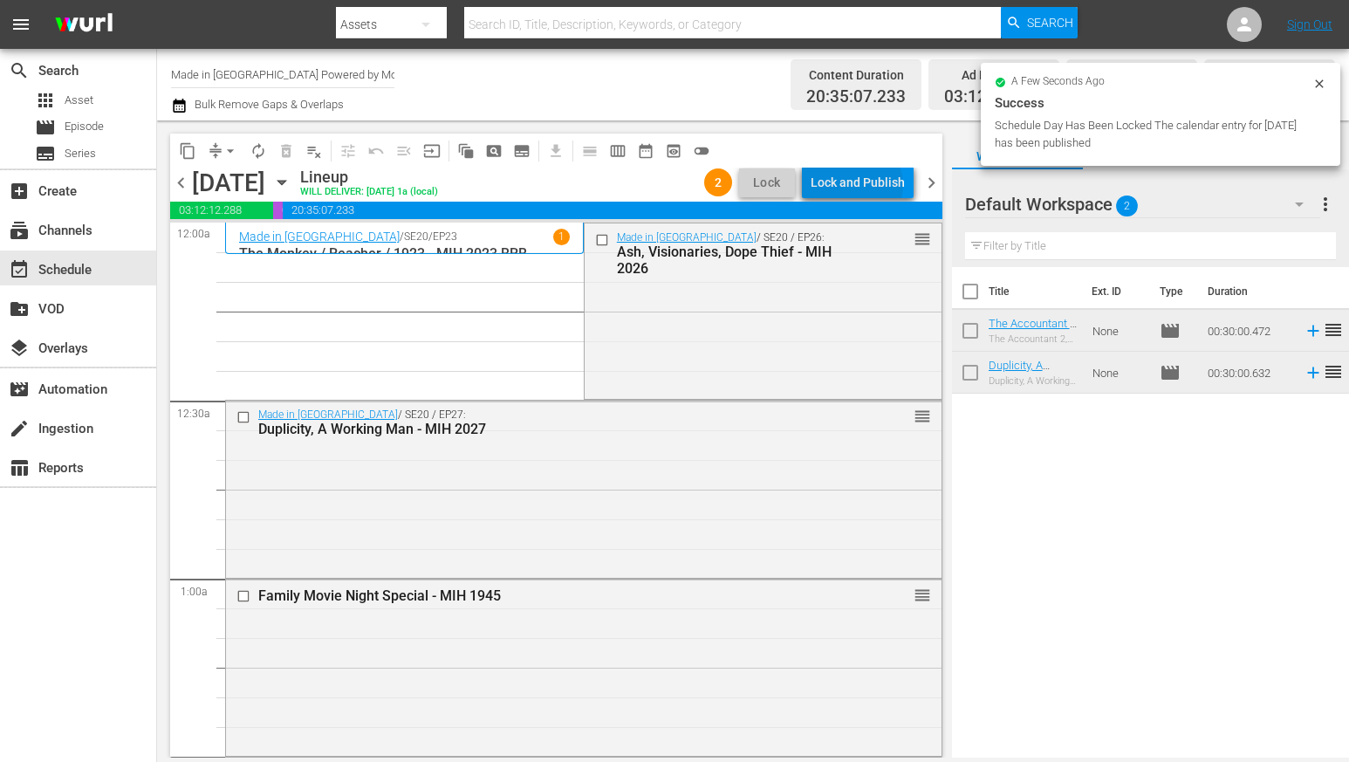
click at [860, 185] on div "Lock and Publish" at bounding box center [858, 182] width 94 height 31
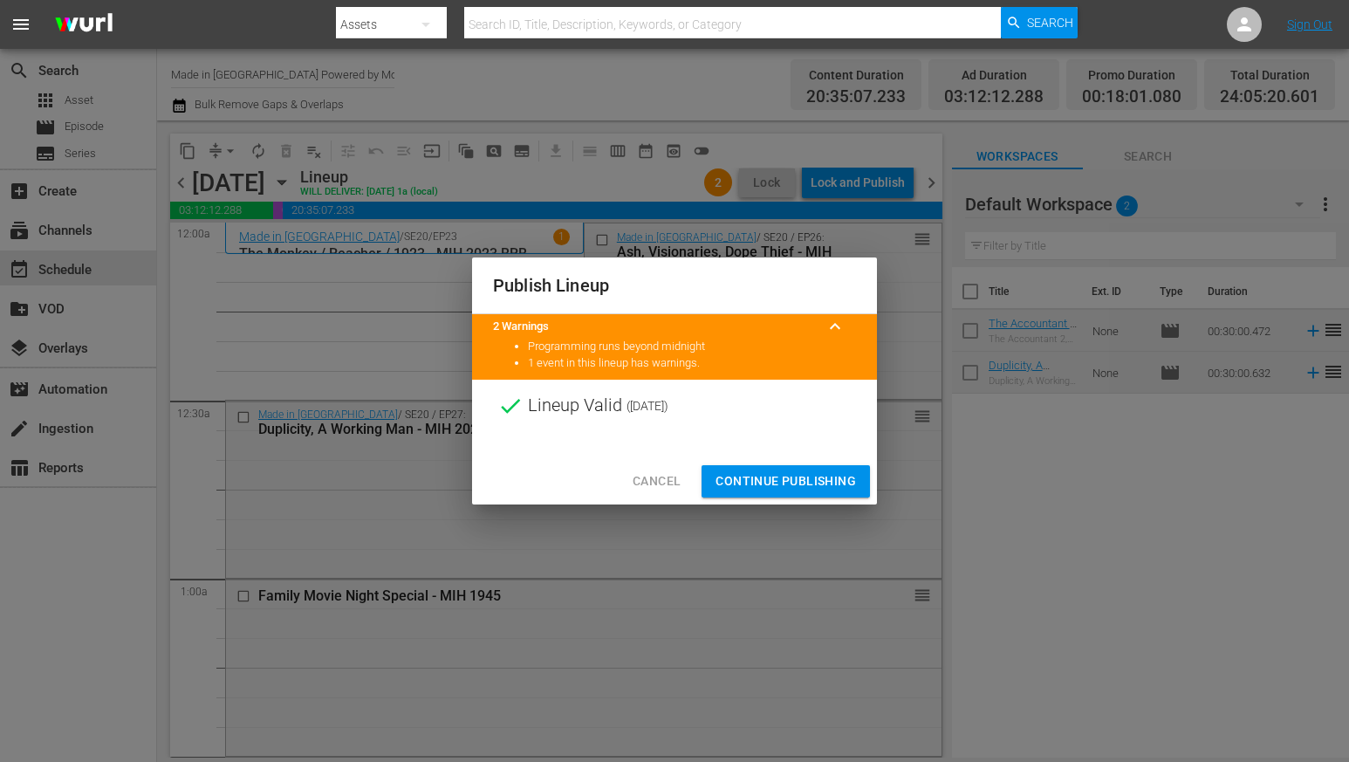
click at [795, 478] on span "Continue Publishing" at bounding box center [785, 481] width 140 height 22
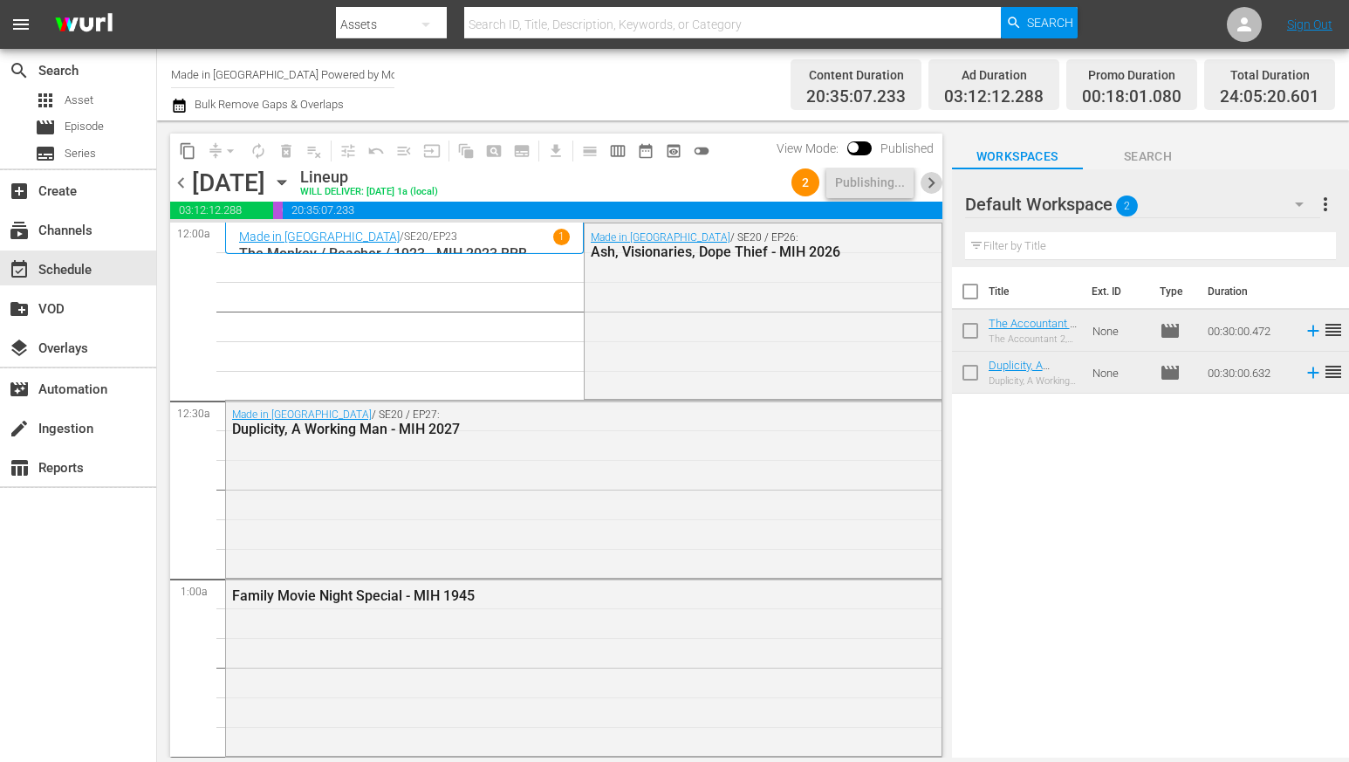
click at [927, 180] on span "chevron_right" at bounding box center [931, 183] width 22 height 22
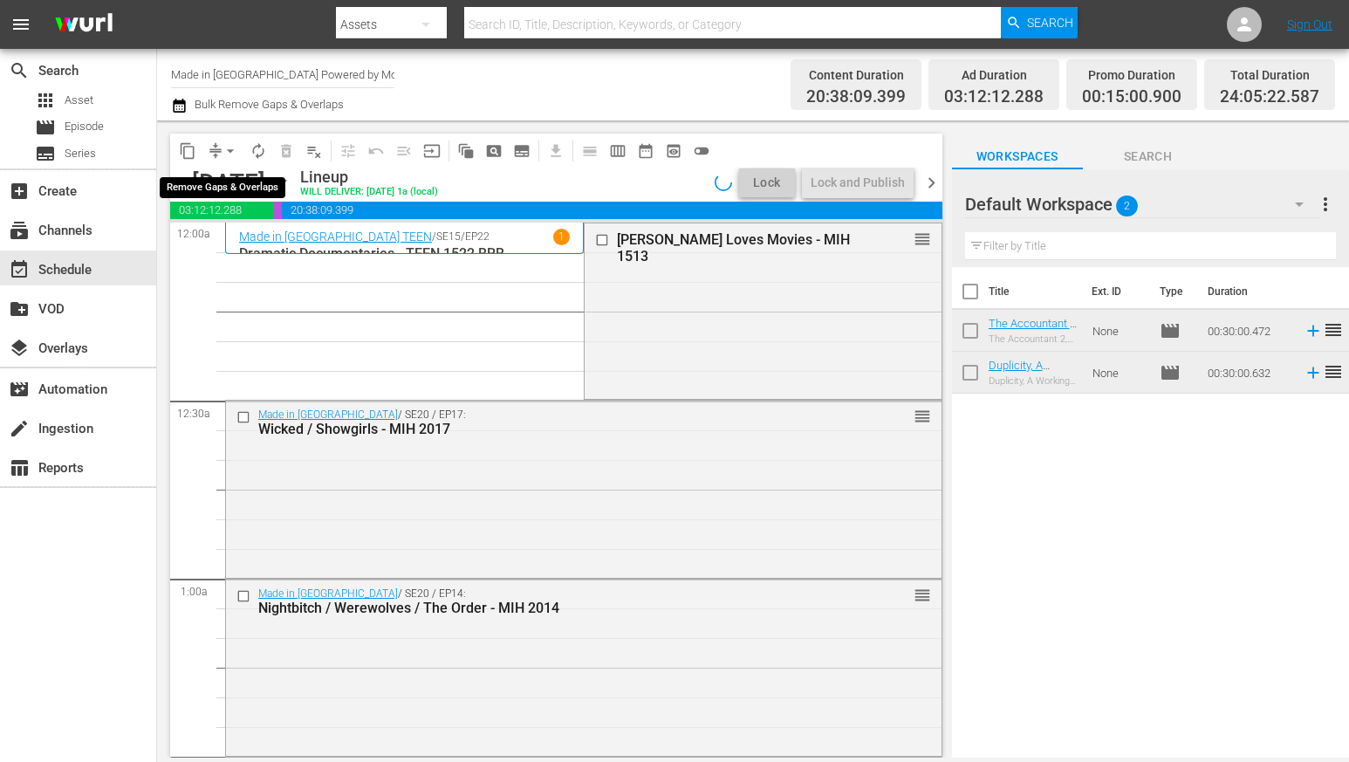
click at [223, 144] on span "arrow_drop_down" at bounding box center [230, 150] width 17 height 17
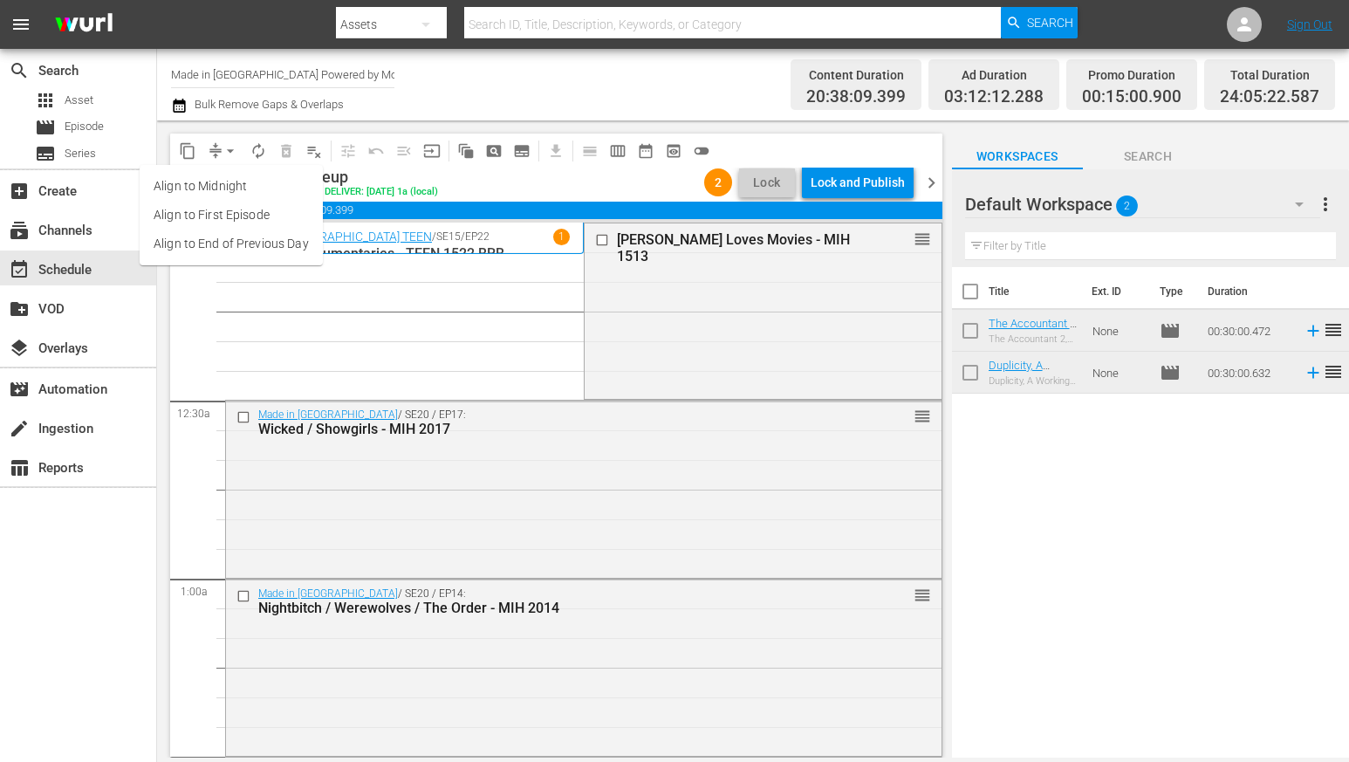
click at [222, 181] on li "Align to Midnight" at bounding box center [231, 186] width 183 height 29
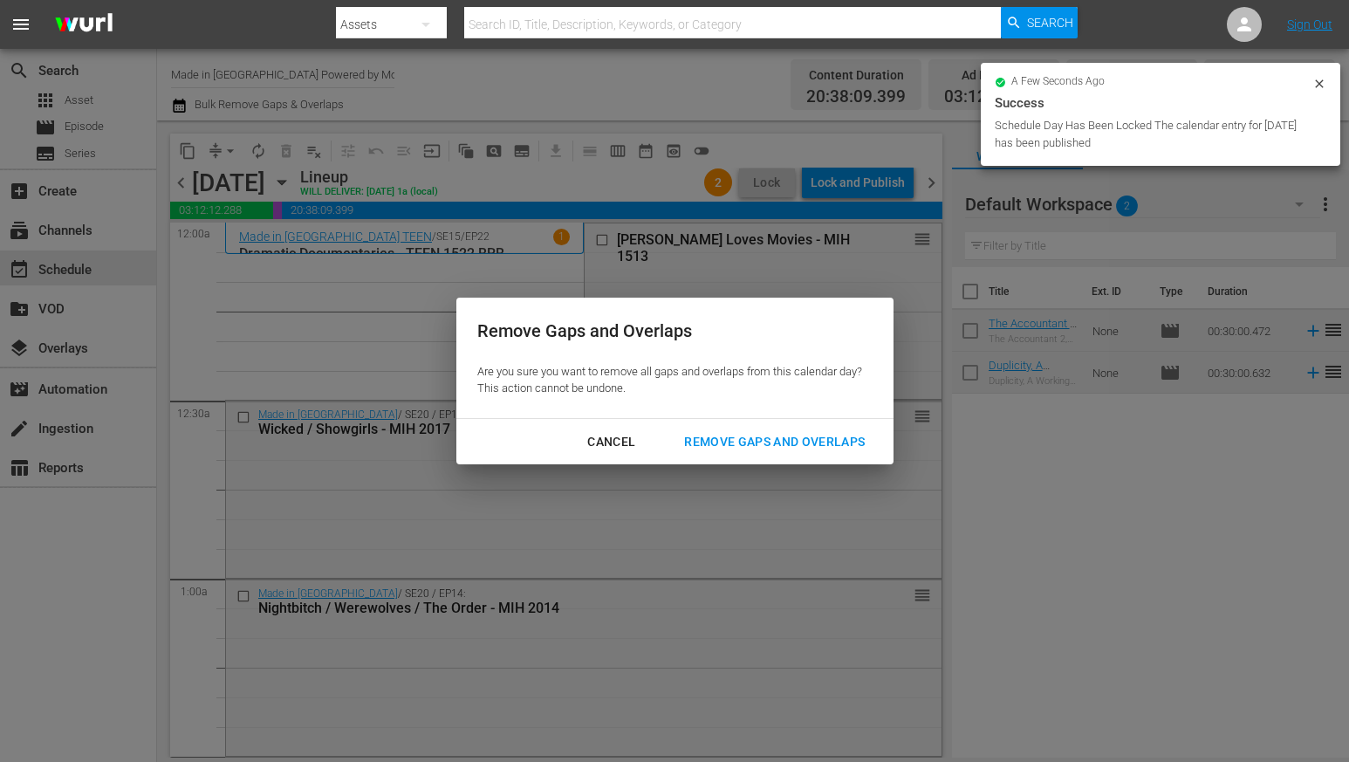
click at [749, 443] on div "Remove Gaps and Overlaps" at bounding box center [774, 442] width 209 height 22
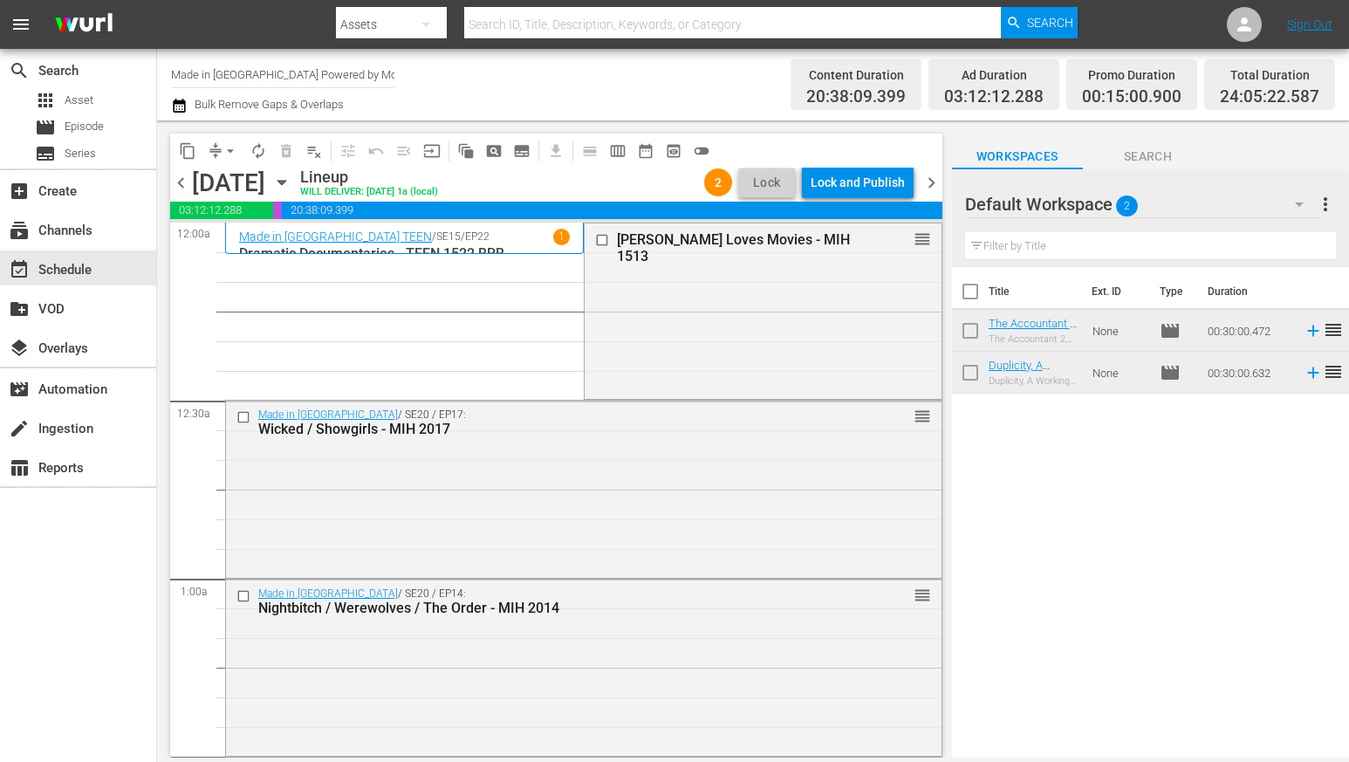
click at [856, 181] on div "Lock and Publish" at bounding box center [858, 182] width 94 height 31
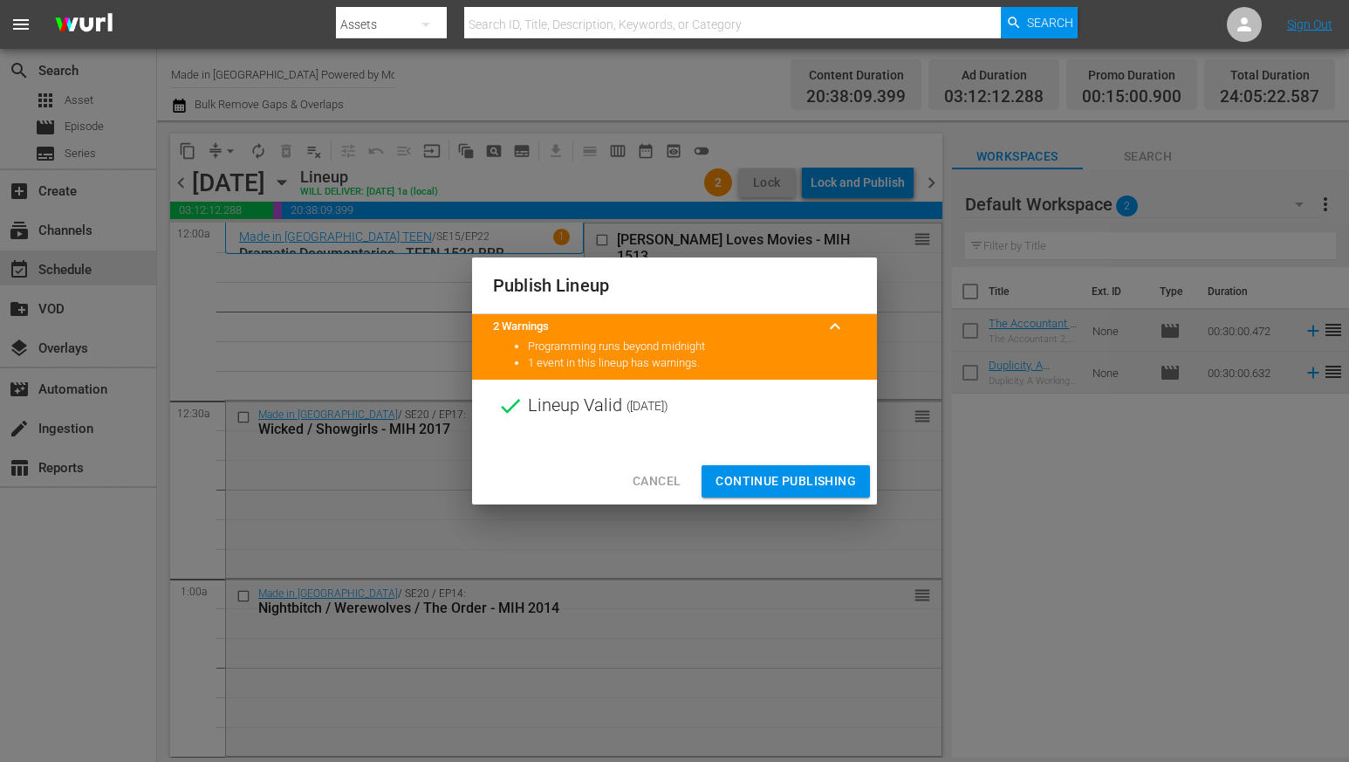
click at [776, 476] on span "Continue Publishing" at bounding box center [785, 481] width 140 height 22
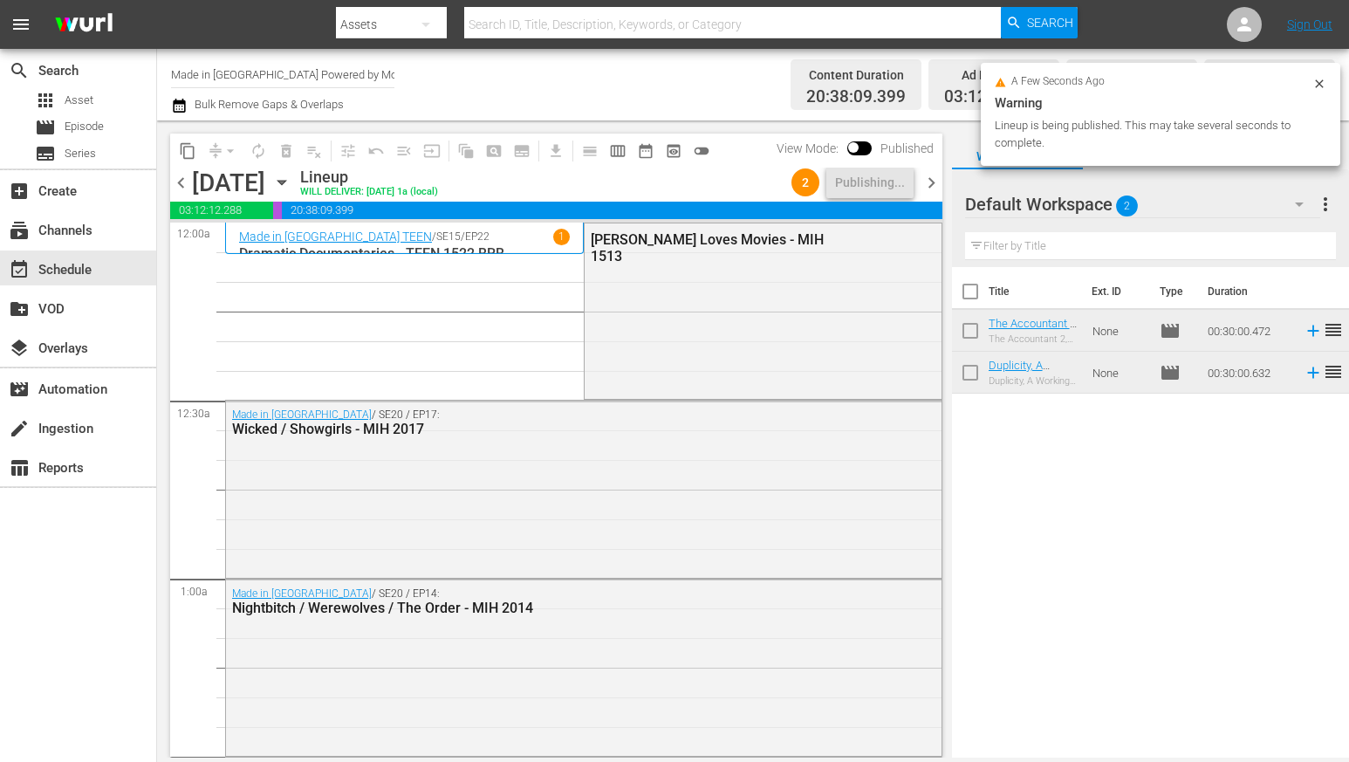
click at [927, 181] on span "chevron_right" at bounding box center [931, 183] width 22 height 22
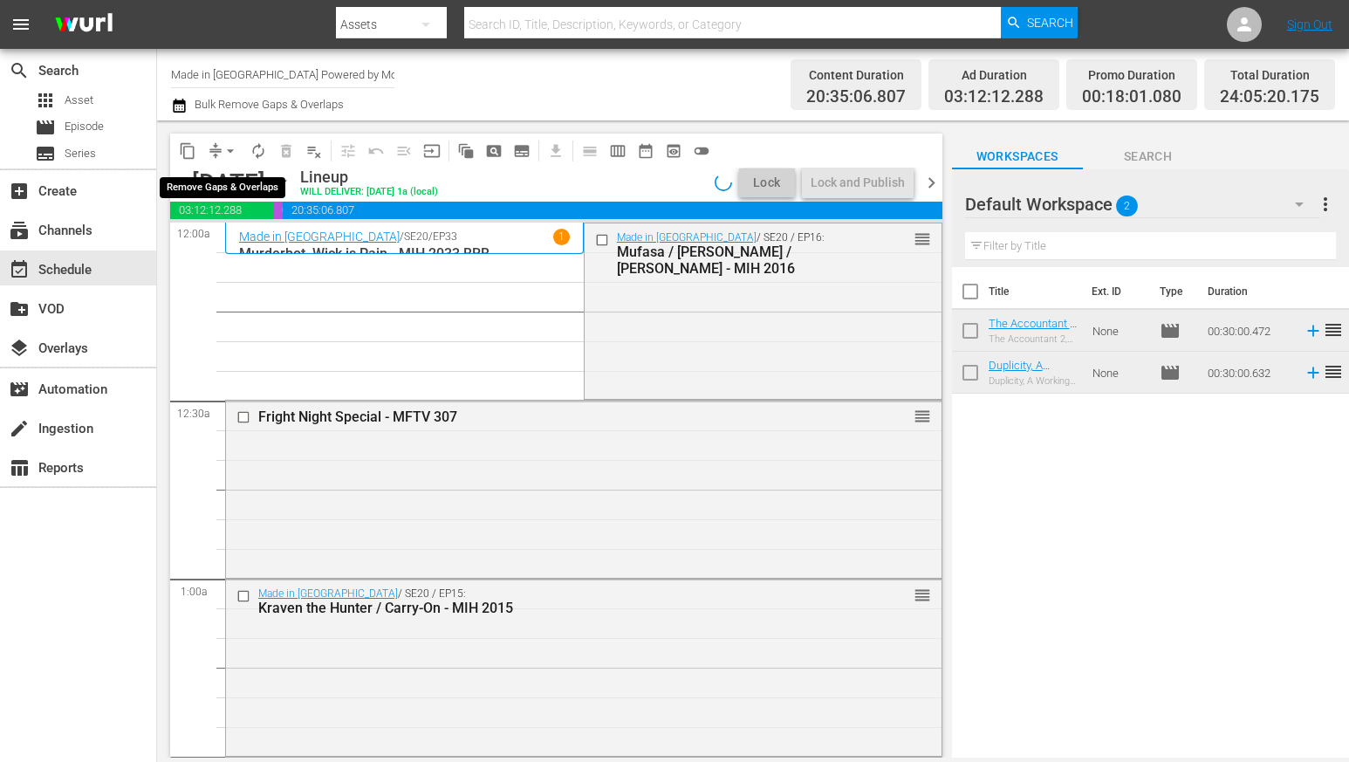
click at [222, 145] on span "arrow_drop_down" at bounding box center [230, 150] width 17 height 17
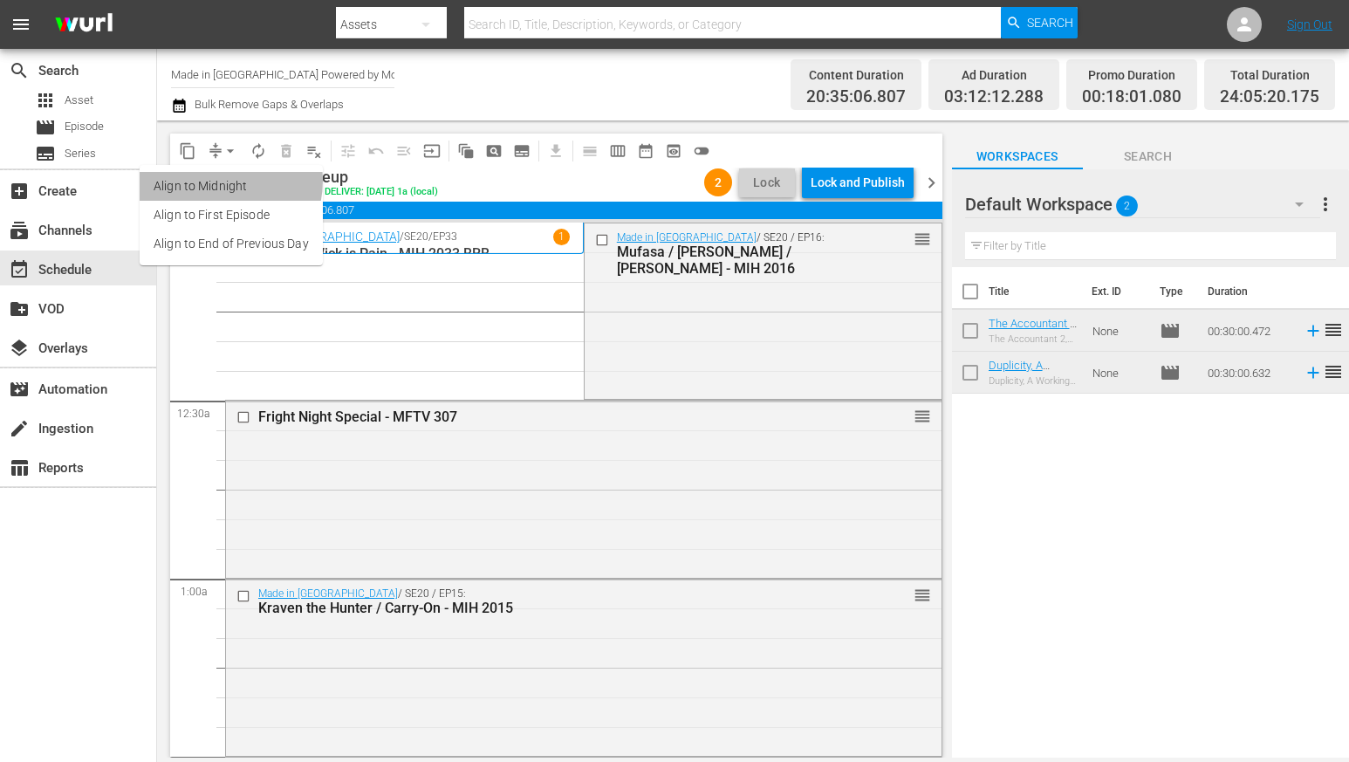
click at [216, 181] on li "Align to Midnight" at bounding box center [231, 186] width 183 height 29
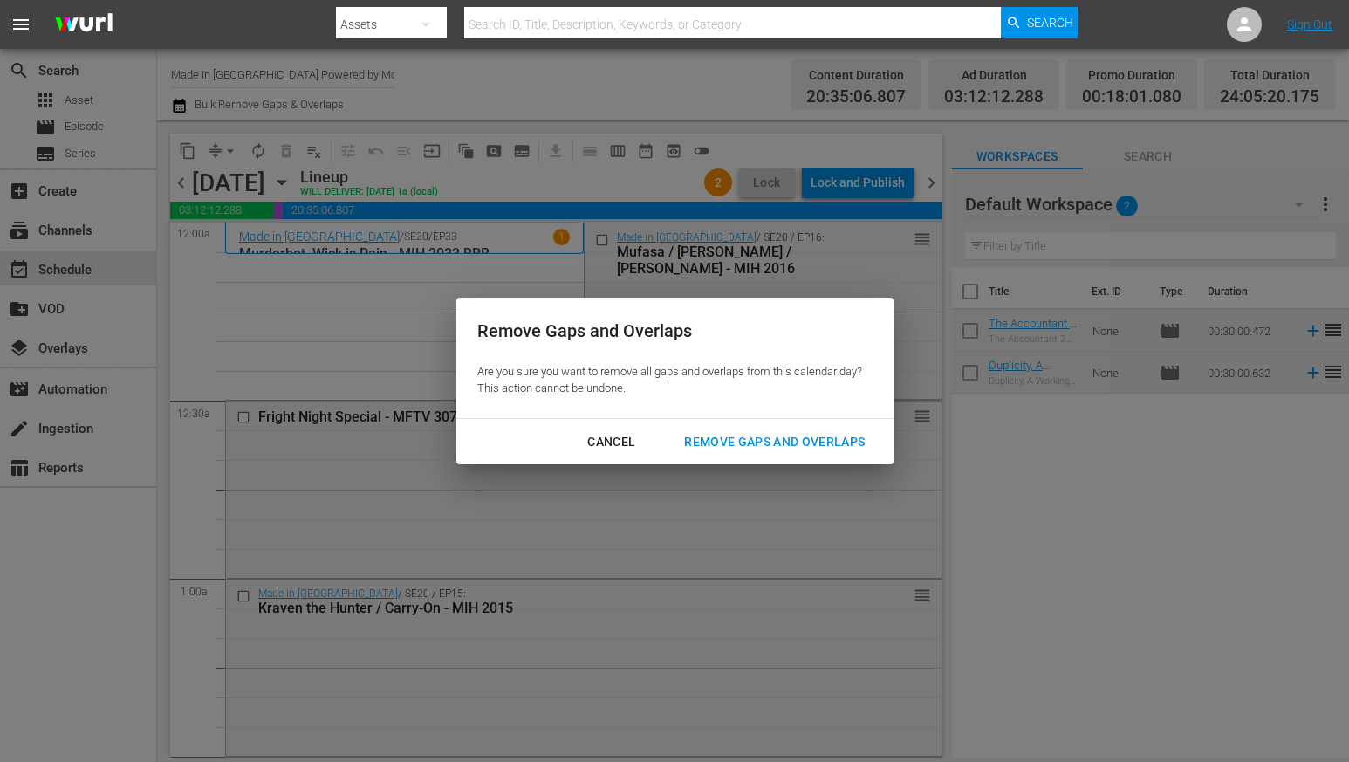
click at [760, 435] on div "Remove Gaps and Overlaps" at bounding box center [774, 442] width 209 height 22
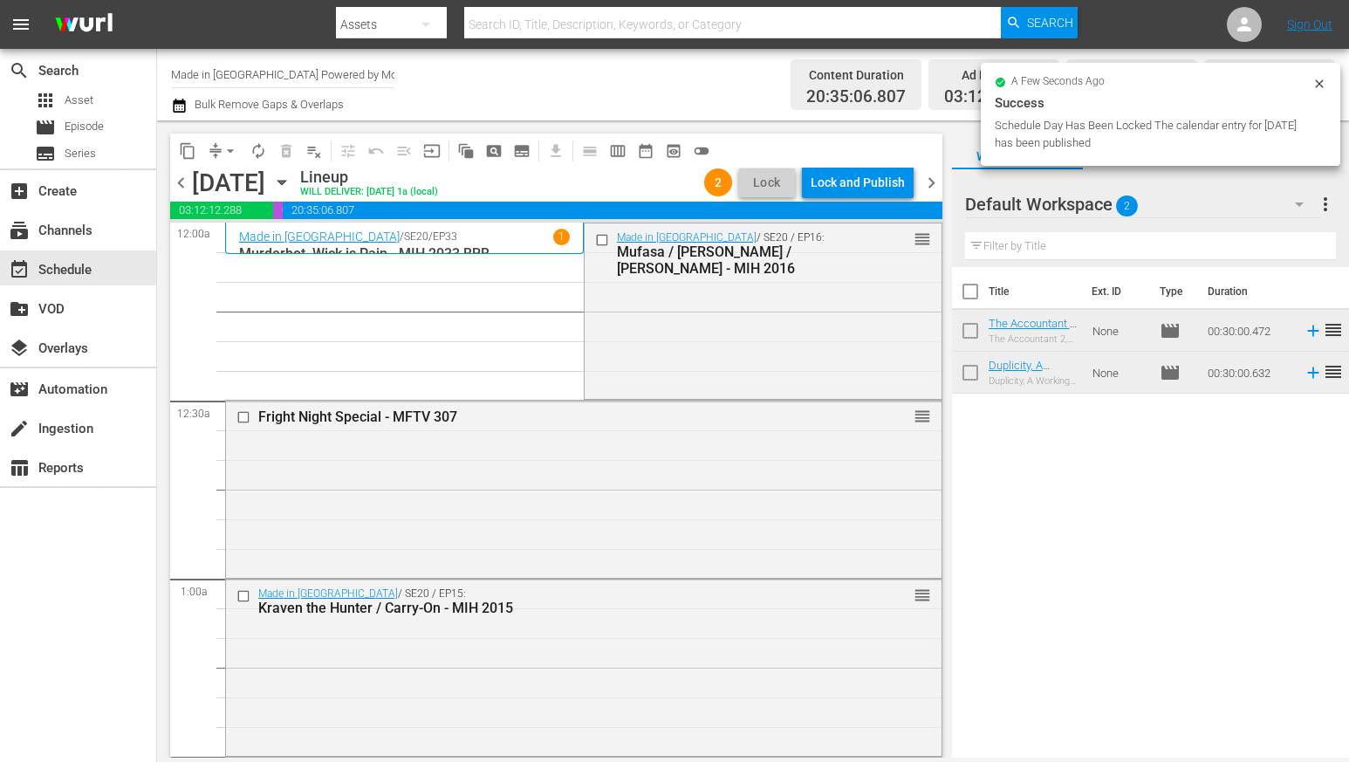
click at [868, 184] on div "Lock and Publish" at bounding box center [858, 182] width 94 height 31
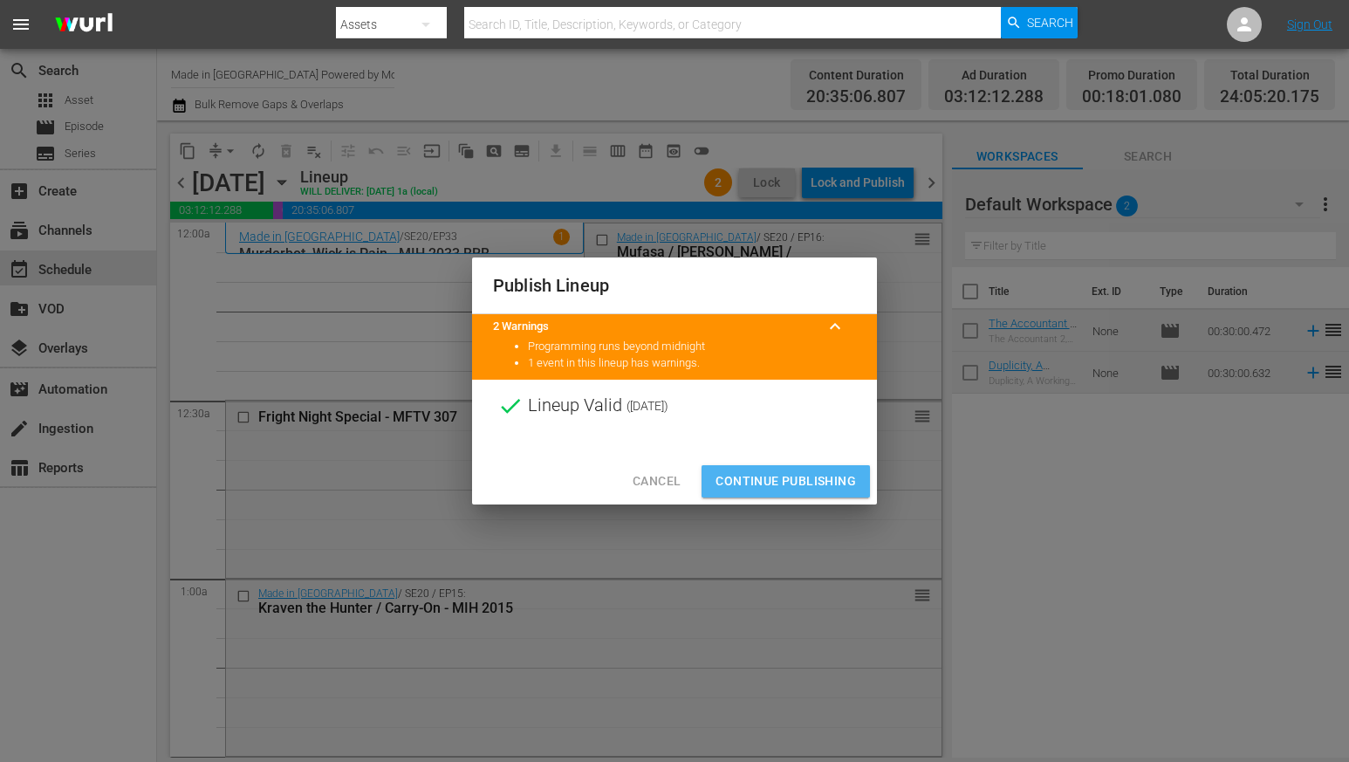
click at [811, 478] on span "Continue Publishing" at bounding box center [785, 481] width 140 height 22
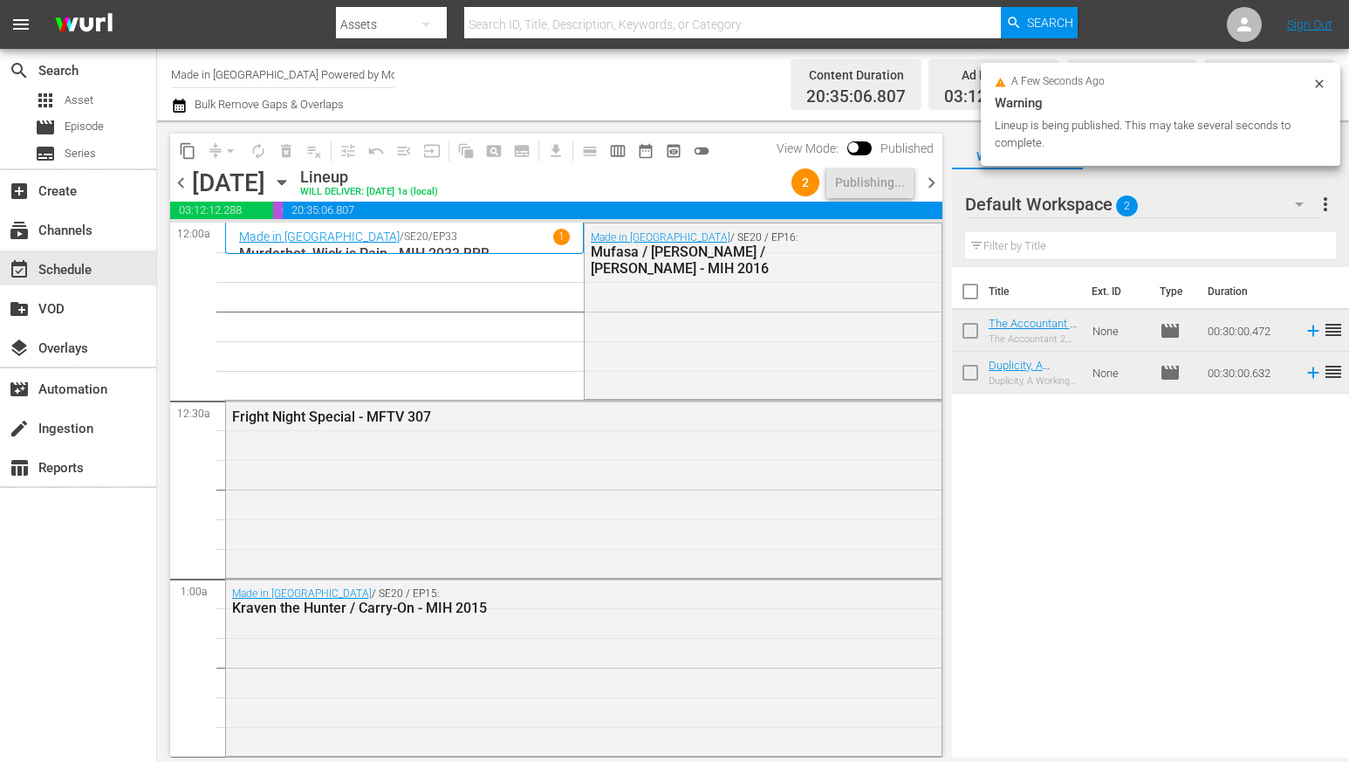
click at [978, 332] on input "checkbox" at bounding box center [970, 334] width 37 height 37
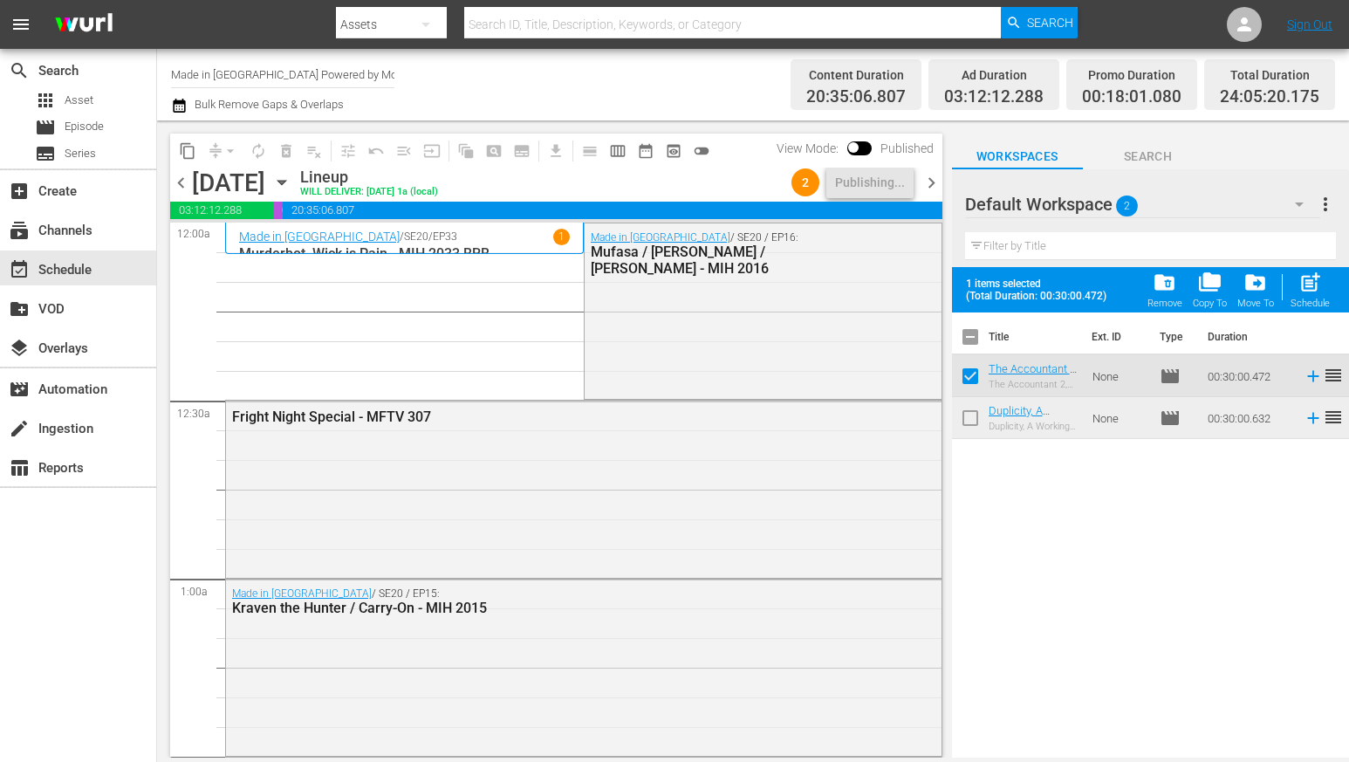
click at [924, 183] on span "chevron_right" at bounding box center [931, 183] width 22 height 22
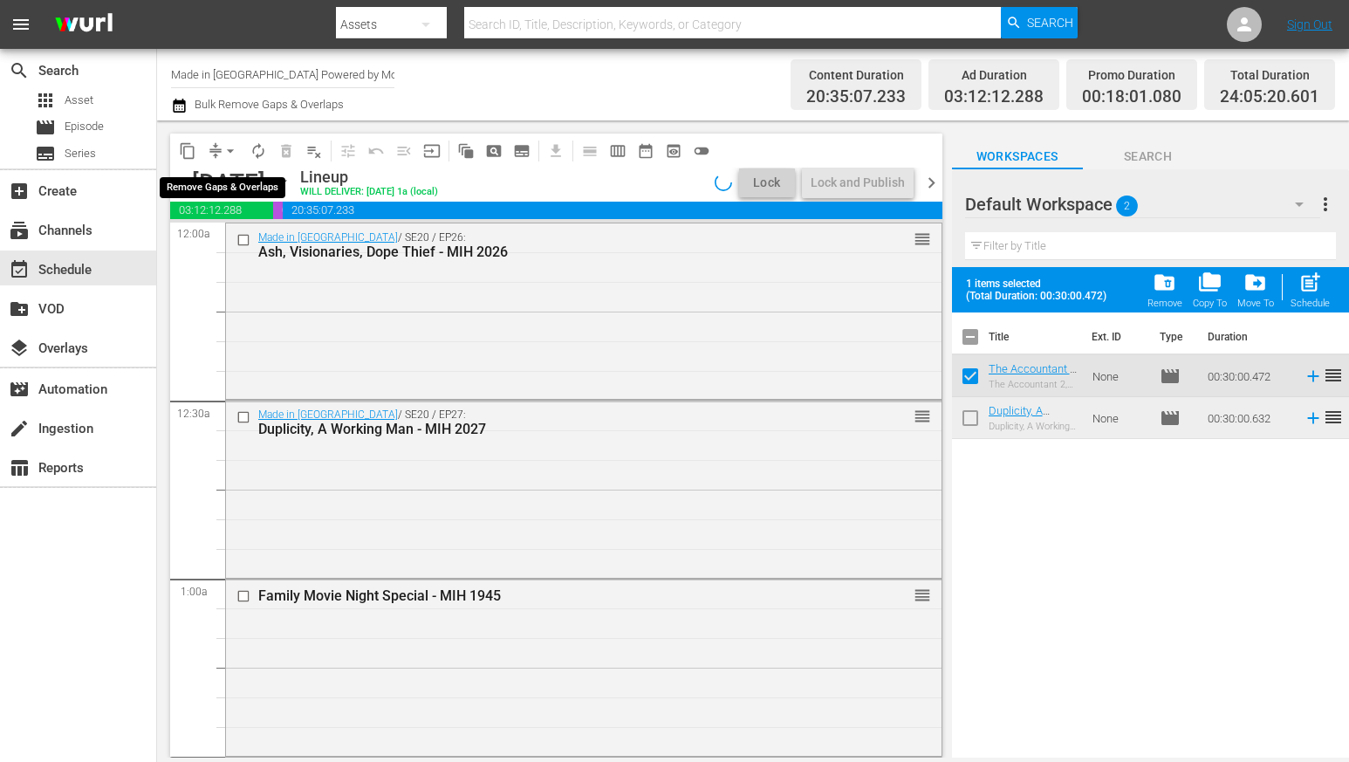
click at [222, 144] on span "arrow_drop_down" at bounding box center [230, 150] width 17 height 17
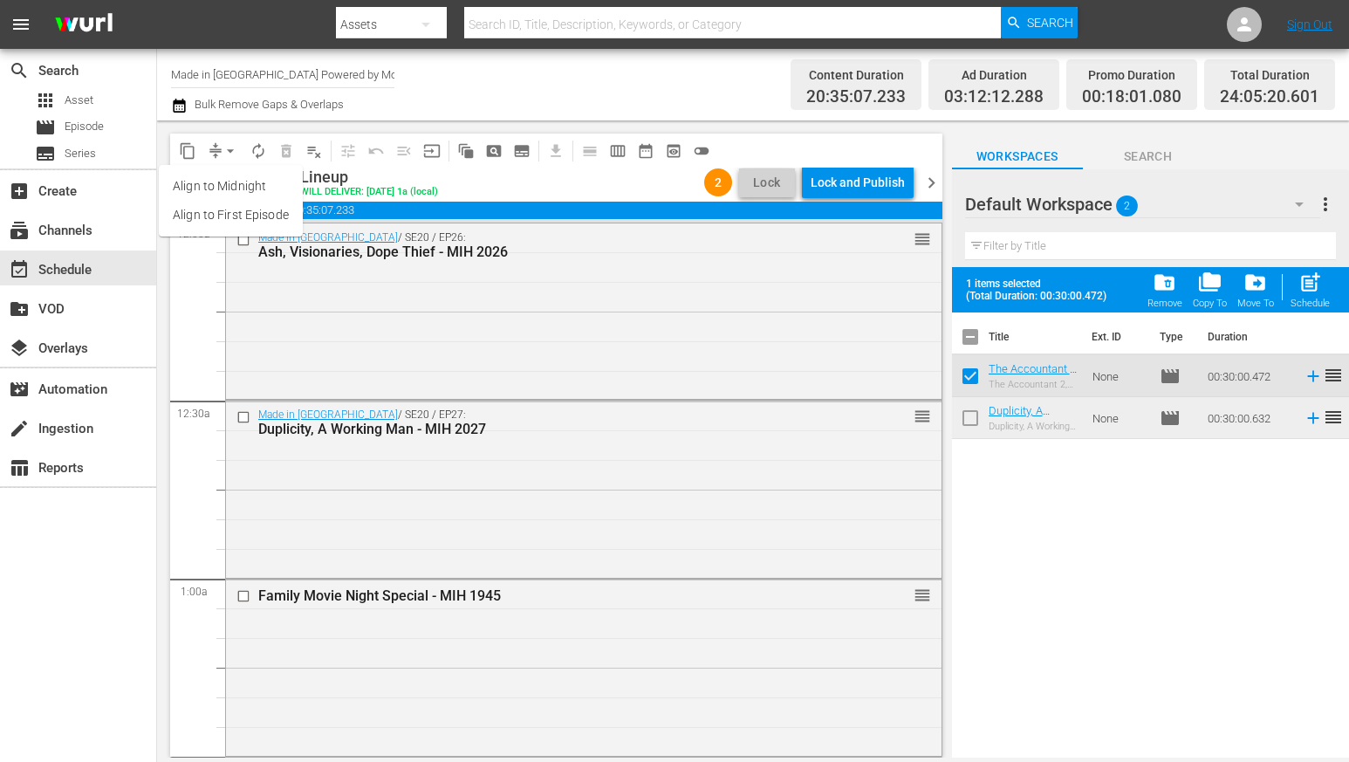
click at [216, 188] on li "Align to Midnight" at bounding box center [231, 186] width 144 height 29
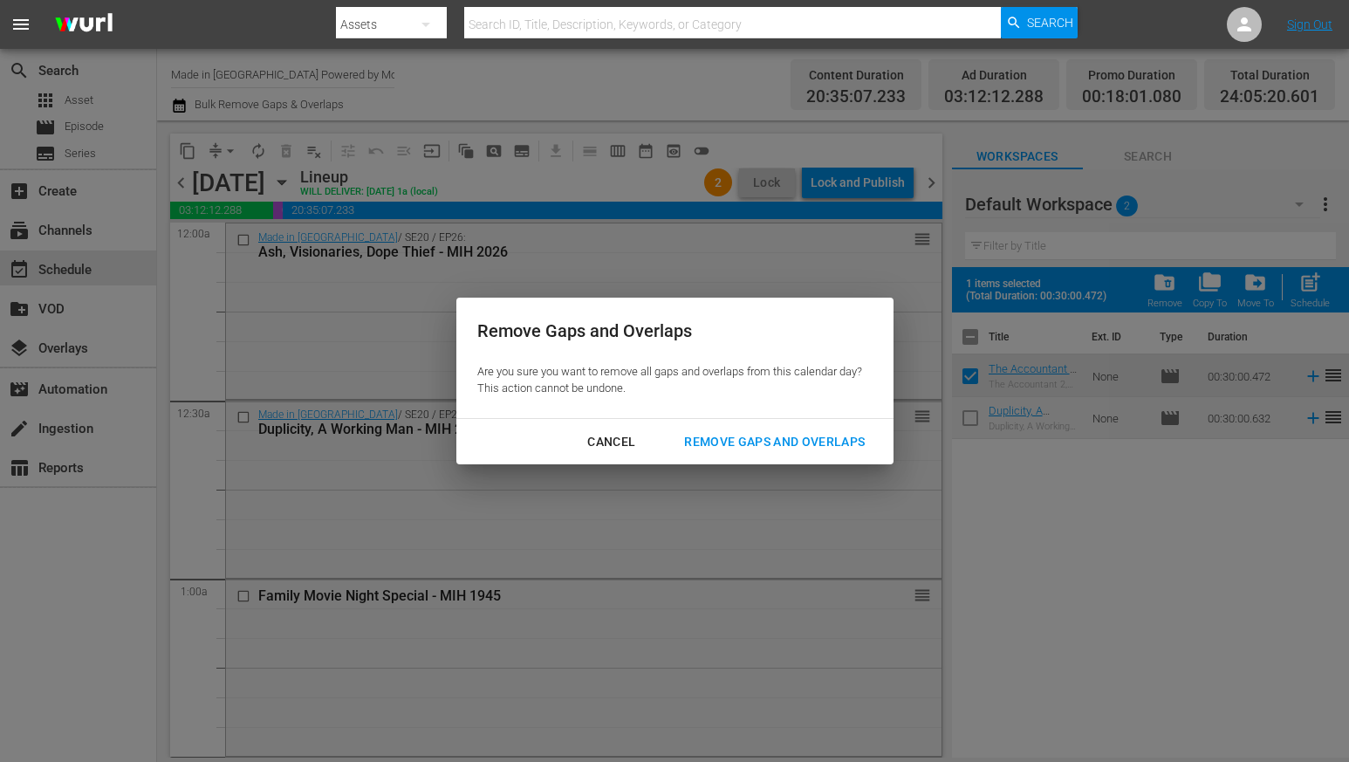
click at [723, 442] on div "Remove Gaps and Overlaps" at bounding box center [774, 442] width 209 height 22
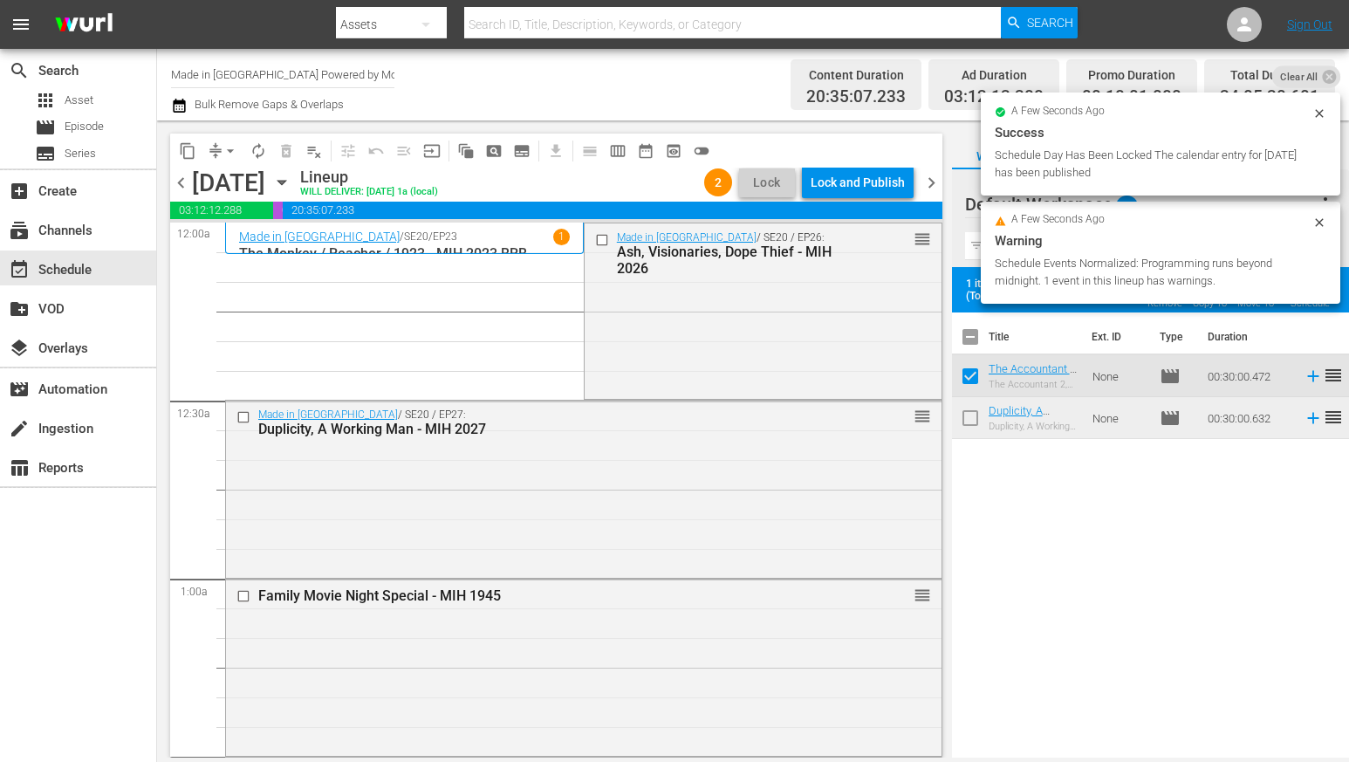
click at [957, 376] on input "checkbox" at bounding box center [970, 379] width 37 height 37
checkbox input "false"
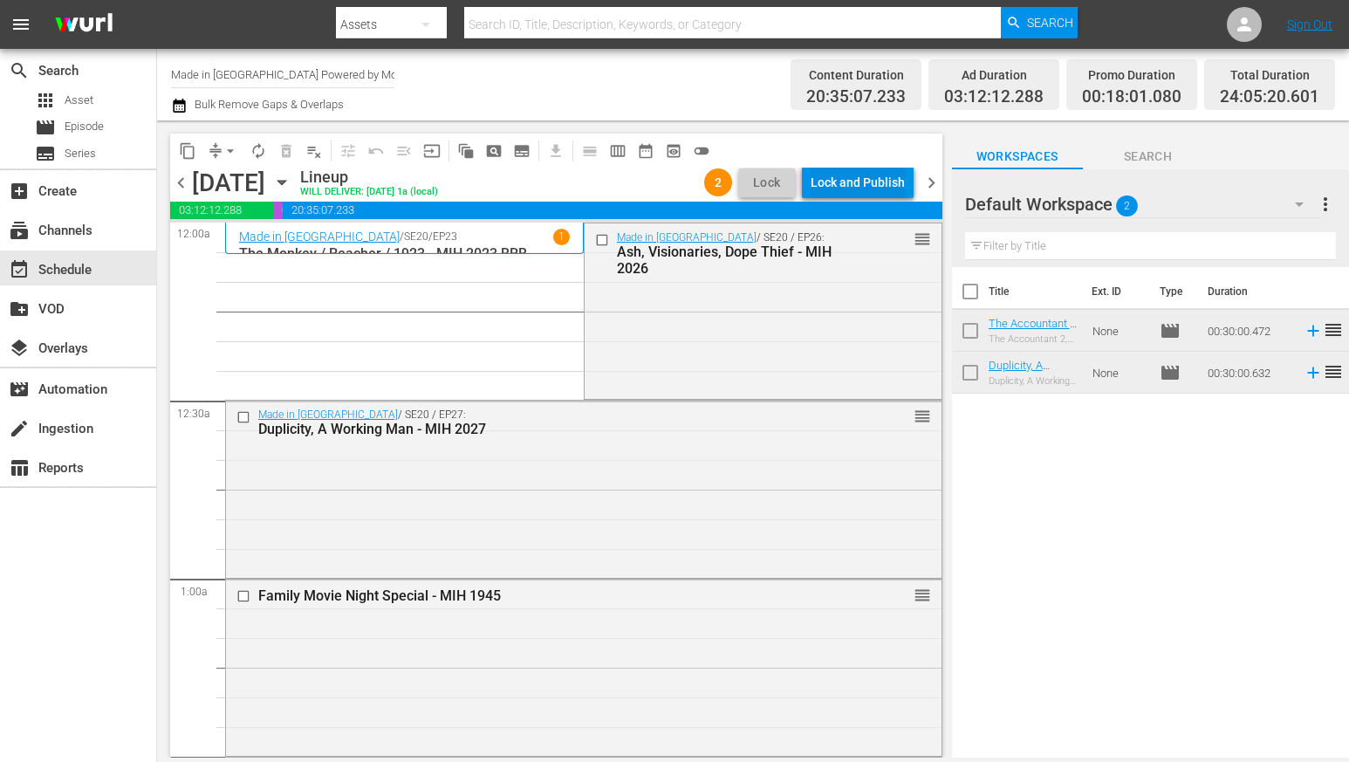
click at [876, 175] on div "Lock and Publish" at bounding box center [858, 182] width 94 height 31
